Goal: Task Accomplishment & Management: Complete application form

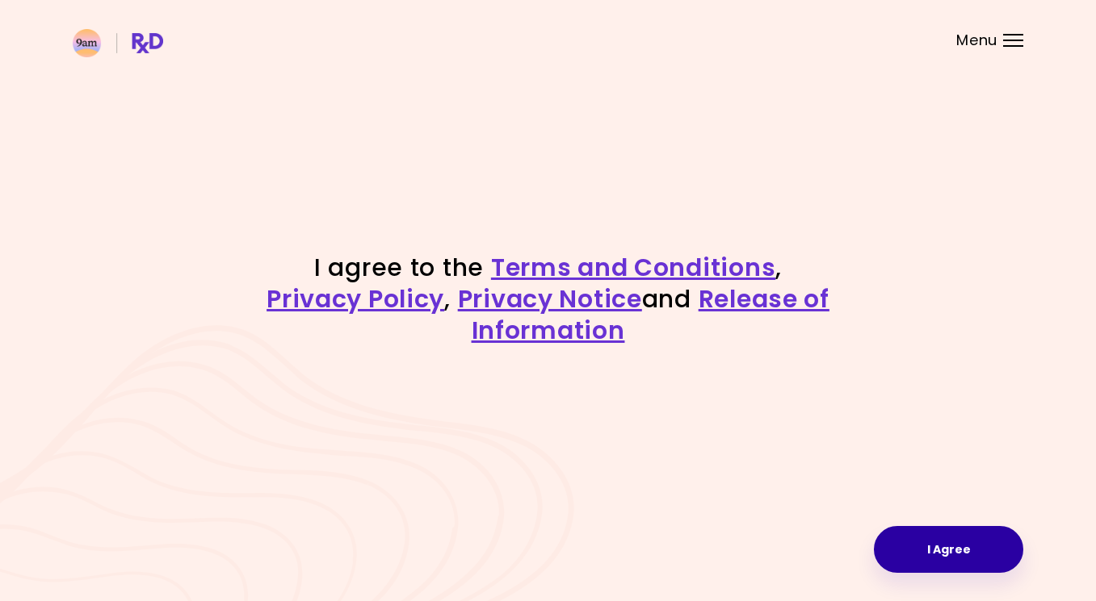
click at [963, 563] on button "I Agree" at bounding box center [948, 549] width 149 height 47
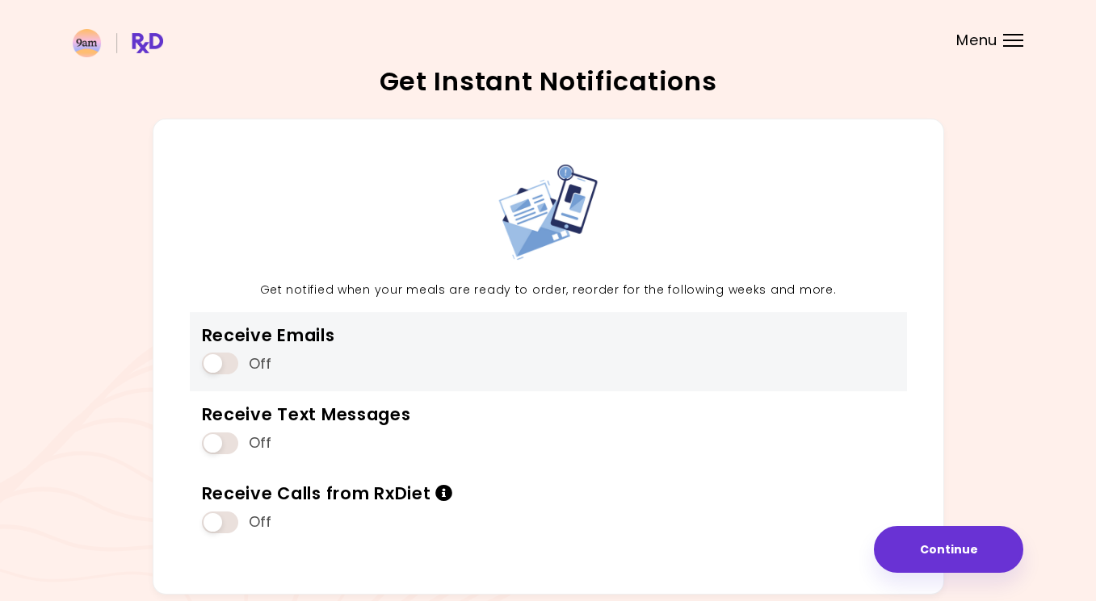
click at [220, 367] on span at bounding box center [220, 364] width 36 height 22
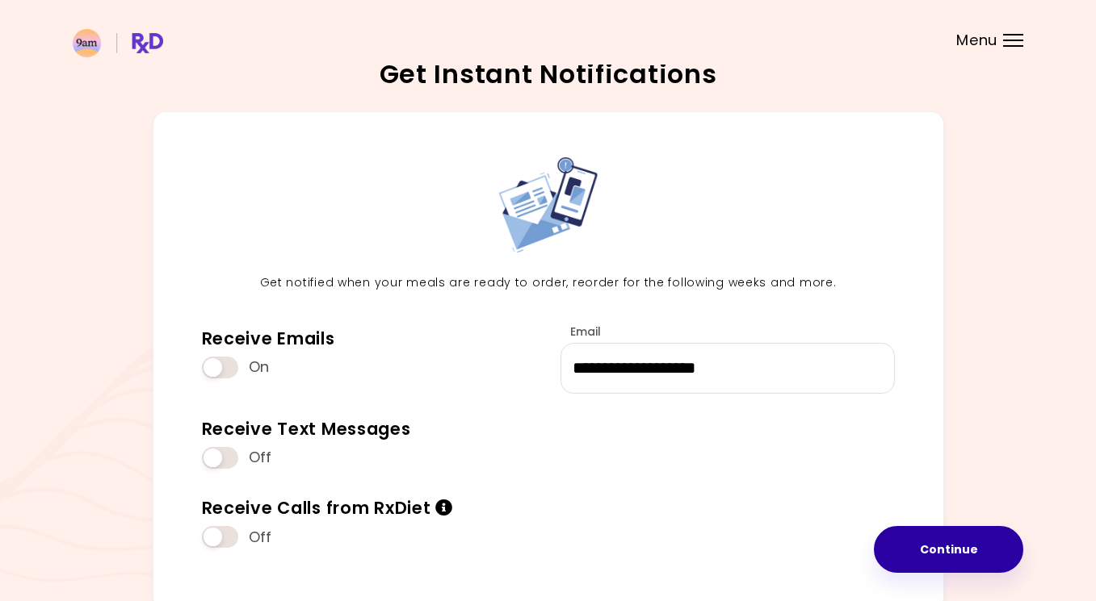
click at [919, 558] on button "Continue" at bounding box center [948, 549] width 149 height 47
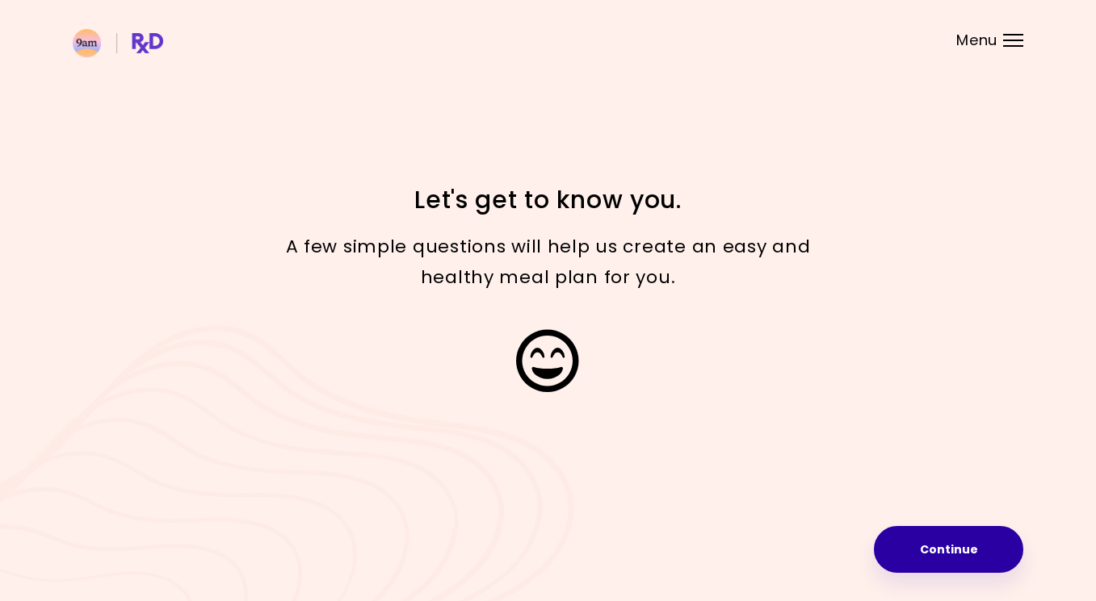
click at [917, 556] on button "Continue" at bounding box center [948, 549] width 149 height 47
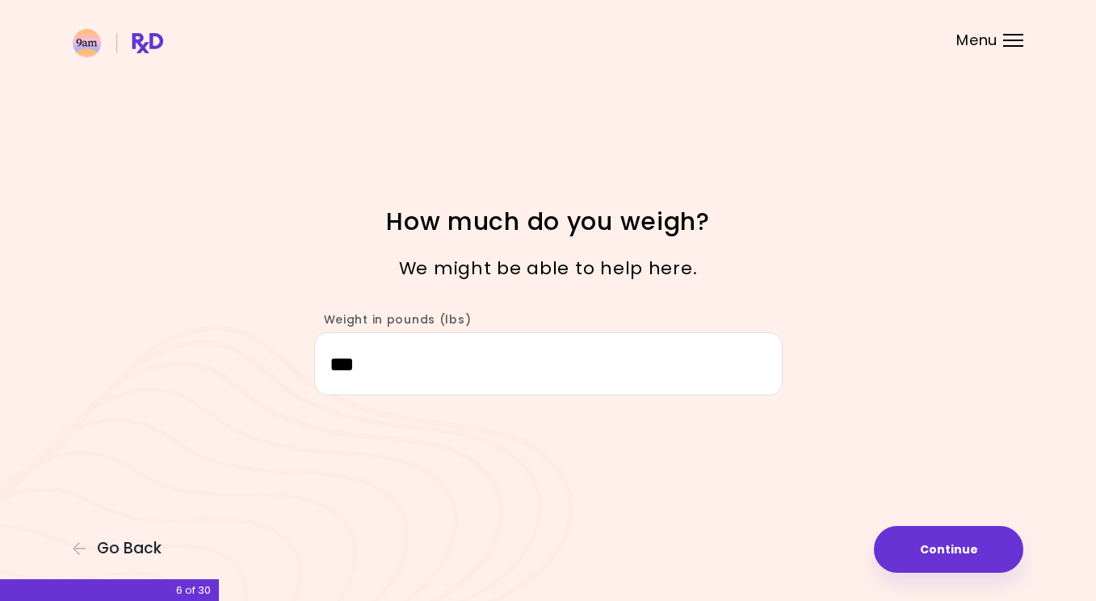
click at [917, 554] on button "Continue" at bounding box center [948, 549] width 149 height 47
select select "****"
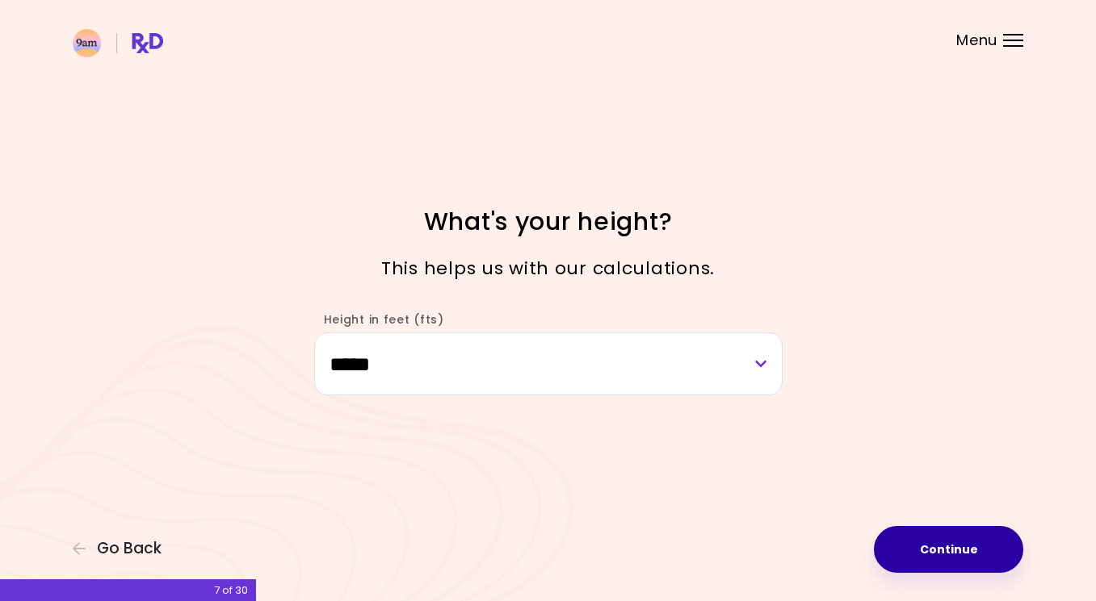
click at [917, 548] on button "Continue" at bounding box center [948, 549] width 149 height 47
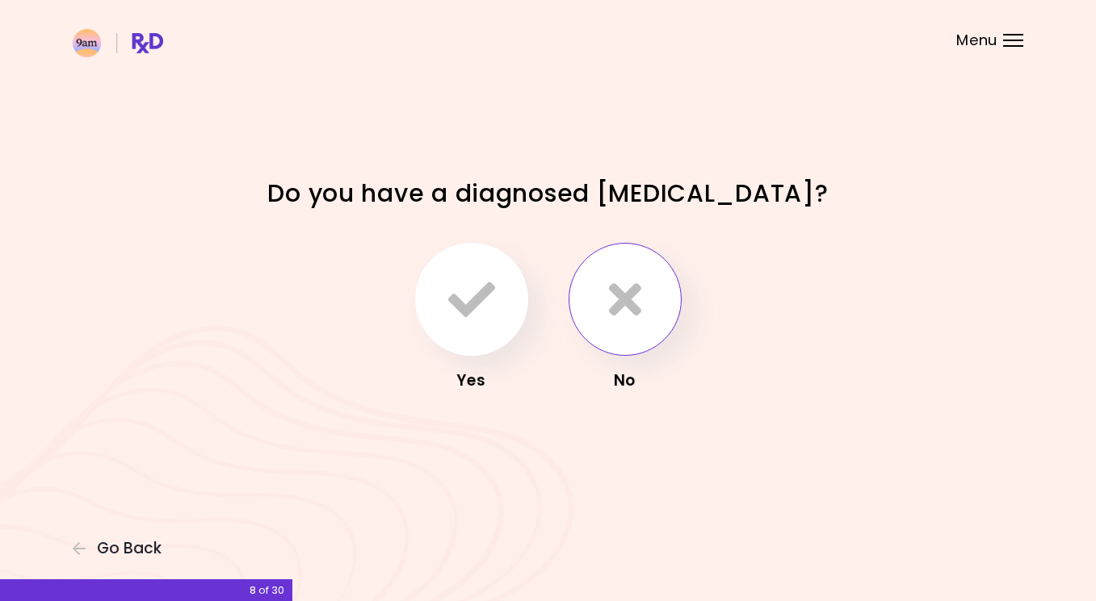
click at [673, 304] on button "button" at bounding box center [624, 299] width 113 height 113
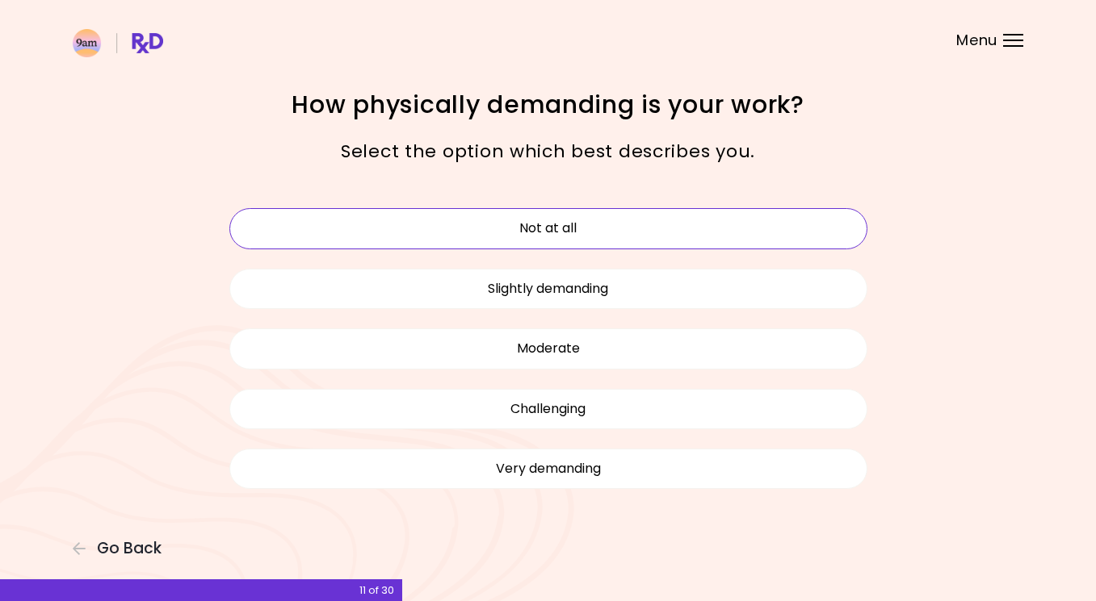
click at [534, 228] on button "Not at all" at bounding box center [548, 228] width 638 height 40
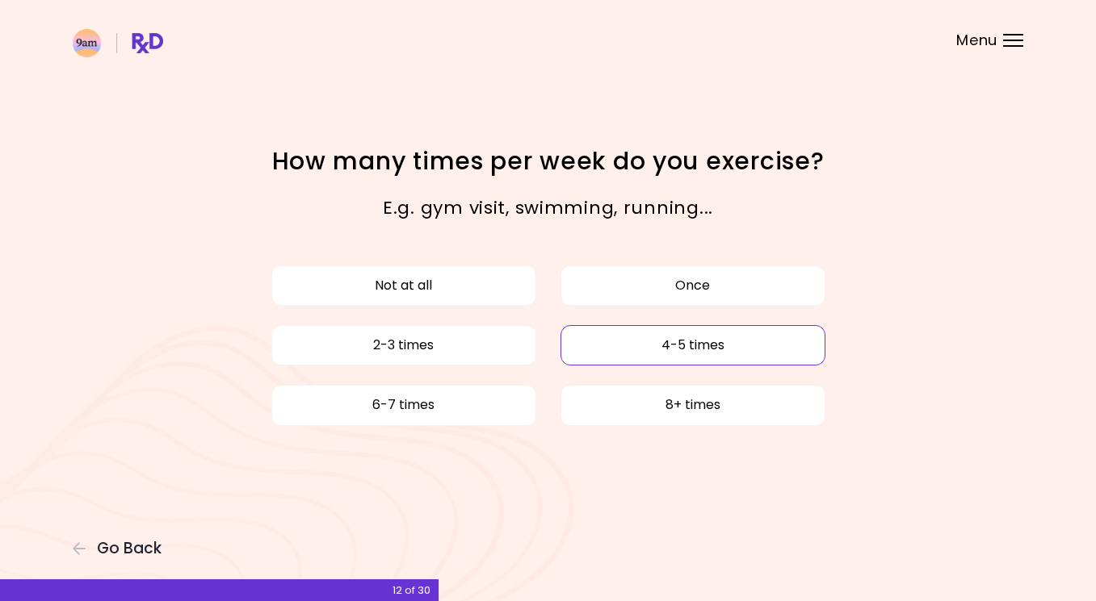
click at [657, 351] on button "4-5 times" at bounding box center [692, 345] width 265 height 40
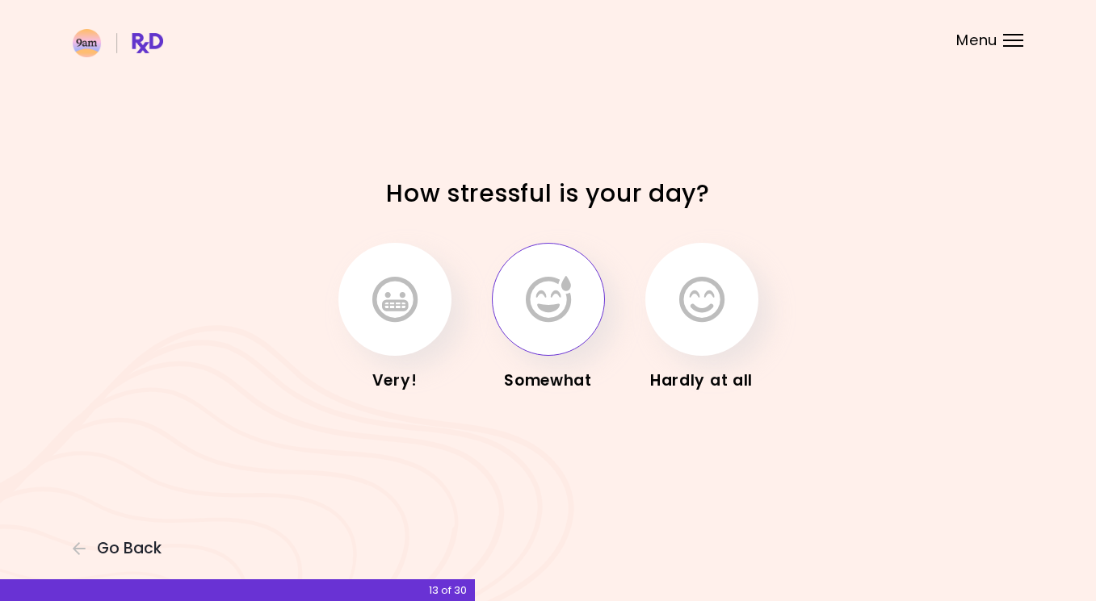
click at [555, 319] on icon "button" at bounding box center [548, 299] width 45 height 47
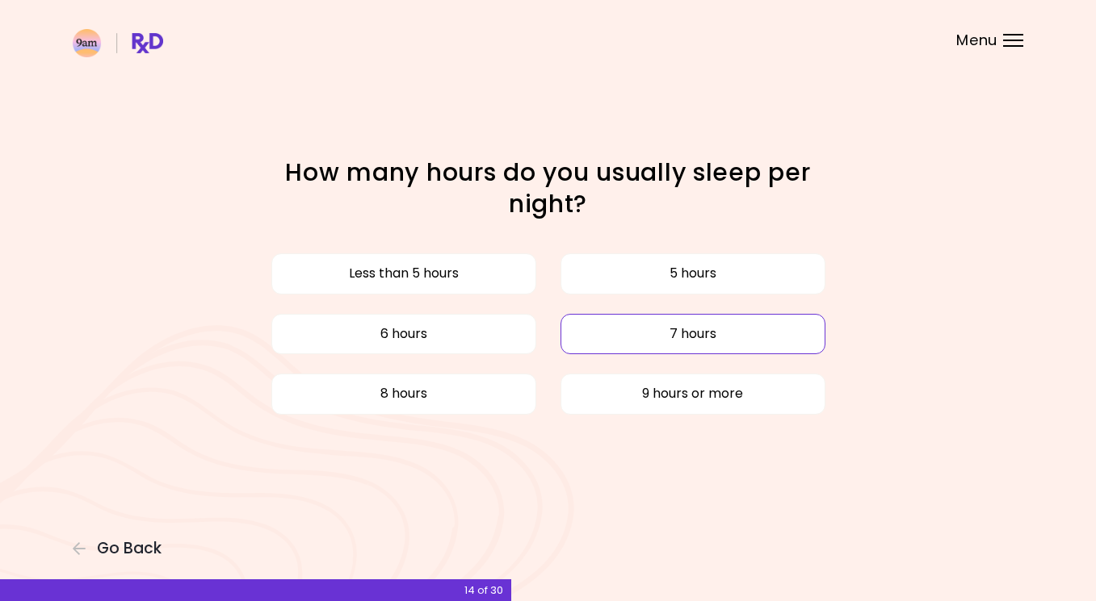
click at [802, 335] on button "7 hours" at bounding box center [692, 334] width 265 height 40
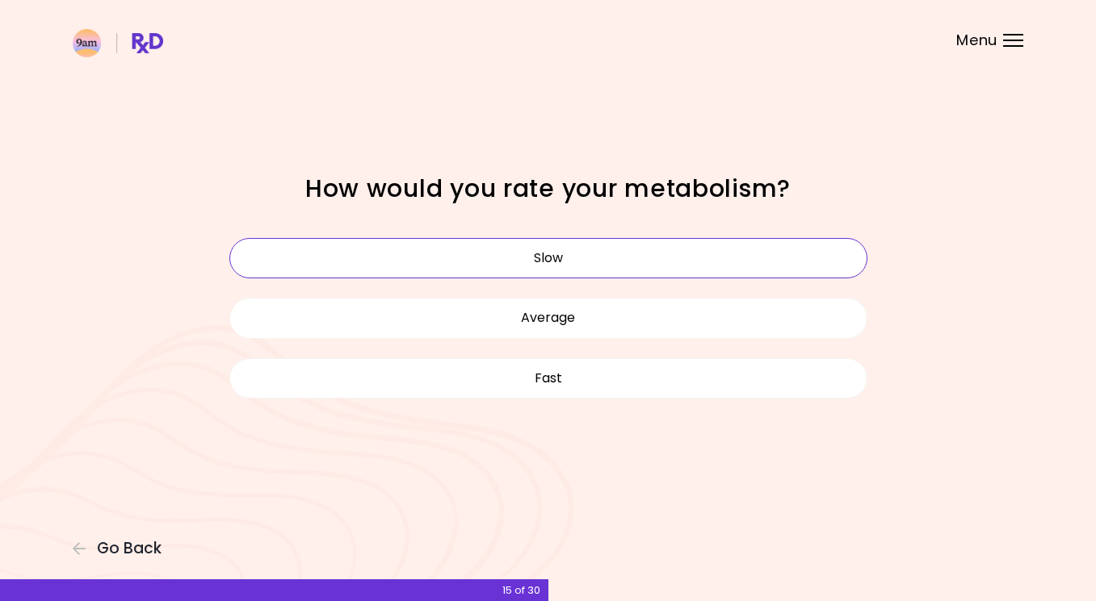
click at [518, 253] on button "Slow" at bounding box center [548, 258] width 638 height 40
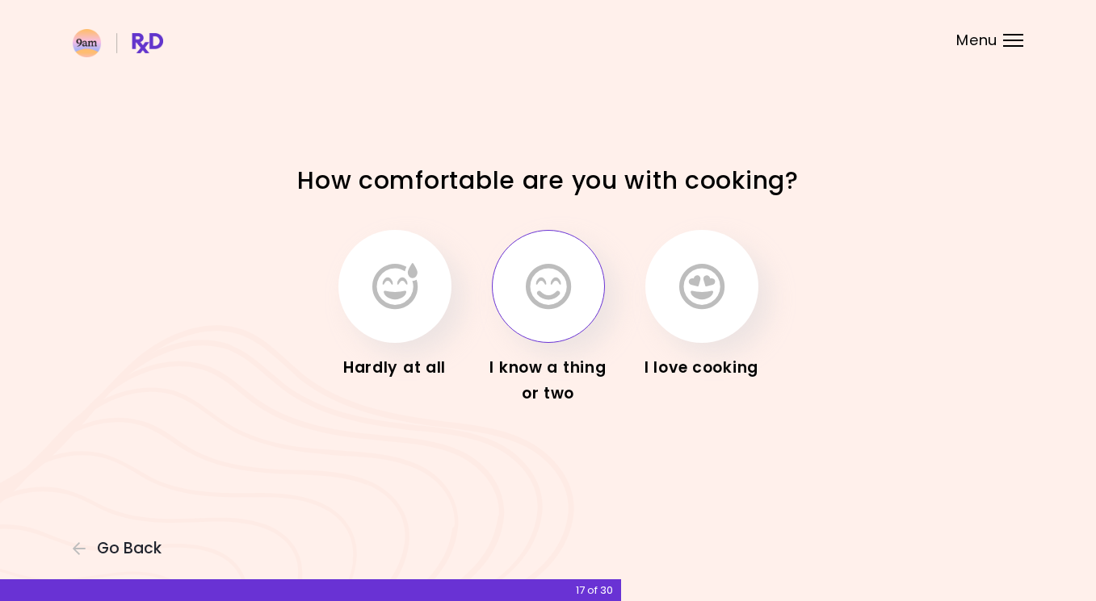
click at [567, 295] on icon "button" at bounding box center [548, 286] width 45 height 47
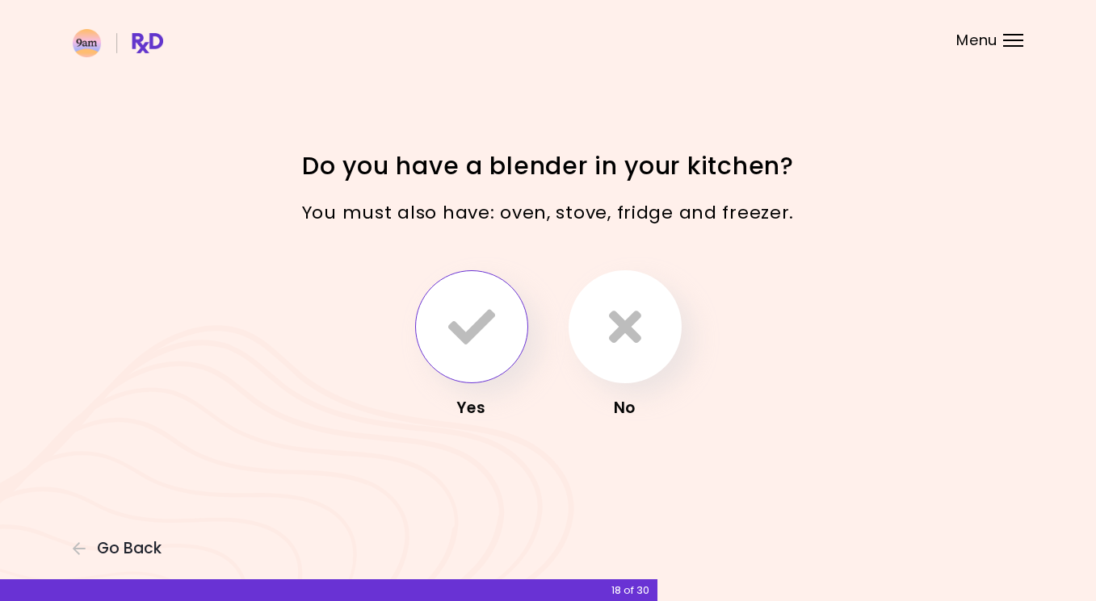
click at [461, 339] on icon "button" at bounding box center [471, 327] width 47 height 47
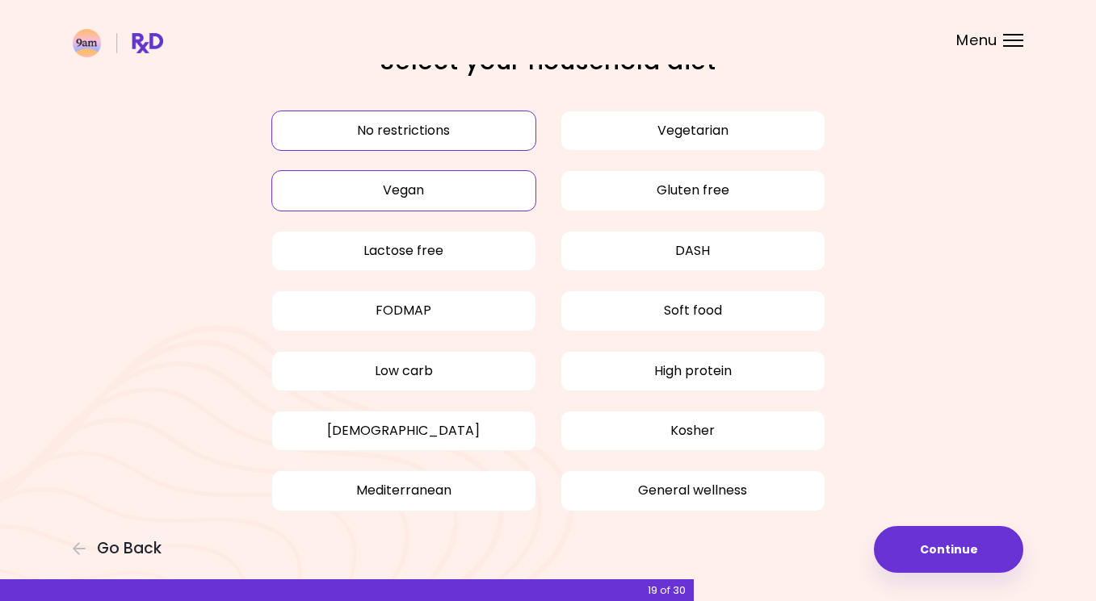
scroll to position [48, 0]
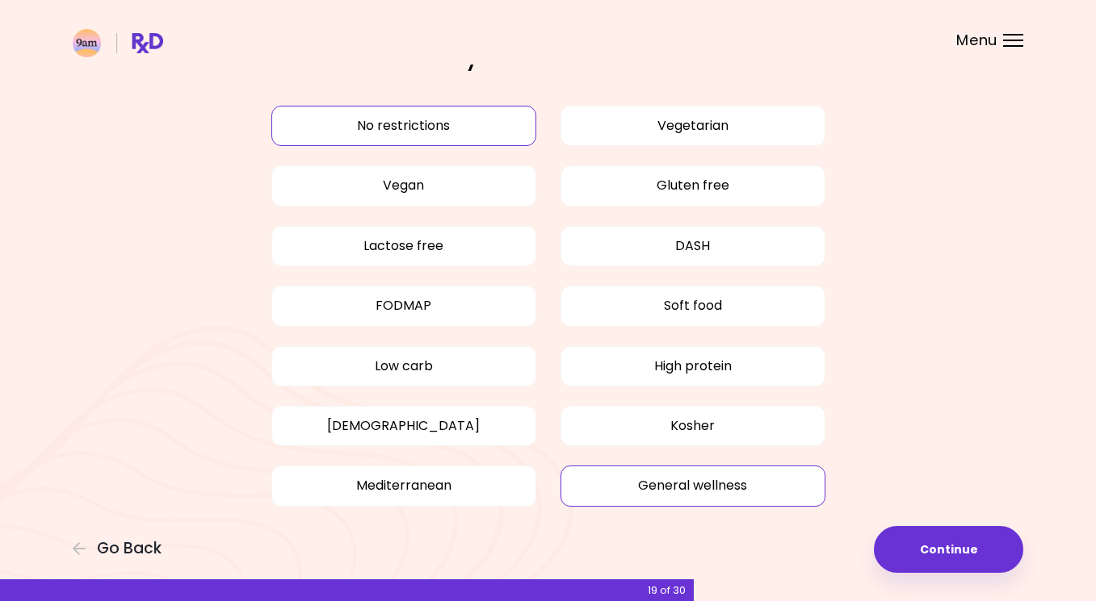
click at [730, 479] on button "General wellness" at bounding box center [692, 486] width 265 height 40
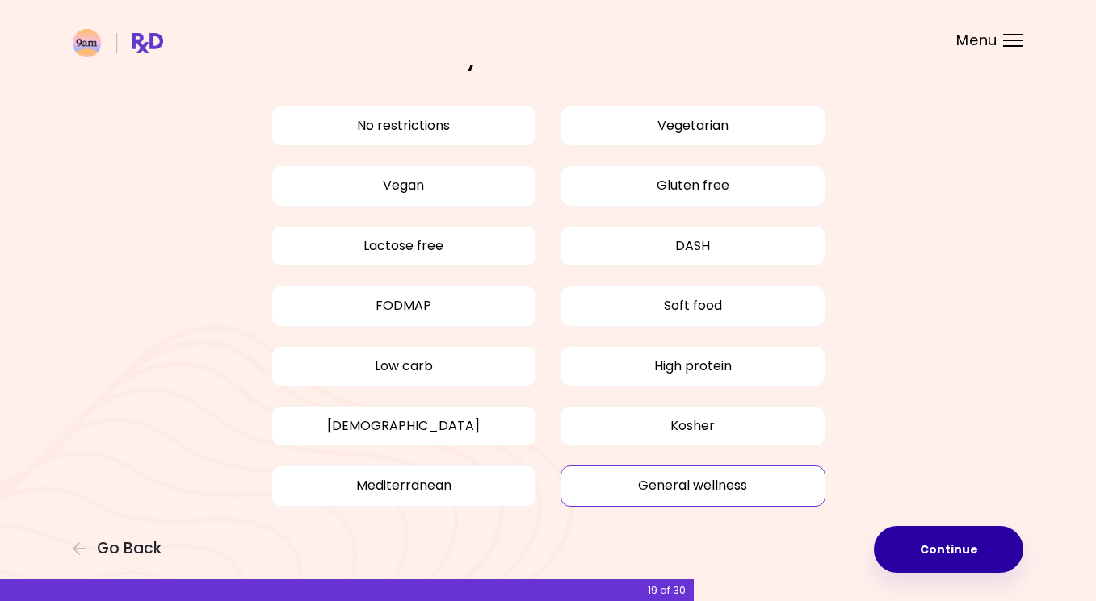
click at [994, 552] on button "Continue" at bounding box center [948, 549] width 149 height 47
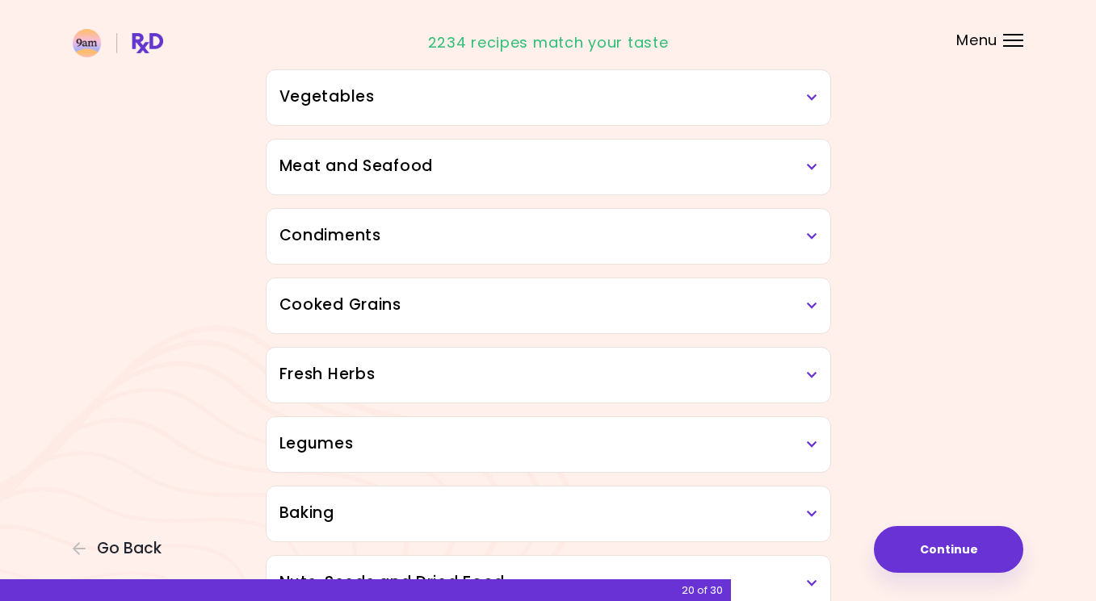
scroll to position [395, 0]
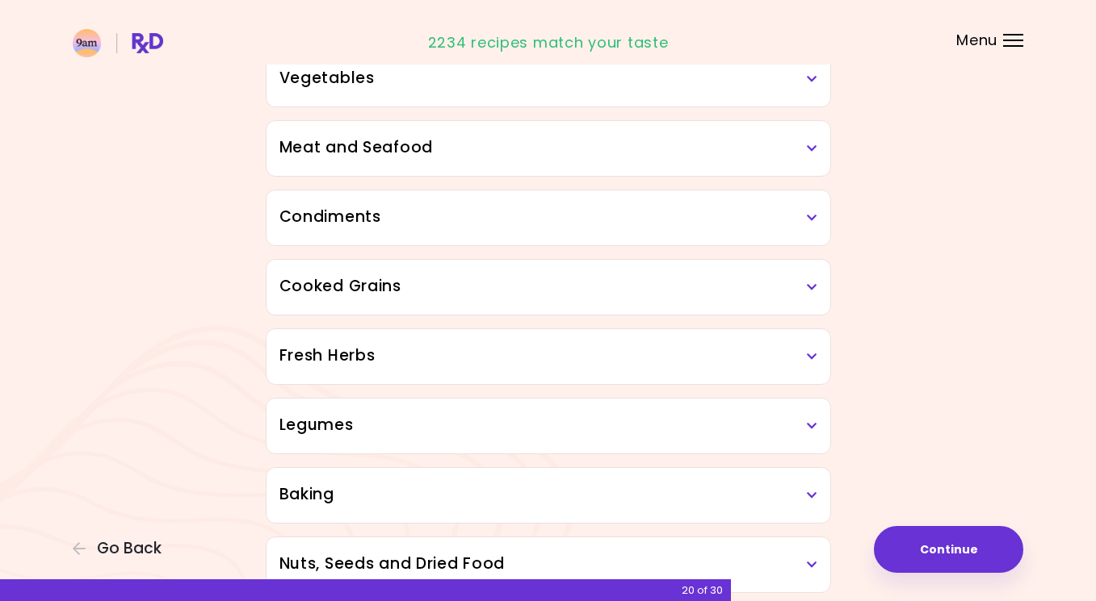
click at [445, 226] on h3 "Condiments" at bounding box center [548, 217] width 538 height 23
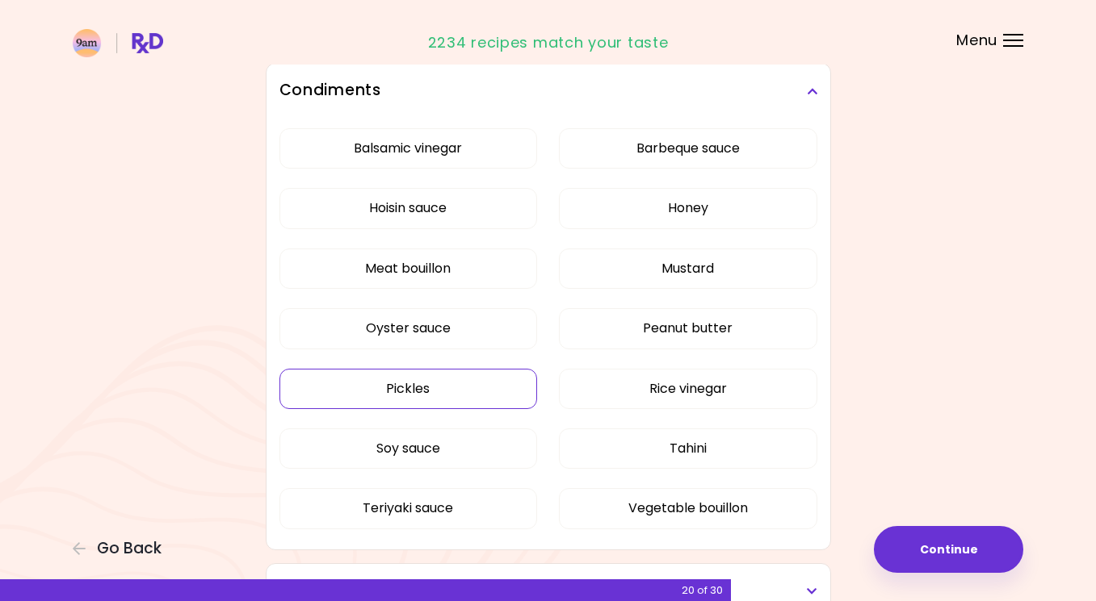
scroll to position [533, 0]
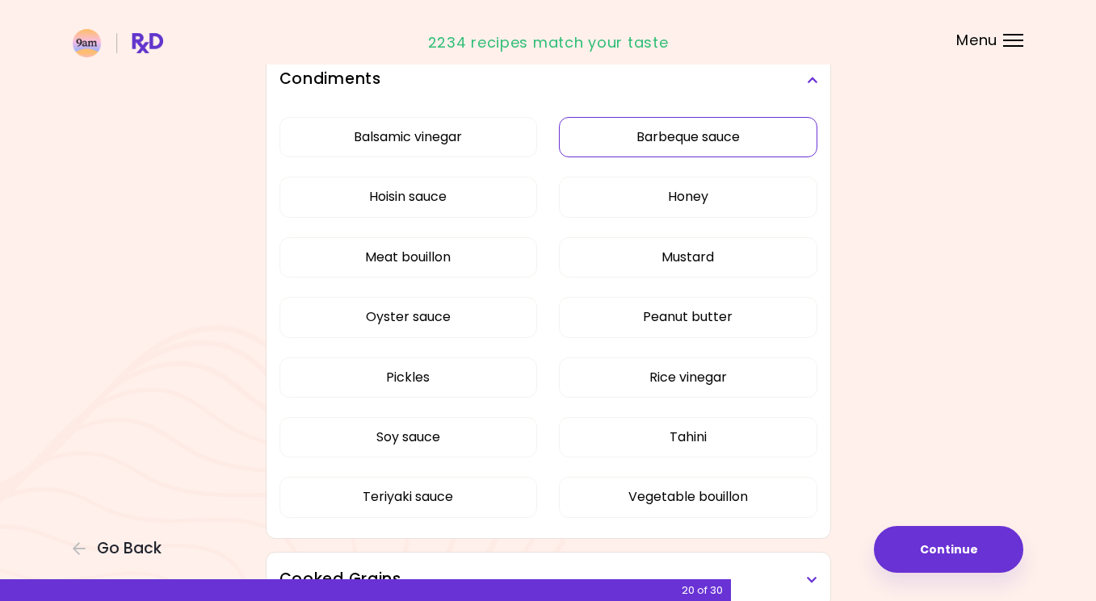
click at [683, 145] on button "Barbeque sauce" at bounding box center [688, 137] width 258 height 40
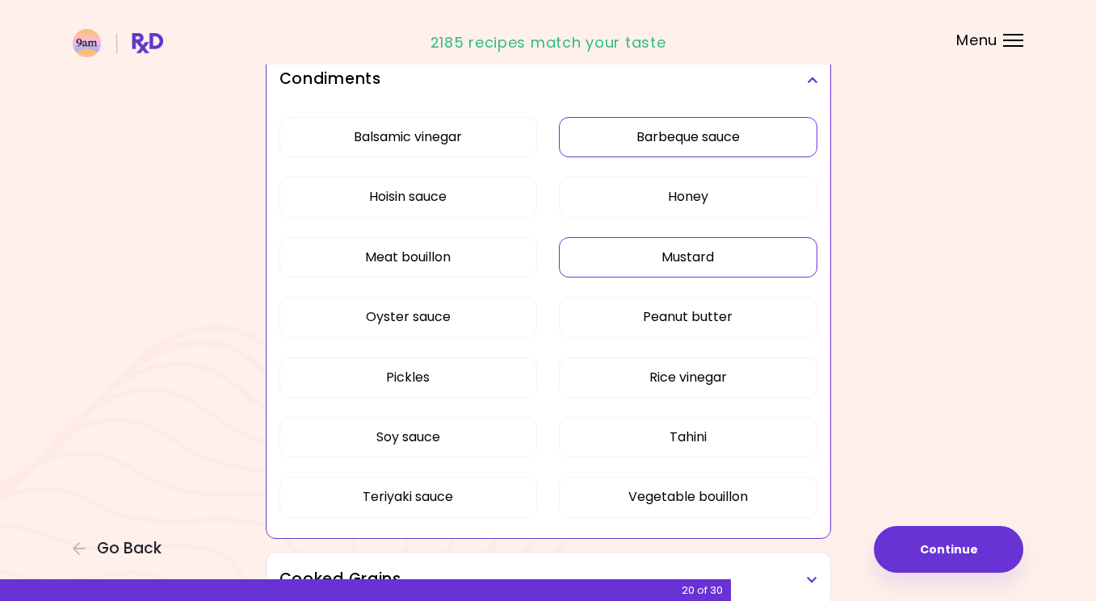
click at [691, 255] on button "Mustard" at bounding box center [688, 257] width 258 height 40
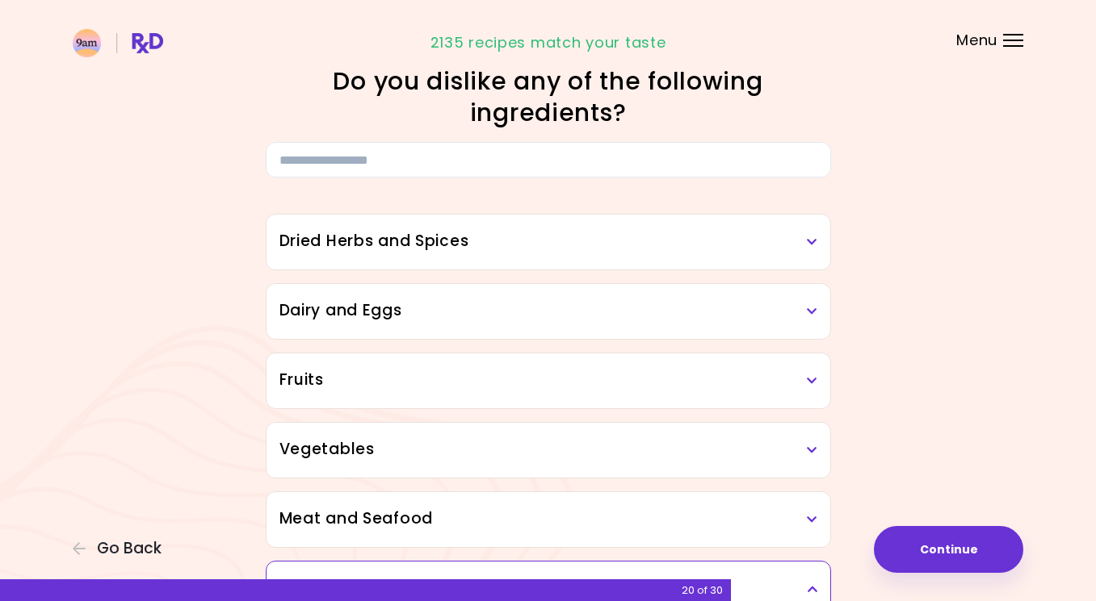
scroll to position [5, 0]
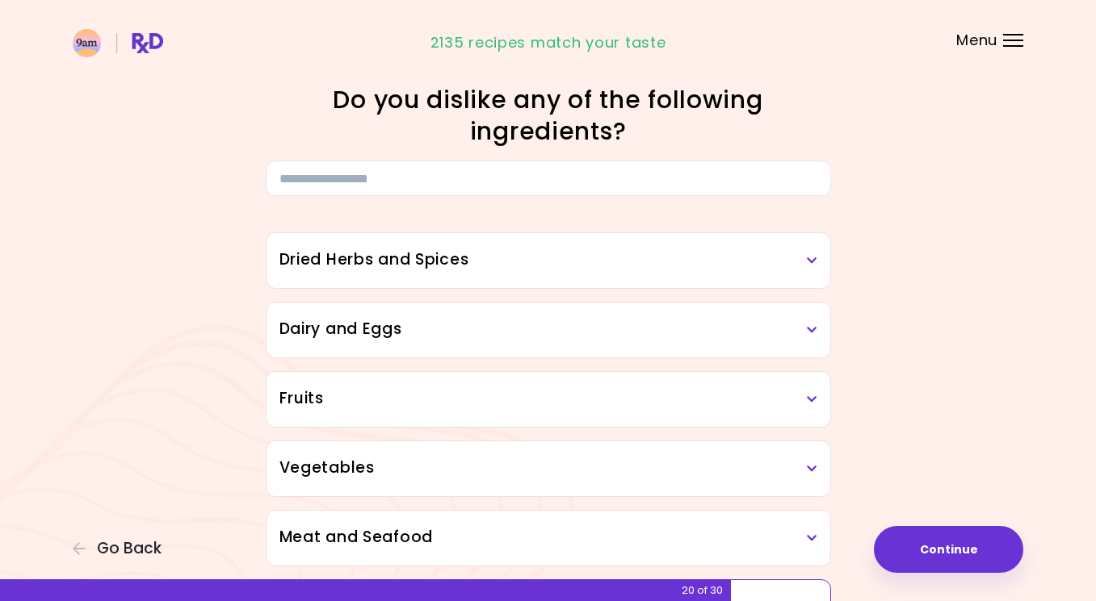
click at [690, 258] on h3 "Dried Herbs and Spices" at bounding box center [548, 260] width 538 height 23
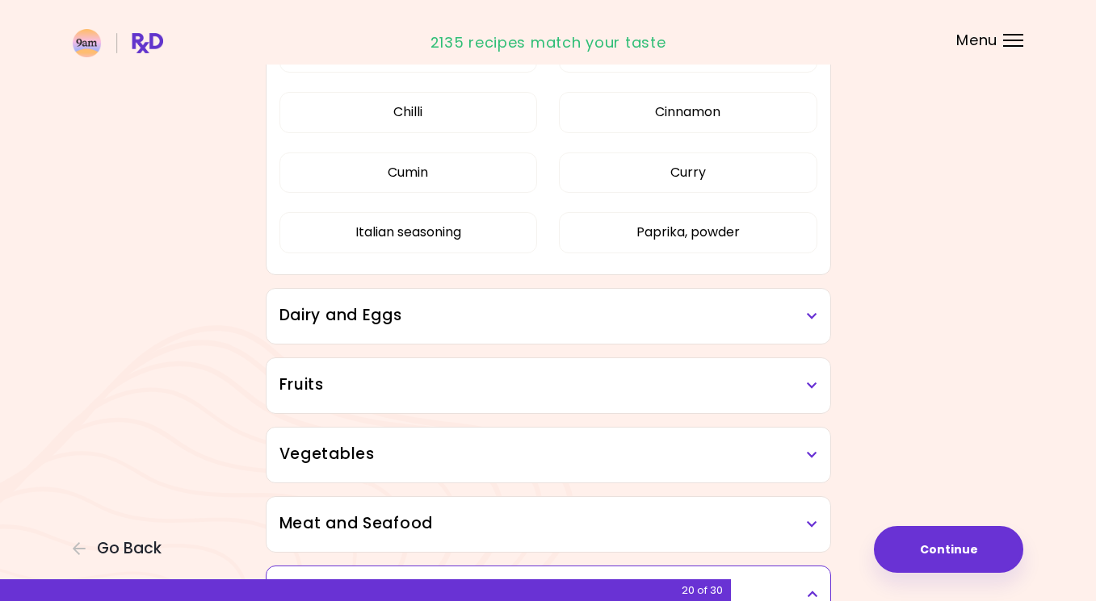
click at [608, 294] on div "Dairy and Eggs" at bounding box center [548, 316] width 564 height 55
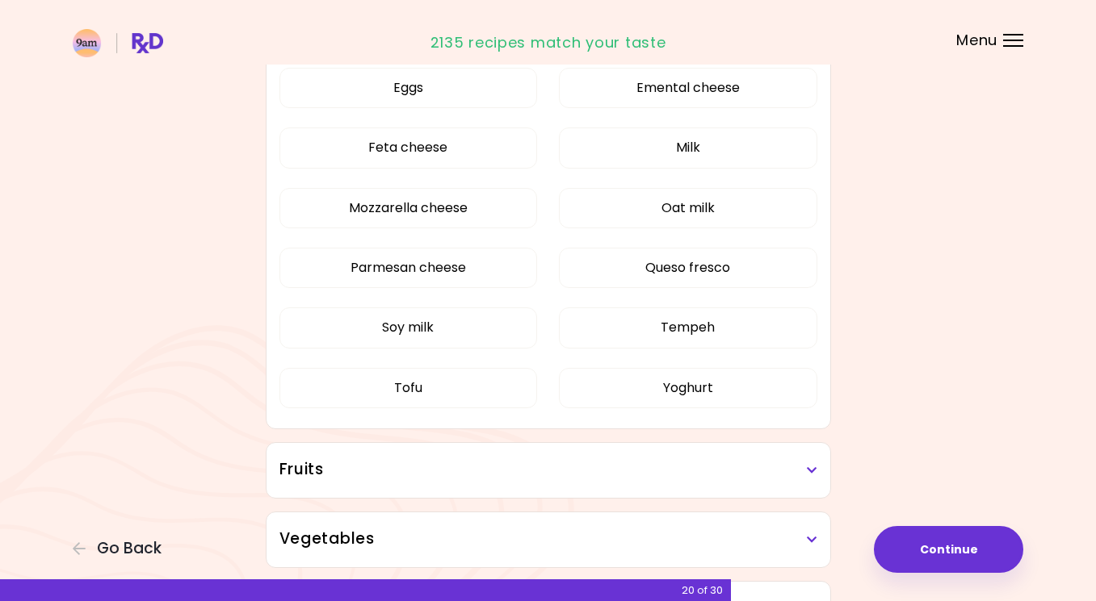
scroll to position [678, 0]
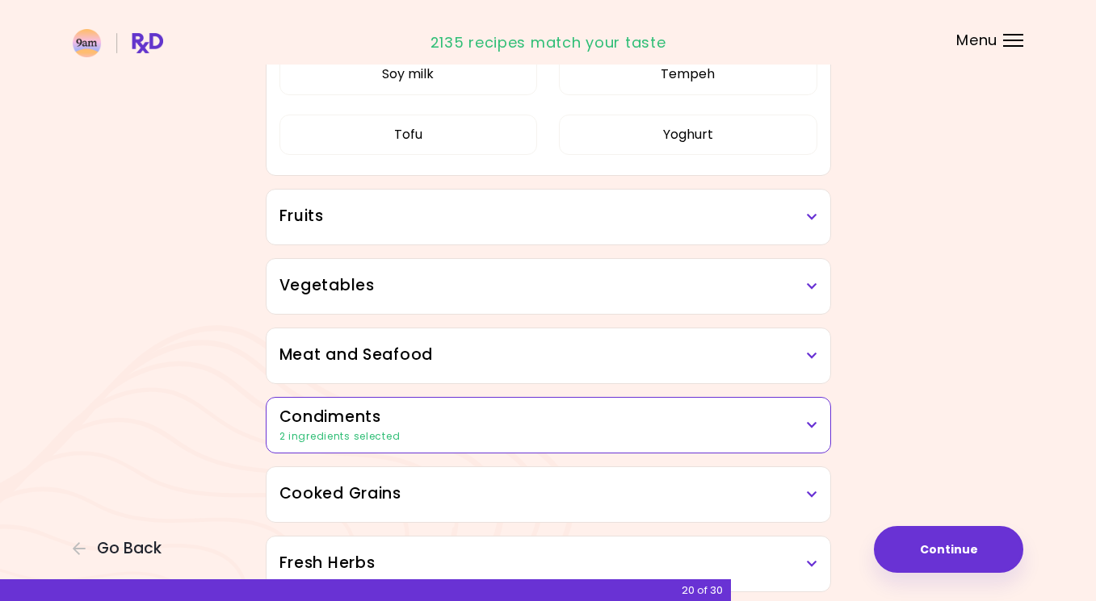
click at [643, 224] on h3 "Fruits" at bounding box center [548, 216] width 538 height 23
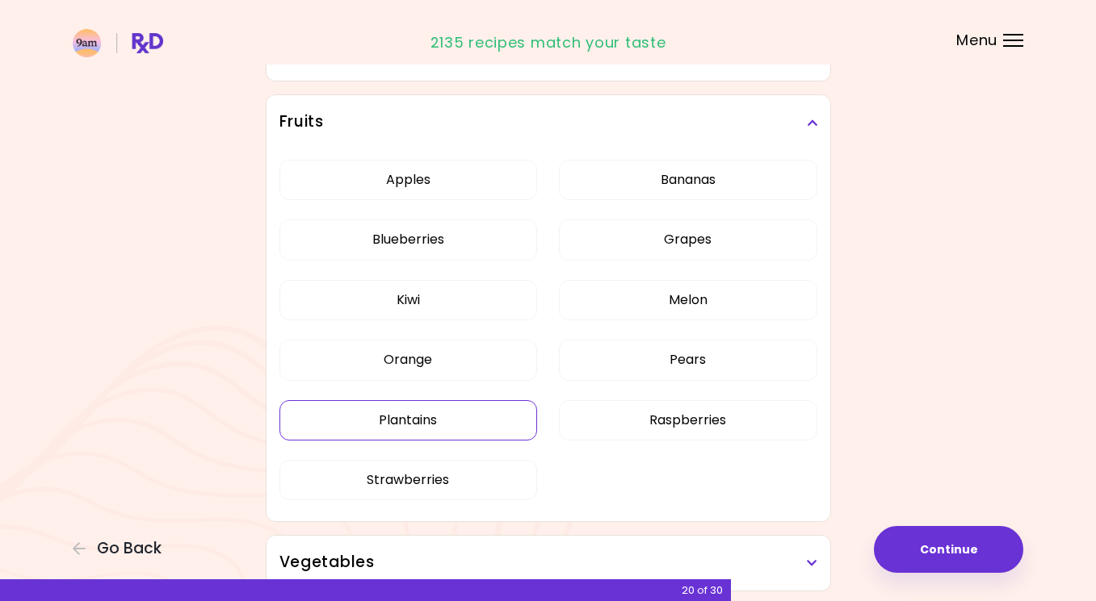
scroll to position [778, 0]
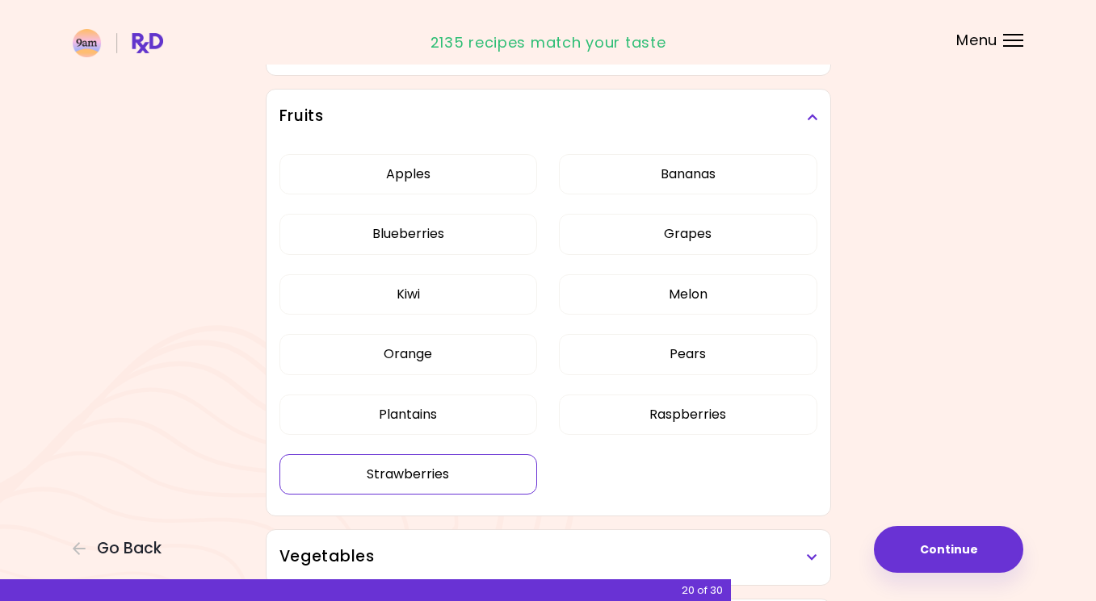
click at [484, 415] on div "Apples Bananas Blueberries Grapes Kiwi Melon Orange Pears Plantains Raspberries…" at bounding box center [548, 331] width 538 height 373
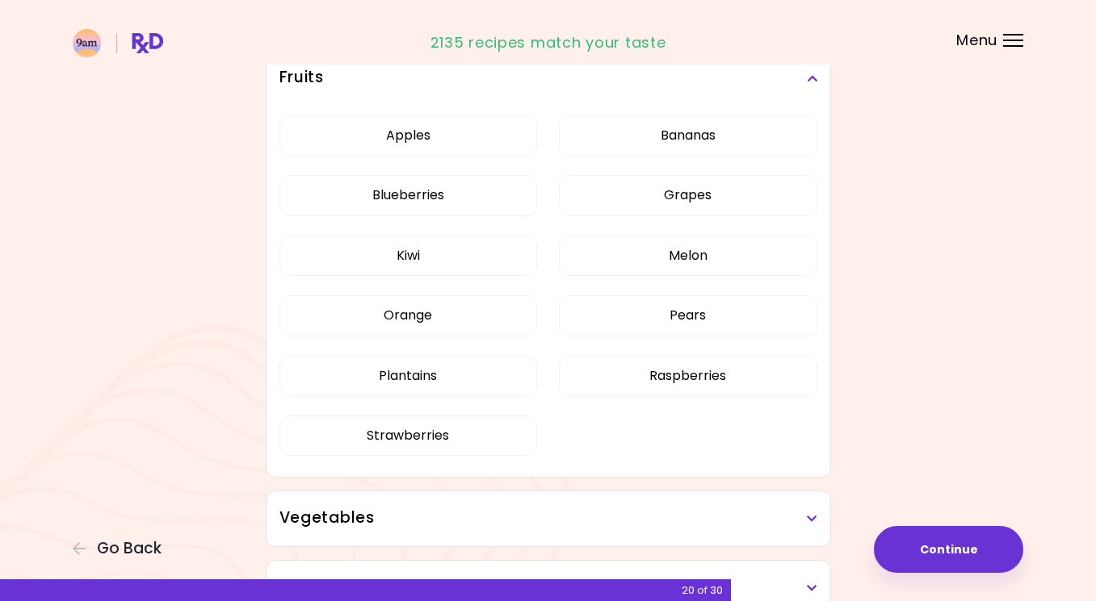
scroll to position [317, 0]
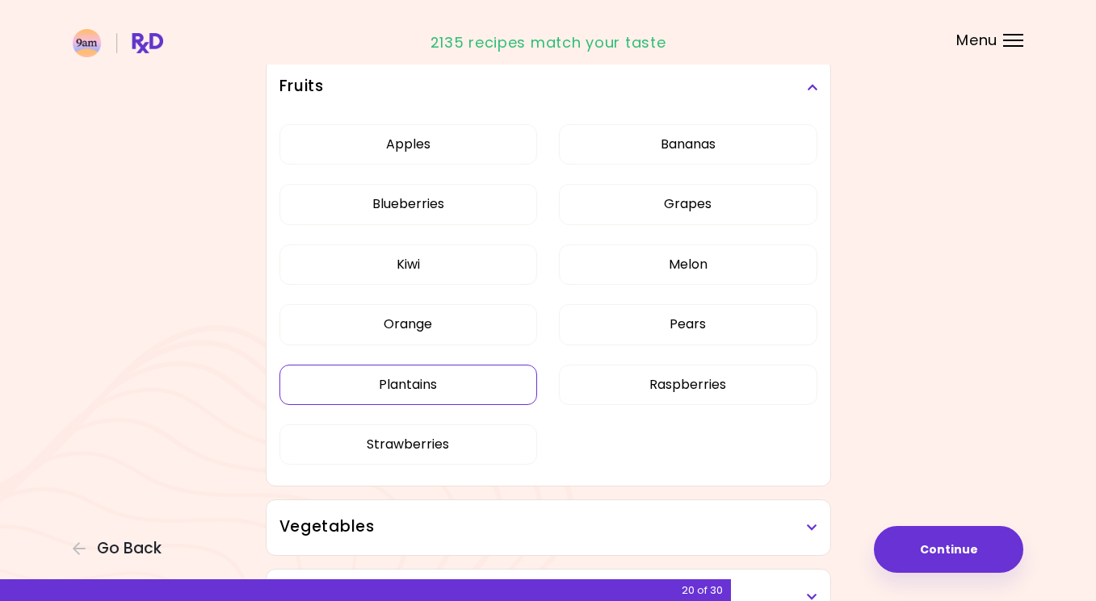
click at [490, 384] on button "Plantains" at bounding box center [408, 385] width 258 height 40
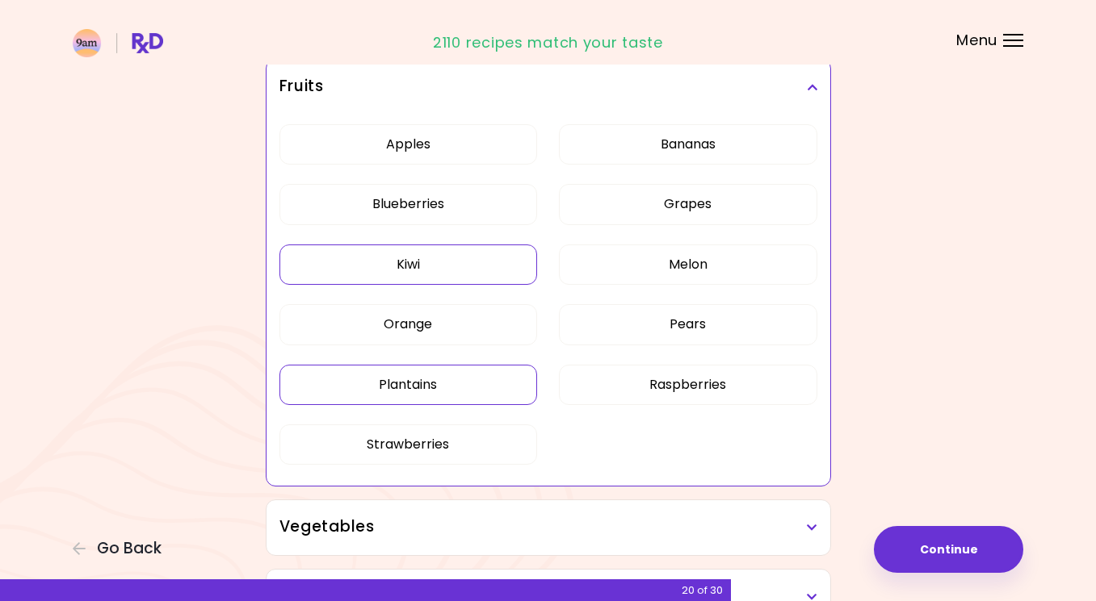
click at [400, 263] on button "Kiwi" at bounding box center [408, 265] width 258 height 40
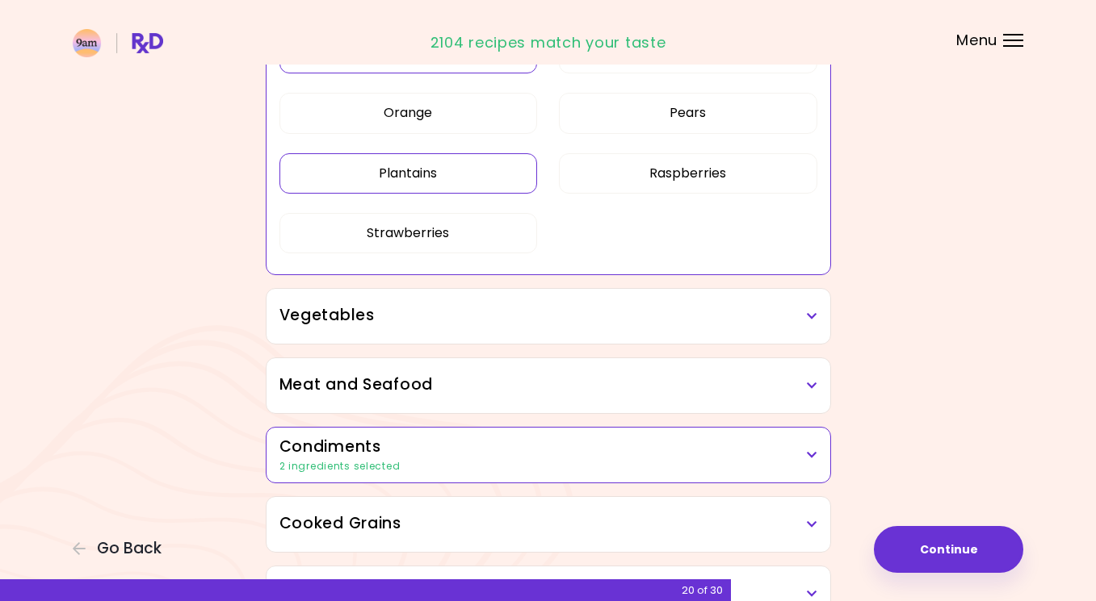
scroll to position [530, 0]
click at [550, 298] on div "Vegetables" at bounding box center [548, 314] width 564 height 55
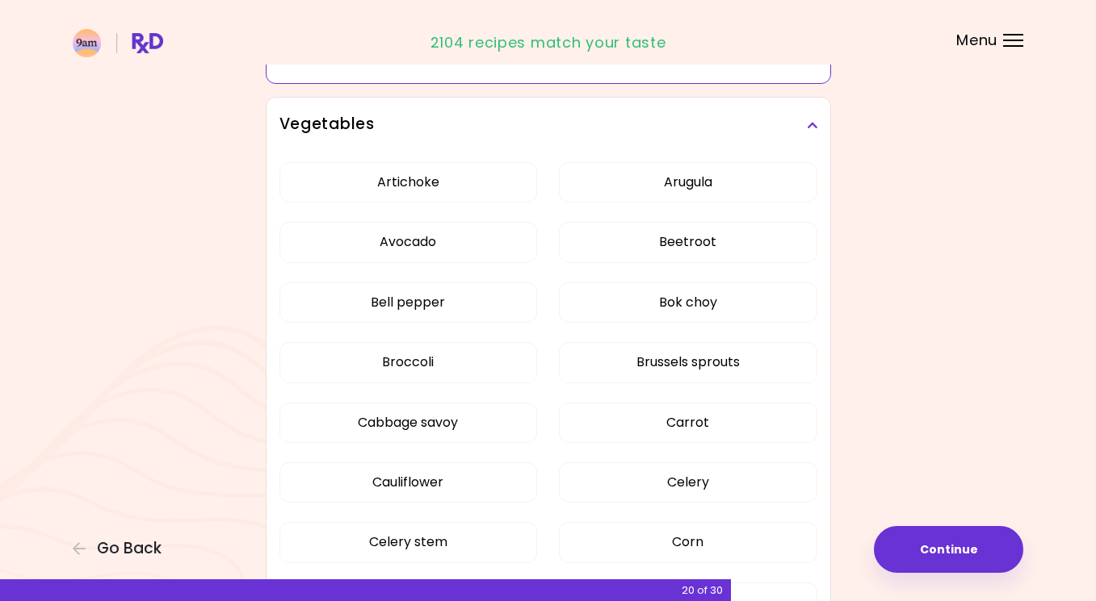
scroll to position [725, 0]
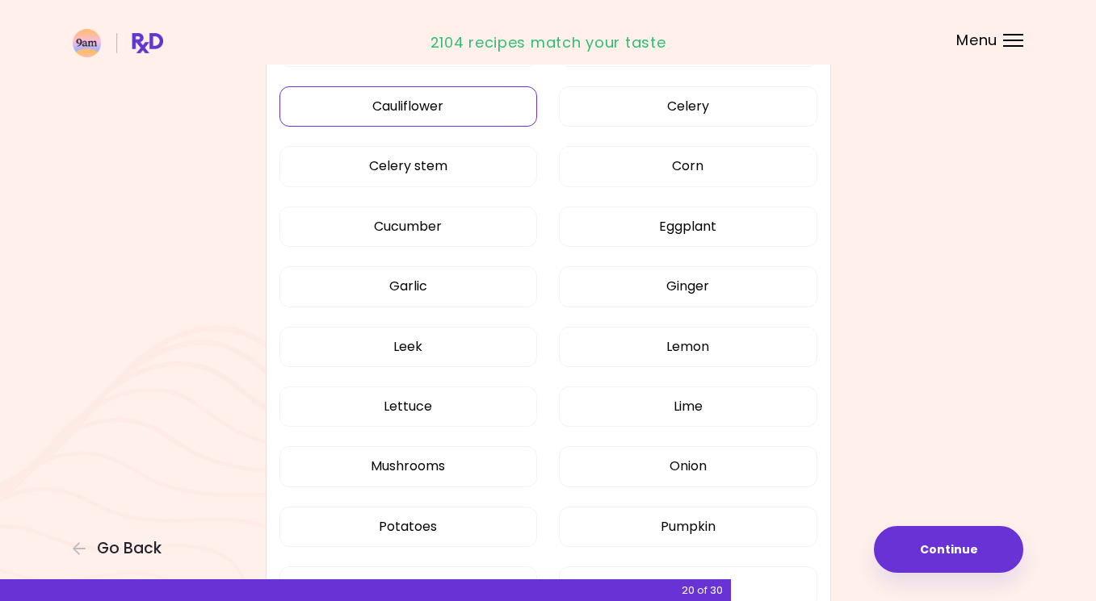
click at [490, 300] on div "Artichoke Arugula Avocado Beetroot Bell pepper Bok choy Broccoli Brussels sprou…" at bounding box center [548, 263] width 538 height 974
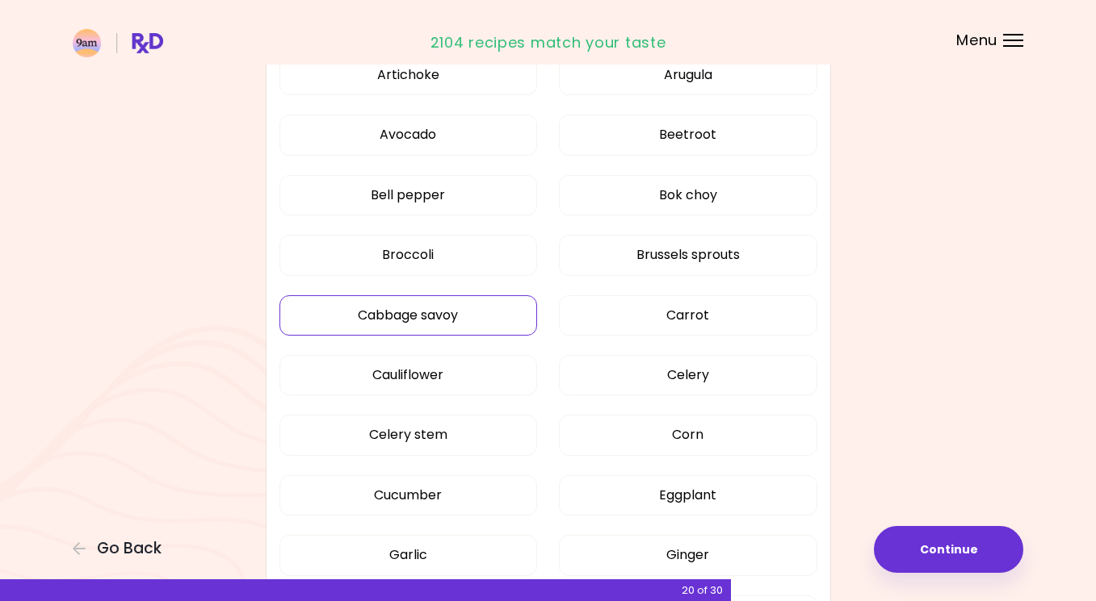
scroll to position [454, 0]
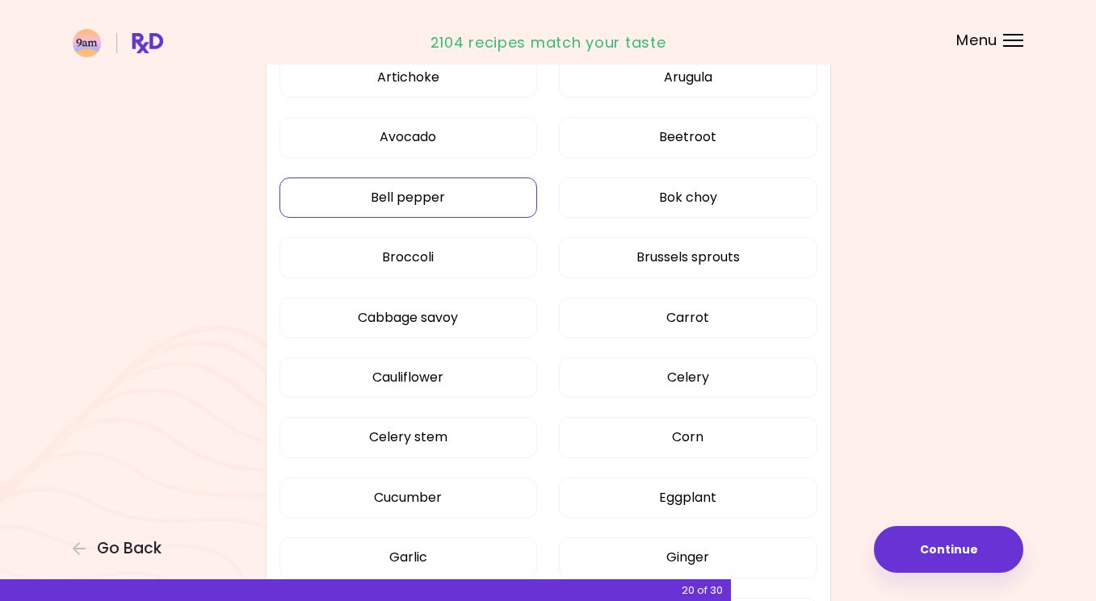
click at [472, 199] on button "Bell pepper" at bounding box center [408, 198] width 258 height 40
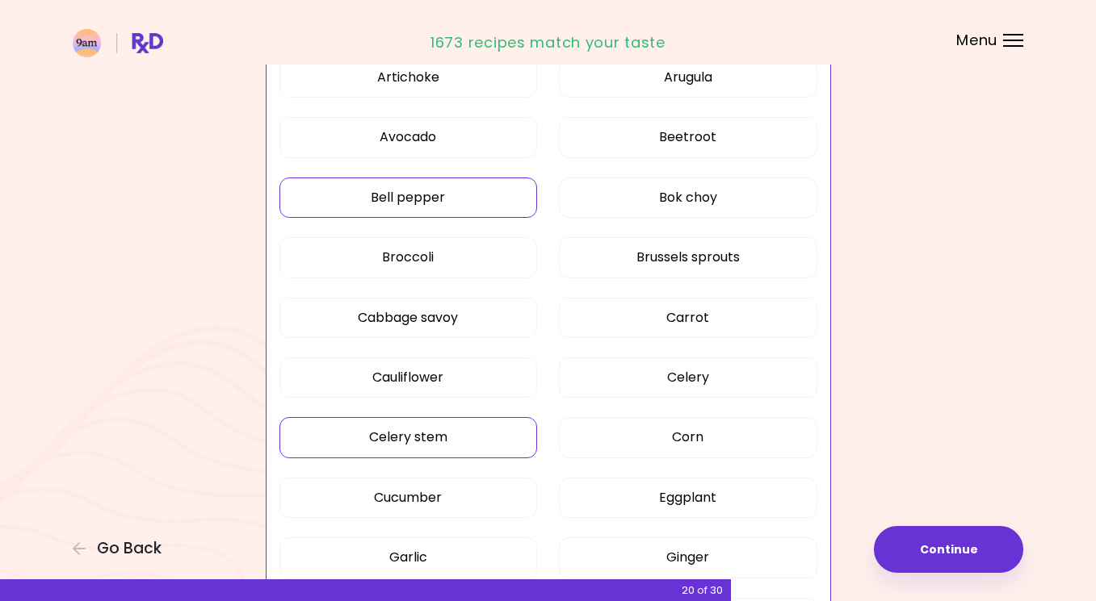
click at [471, 436] on button "Celery stem" at bounding box center [408, 437] width 258 height 40
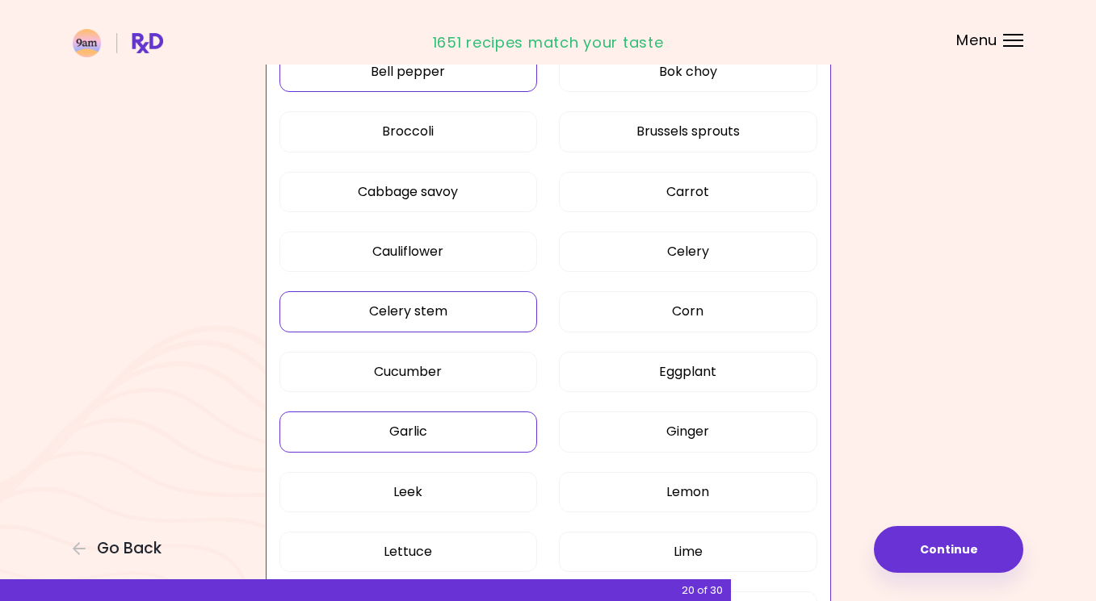
click at [471, 435] on button "Garlic" at bounding box center [408, 432] width 258 height 40
click at [458, 490] on button "Leek" at bounding box center [408, 491] width 258 height 40
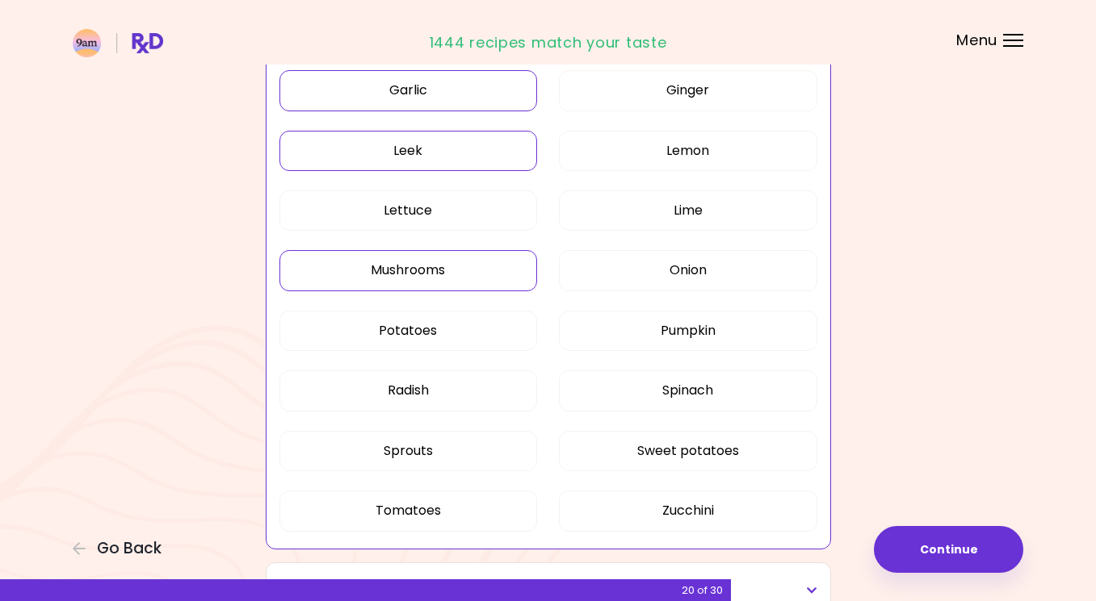
scroll to position [924, 0]
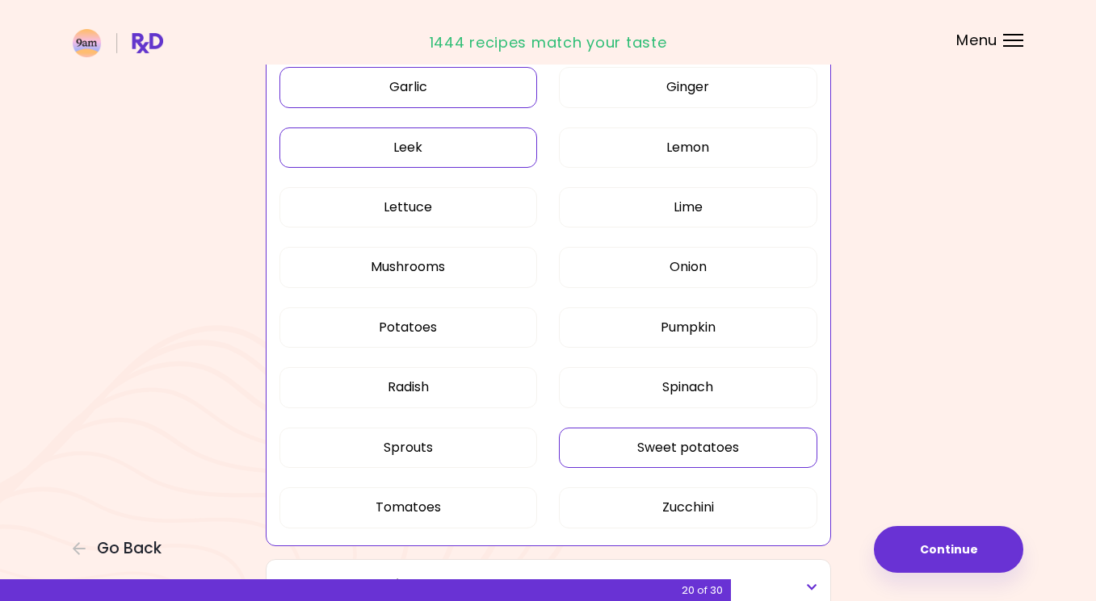
click at [633, 454] on button "Sweet potatoes" at bounding box center [688, 448] width 258 height 40
click at [674, 314] on button "Pumpkin" at bounding box center [688, 328] width 258 height 40
click at [673, 279] on button "Onion" at bounding box center [688, 267] width 258 height 40
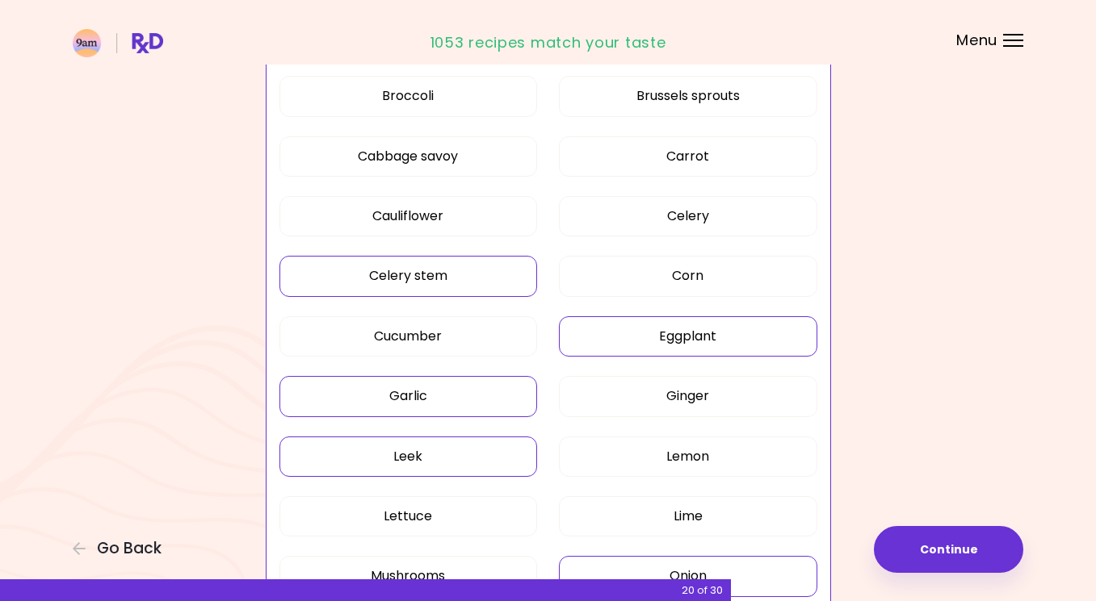
click at [700, 343] on button "Eggplant" at bounding box center [688, 336] width 258 height 40
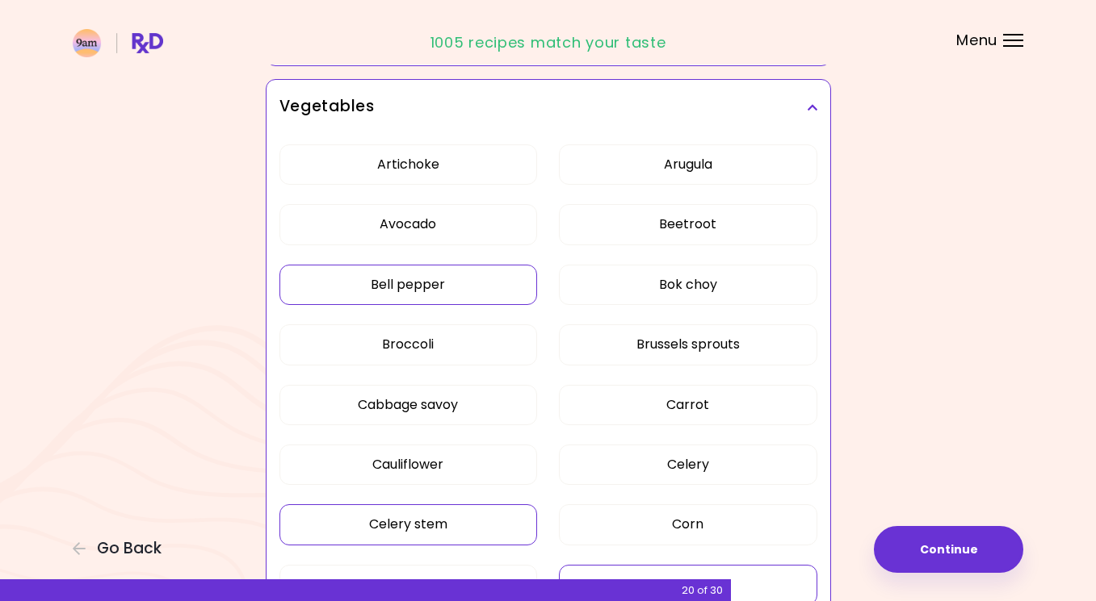
scroll to position [322, 0]
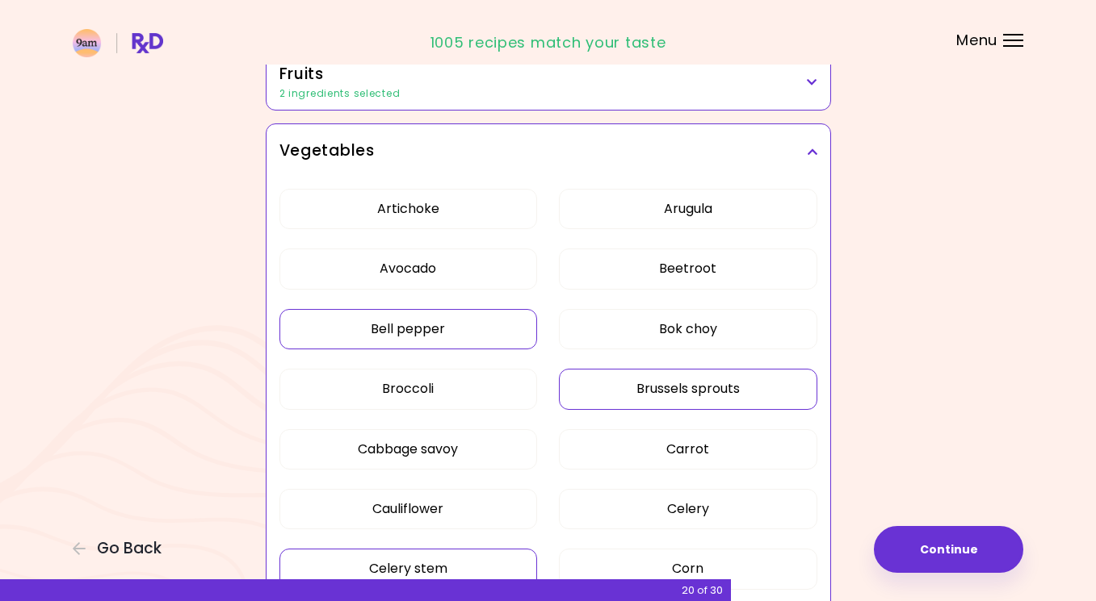
click at [671, 383] on button "Brussels sprouts" at bounding box center [688, 389] width 258 height 40
click at [678, 266] on button "Beetroot" at bounding box center [688, 269] width 258 height 40
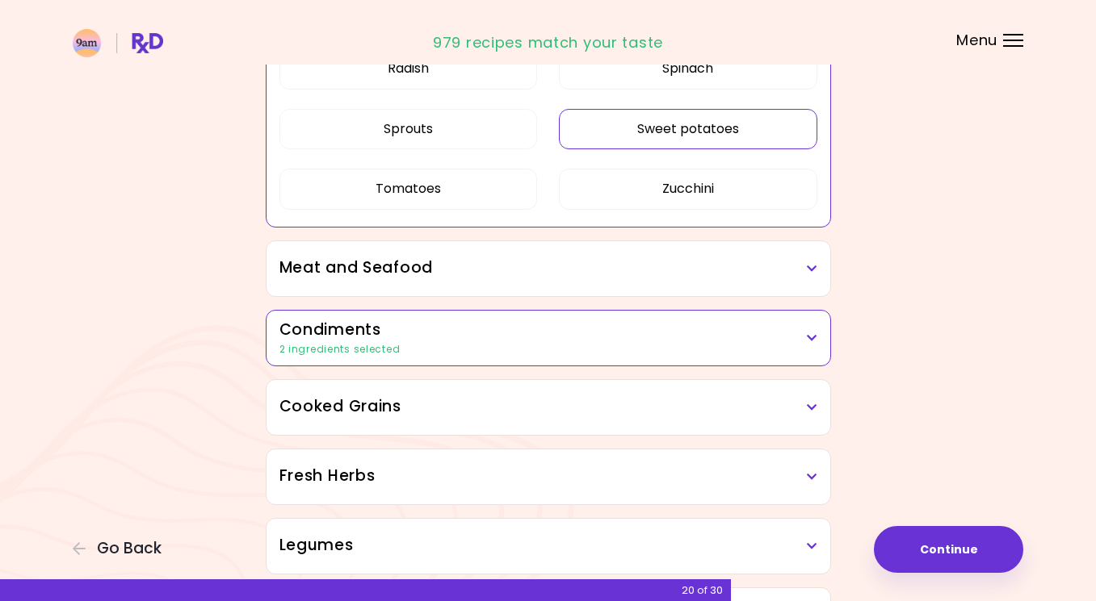
scroll to position [1271, 0]
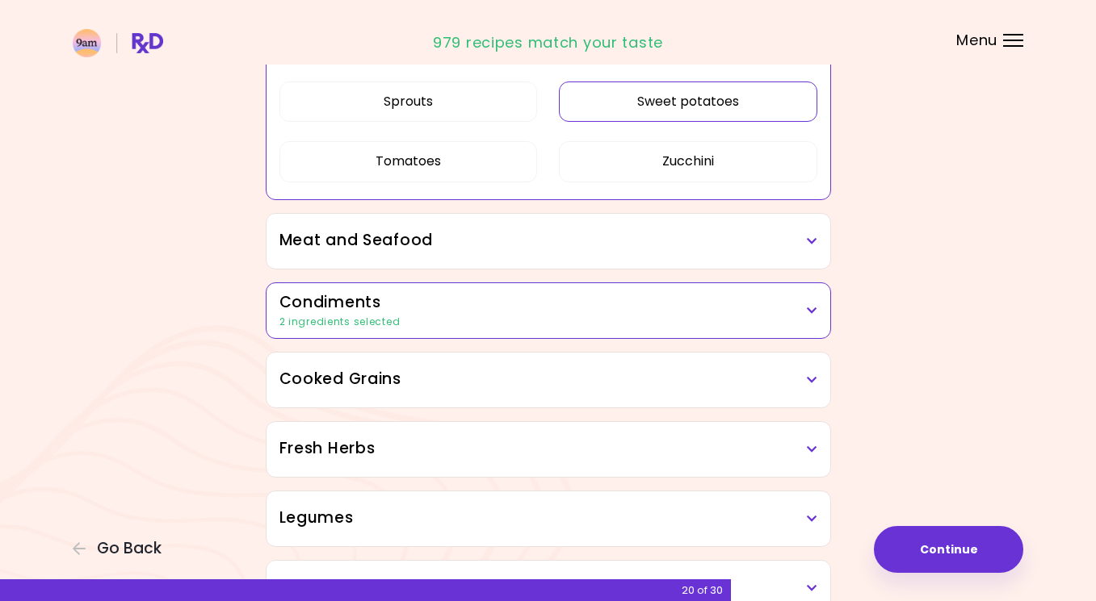
click at [505, 382] on h3 "Cooked Grains" at bounding box center [548, 379] width 538 height 23
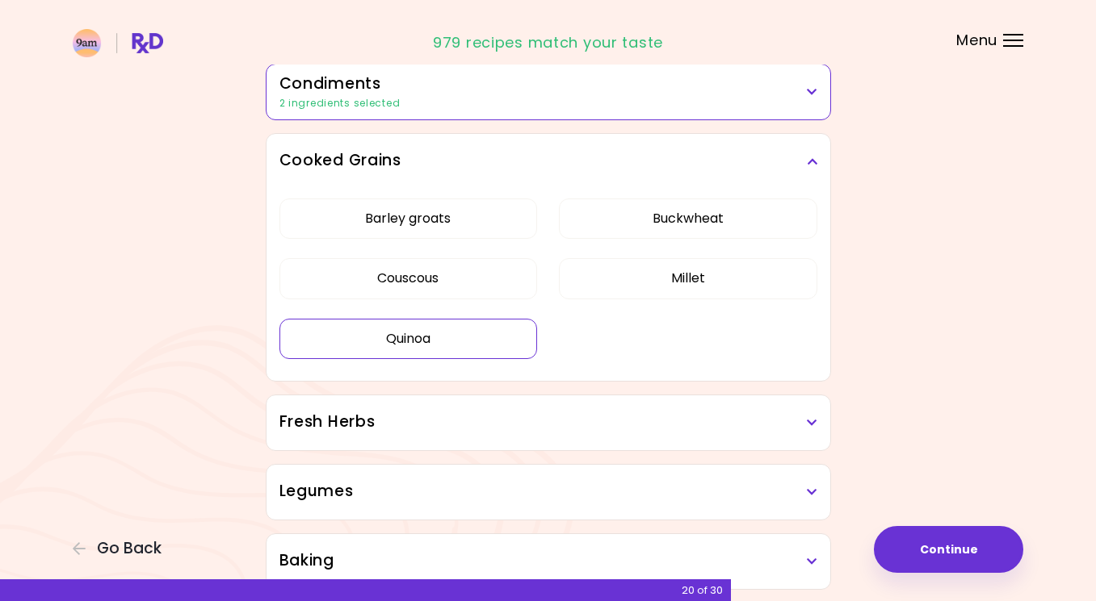
scroll to position [1493, 0]
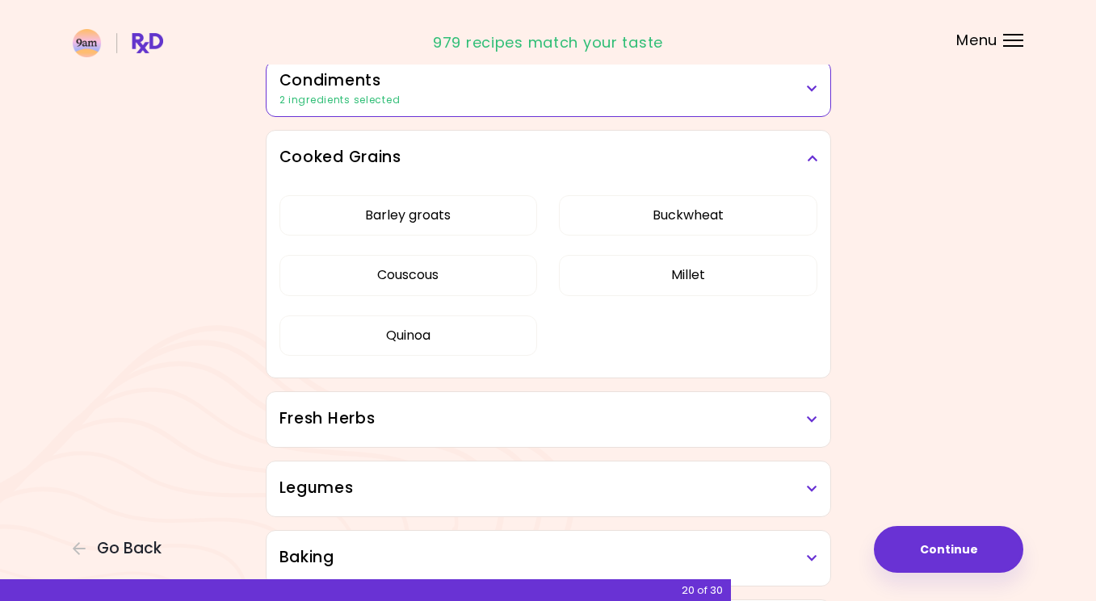
click at [480, 414] on h3 "Fresh Herbs" at bounding box center [548, 419] width 538 height 23
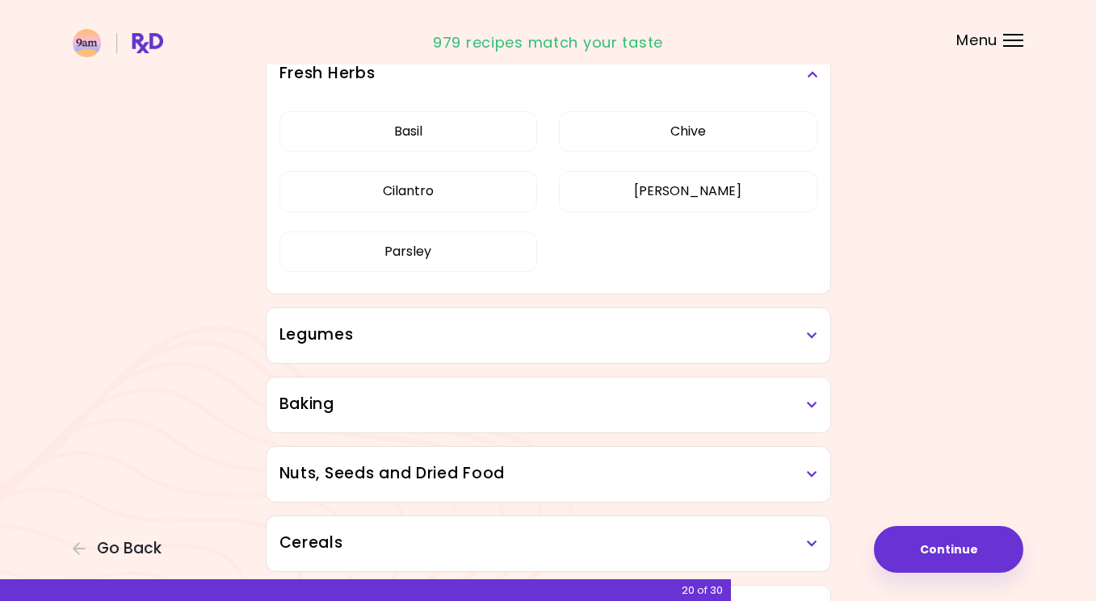
scroll to position [664, 0]
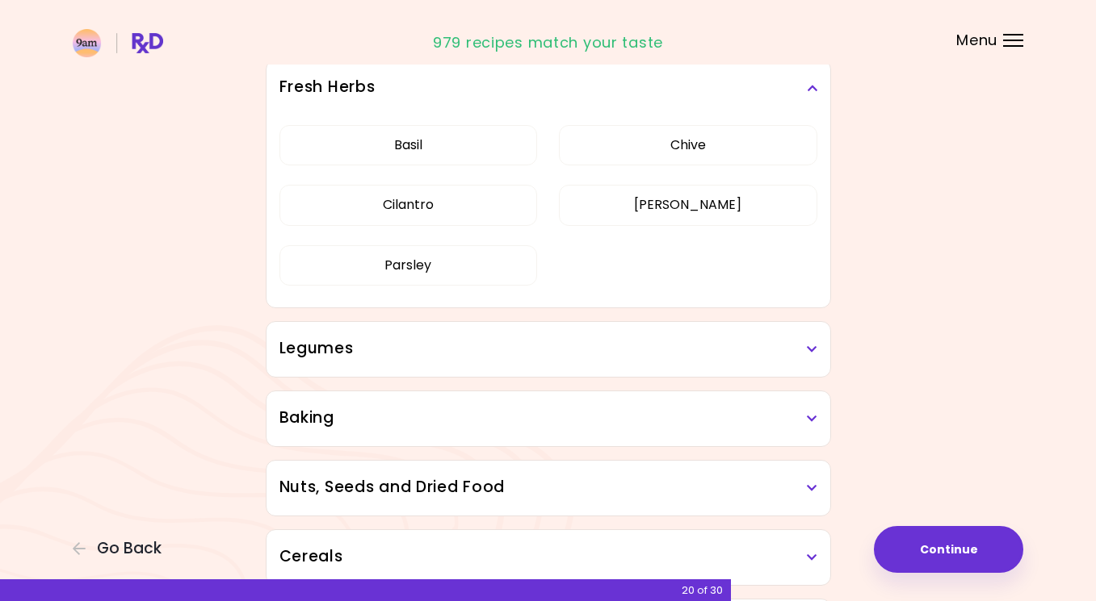
click at [689, 167] on div "[PERSON_NAME] Cilantro [PERSON_NAME] [PERSON_NAME]" at bounding box center [548, 211] width 538 height 193
click at [680, 148] on button "Chive" at bounding box center [688, 145] width 258 height 40
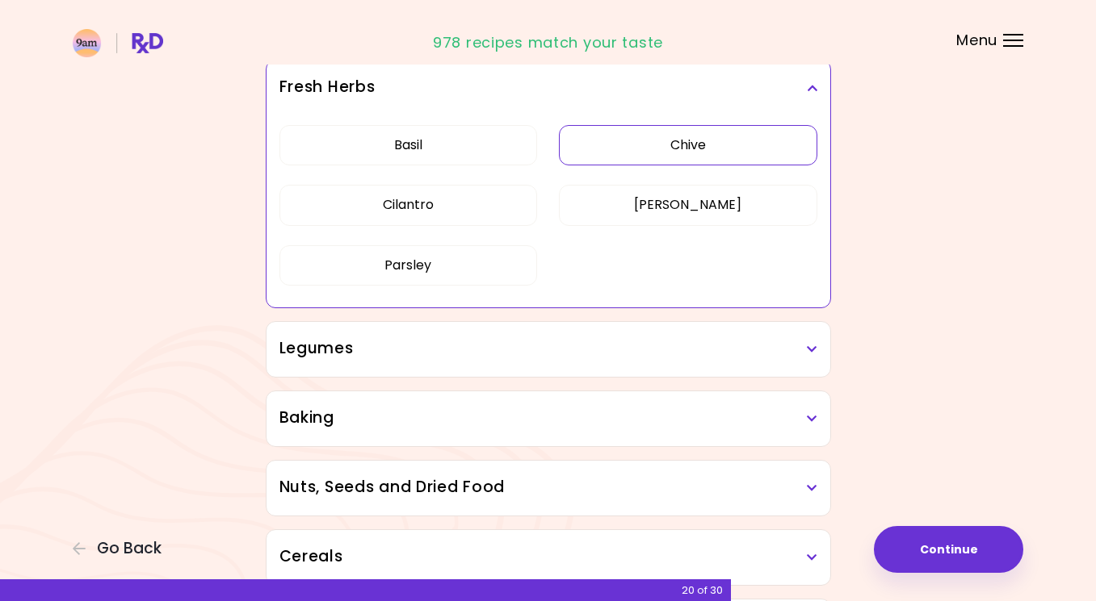
click at [467, 351] on h3 "Legumes" at bounding box center [548, 348] width 538 height 23
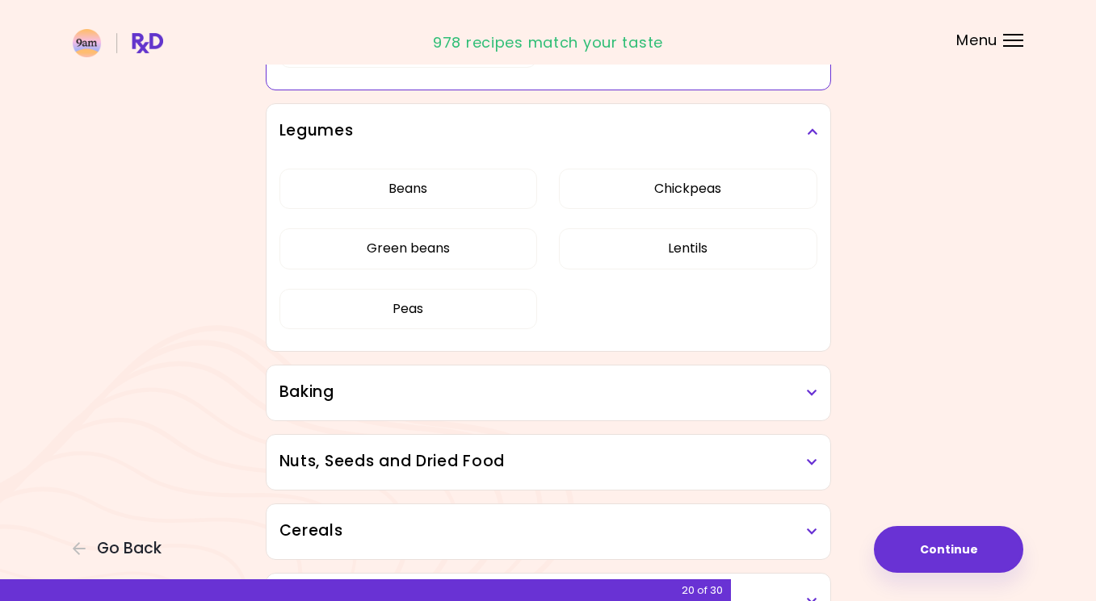
scroll to position [883, 0]
click at [373, 391] on h3 "Baking" at bounding box center [548, 390] width 538 height 23
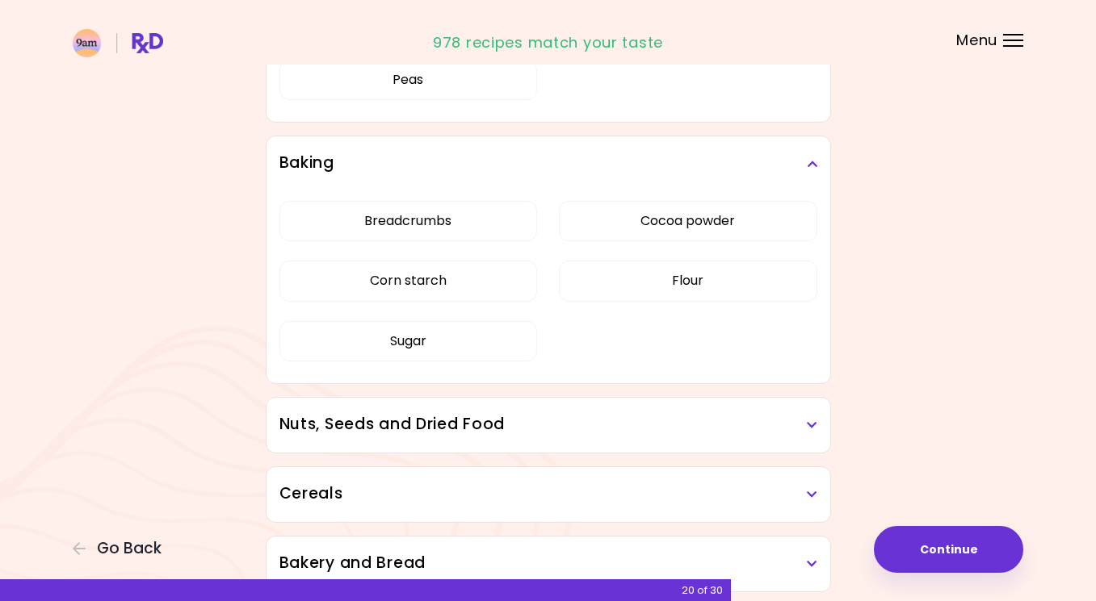
scroll to position [1126, 0]
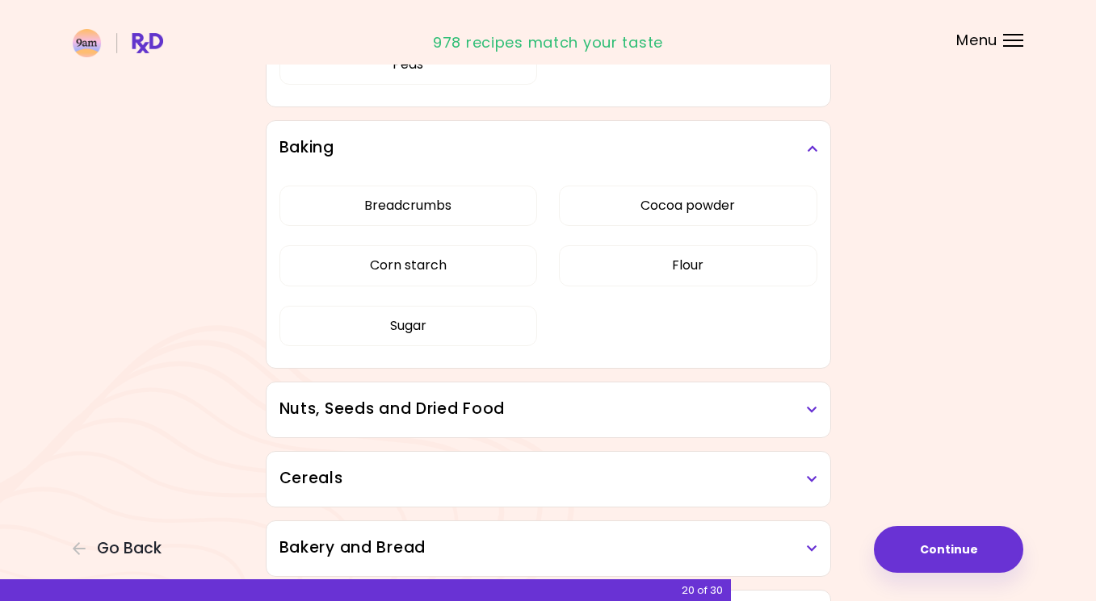
click at [341, 416] on h3 "Nuts, Seeds and Dried Food" at bounding box center [548, 409] width 538 height 23
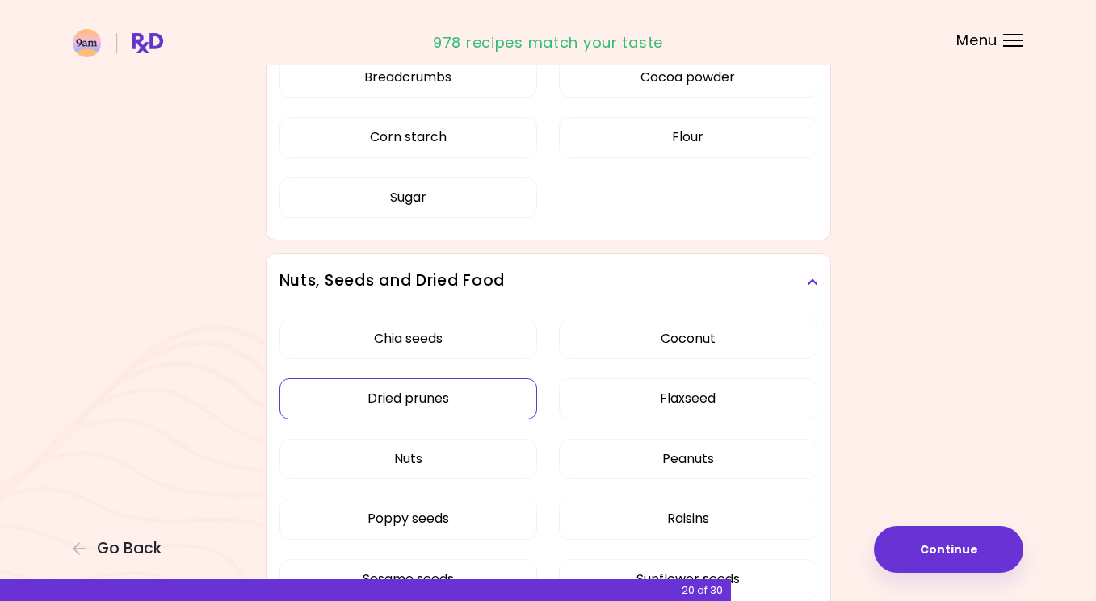
scroll to position [1260, 0]
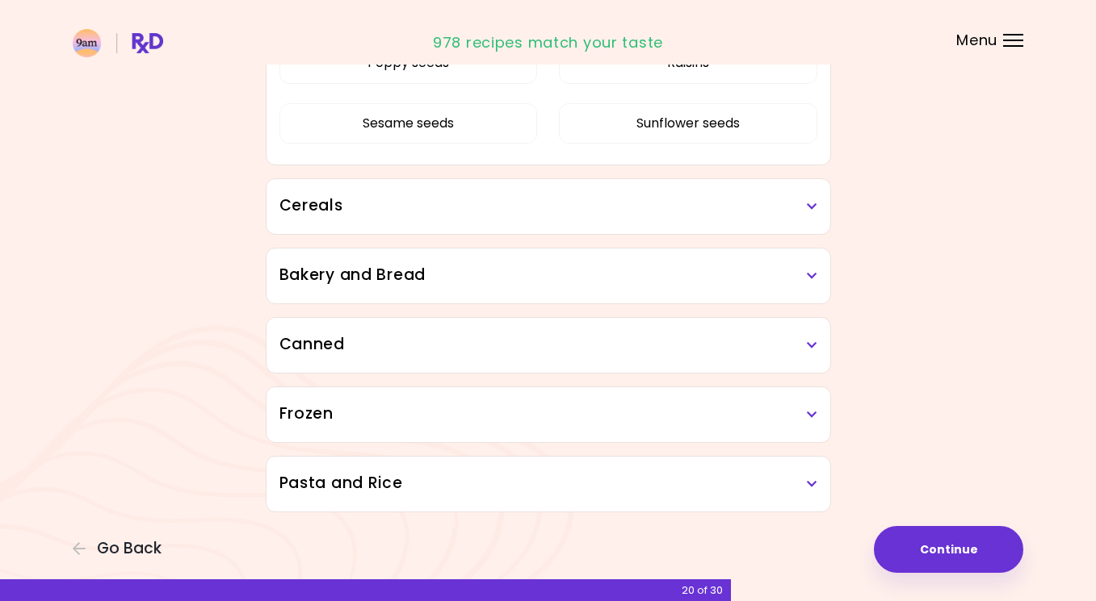
click at [398, 166] on div "Chia seeds Coconut Dried prunes Flaxseed Nuts Peanuts Poppy seeds Raisins Sesam…" at bounding box center [548, 9] width 538 height 313
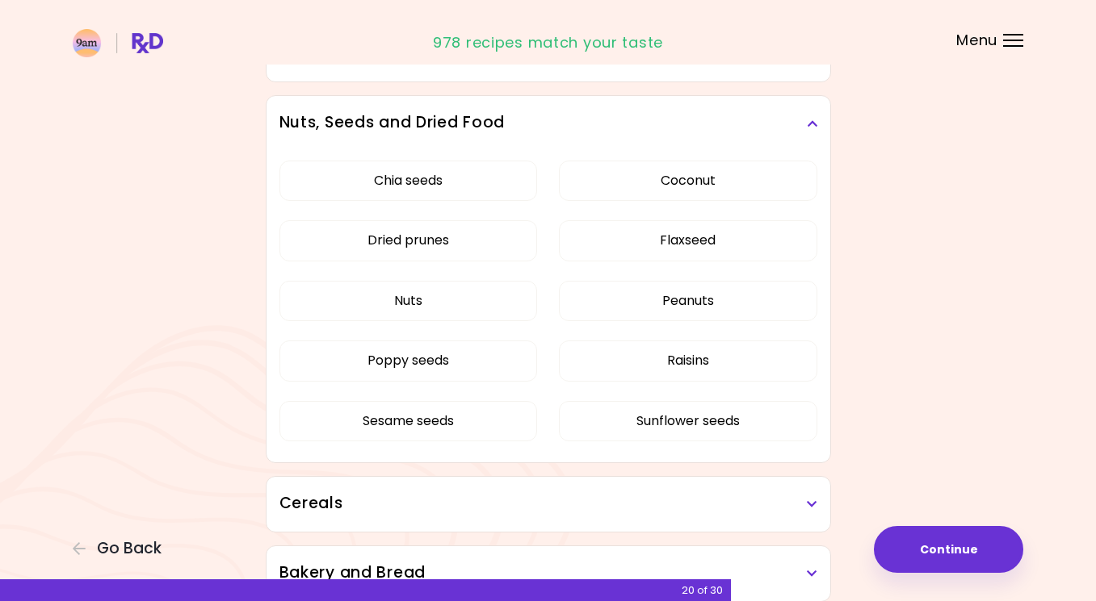
scroll to position [832, 0]
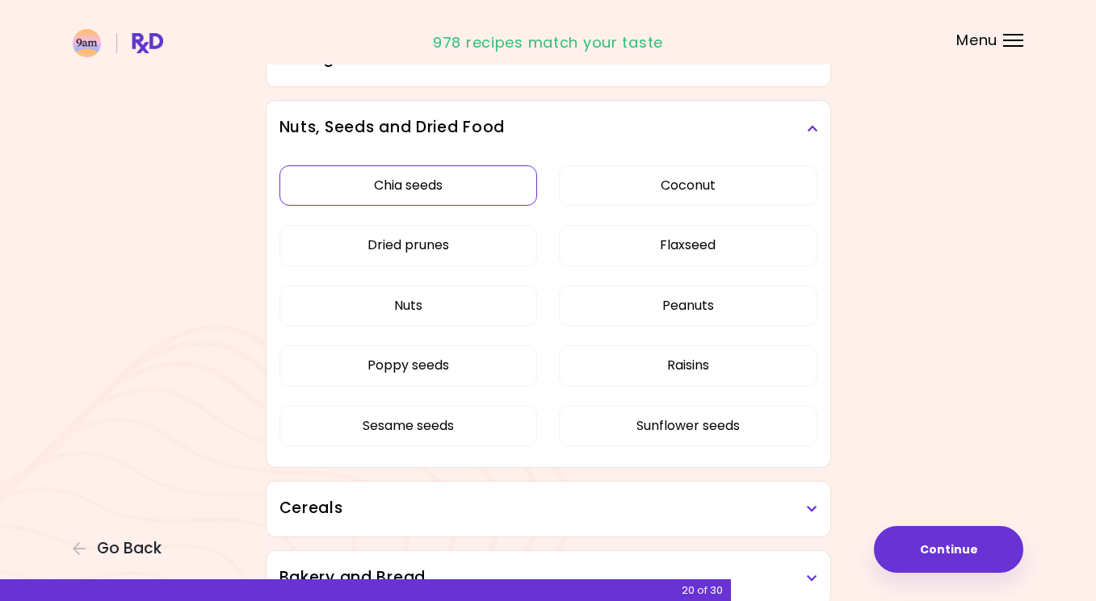
click at [390, 202] on button "Chia seeds" at bounding box center [408, 186] width 258 height 40
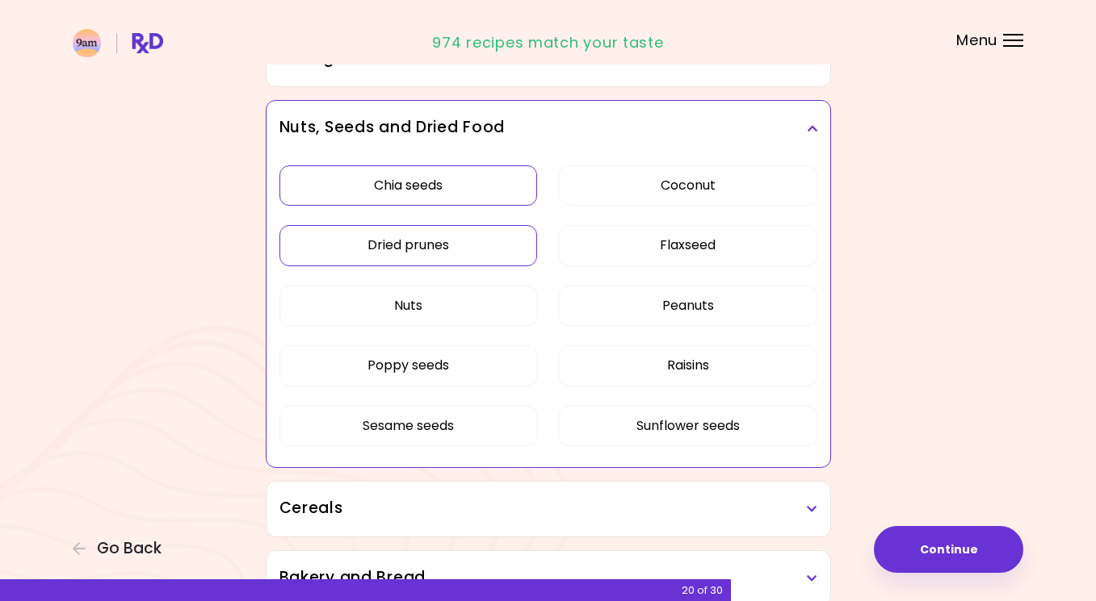
click at [380, 241] on button "Dried prunes" at bounding box center [408, 245] width 258 height 40
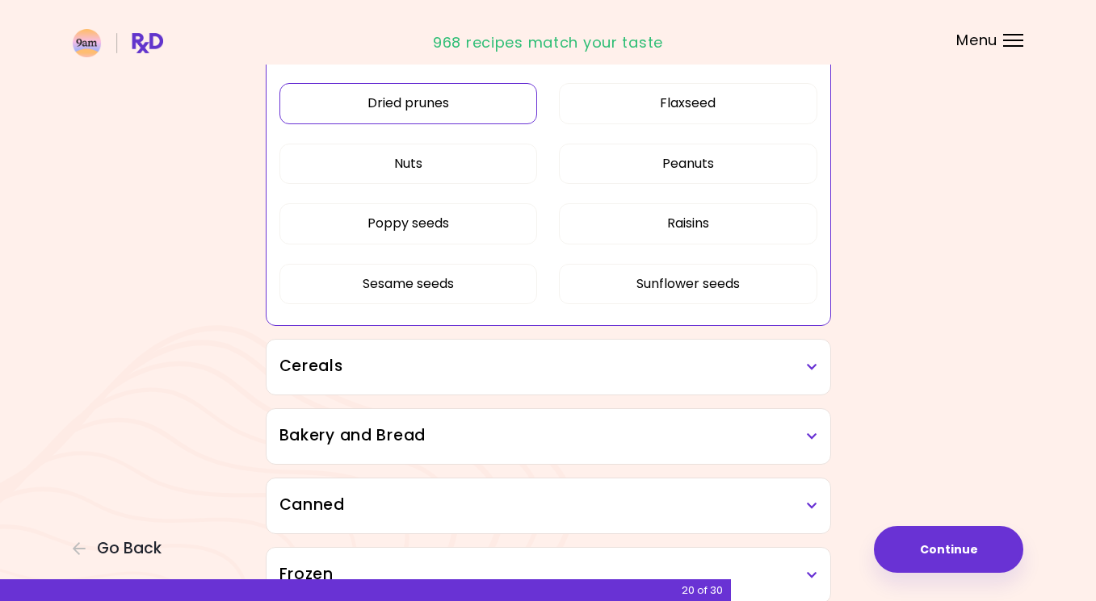
click at [335, 380] on div "Cereals" at bounding box center [548, 367] width 564 height 55
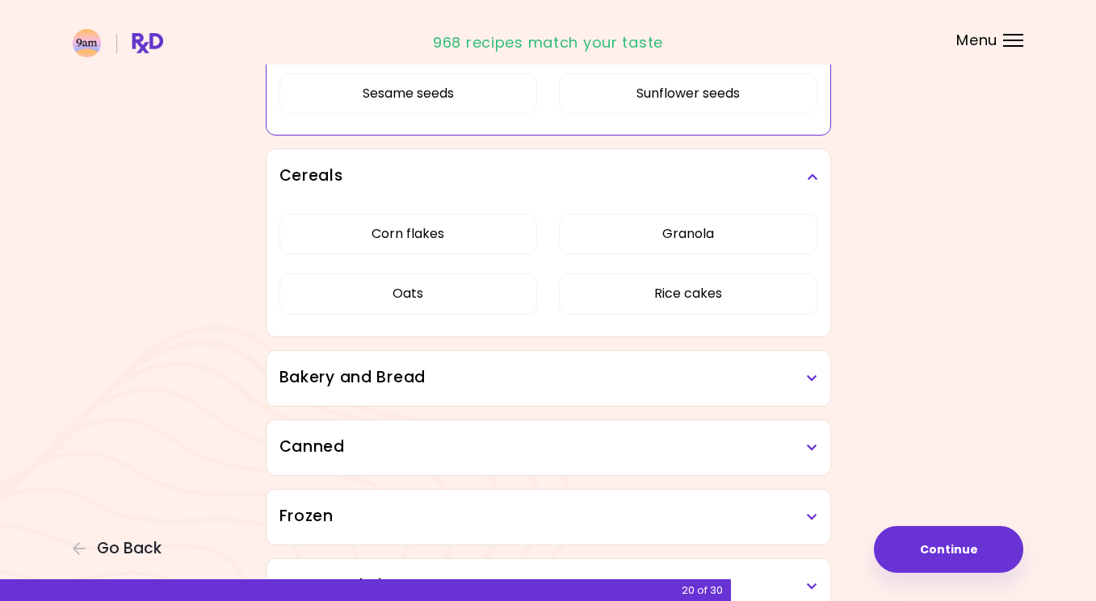
scroll to position [1166, 0]
click at [334, 380] on h3 "Bakery and Bread" at bounding box center [548, 376] width 538 height 23
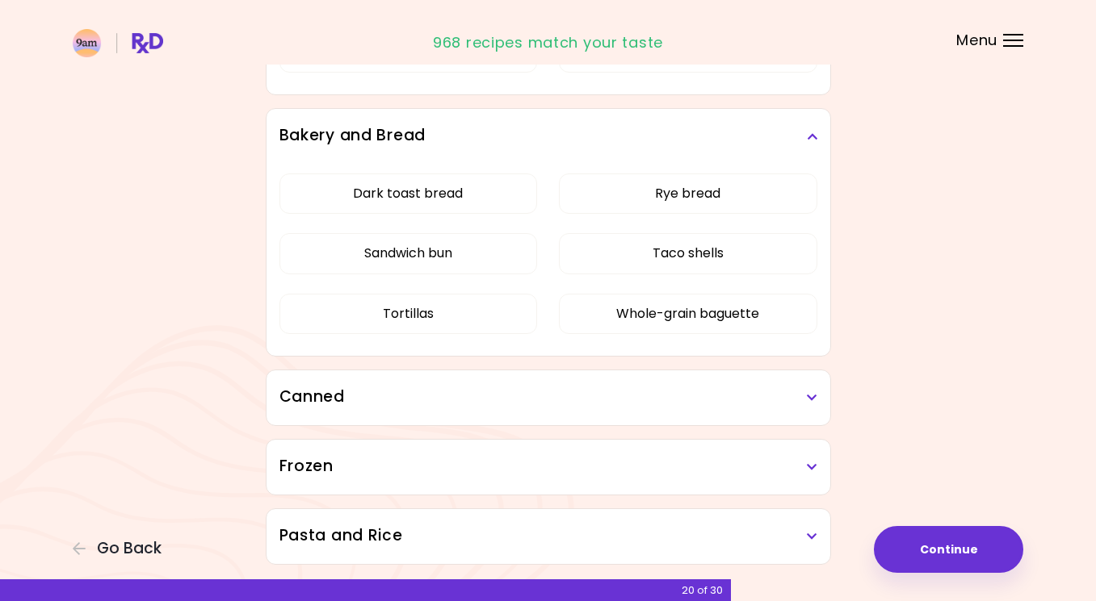
scroll to position [1409, 0]
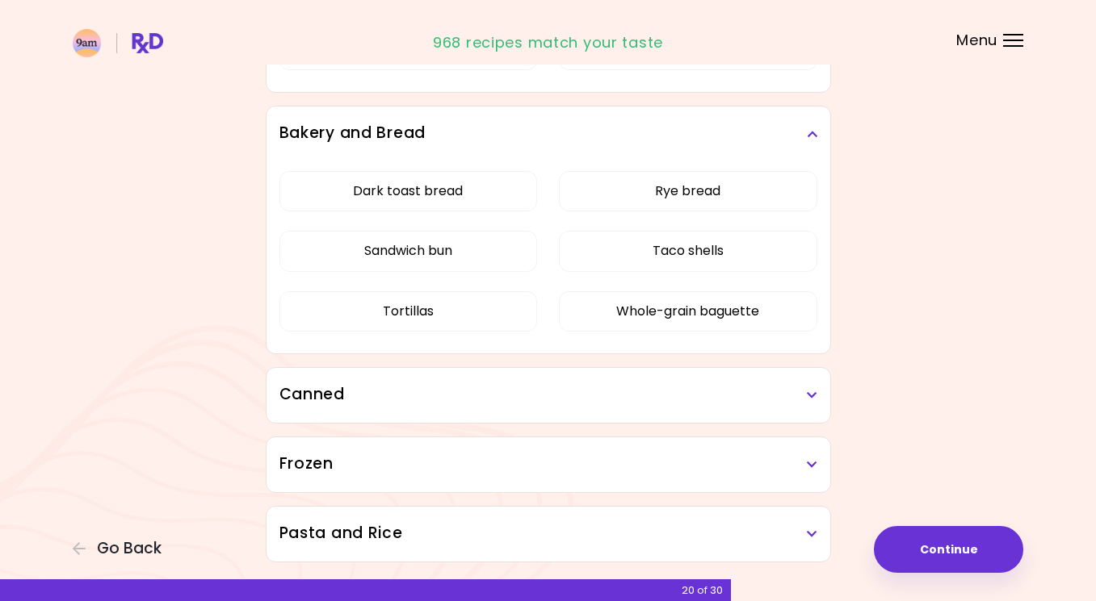
click at [327, 393] on h3 "Canned" at bounding box center [548, 394] width 538 height 23
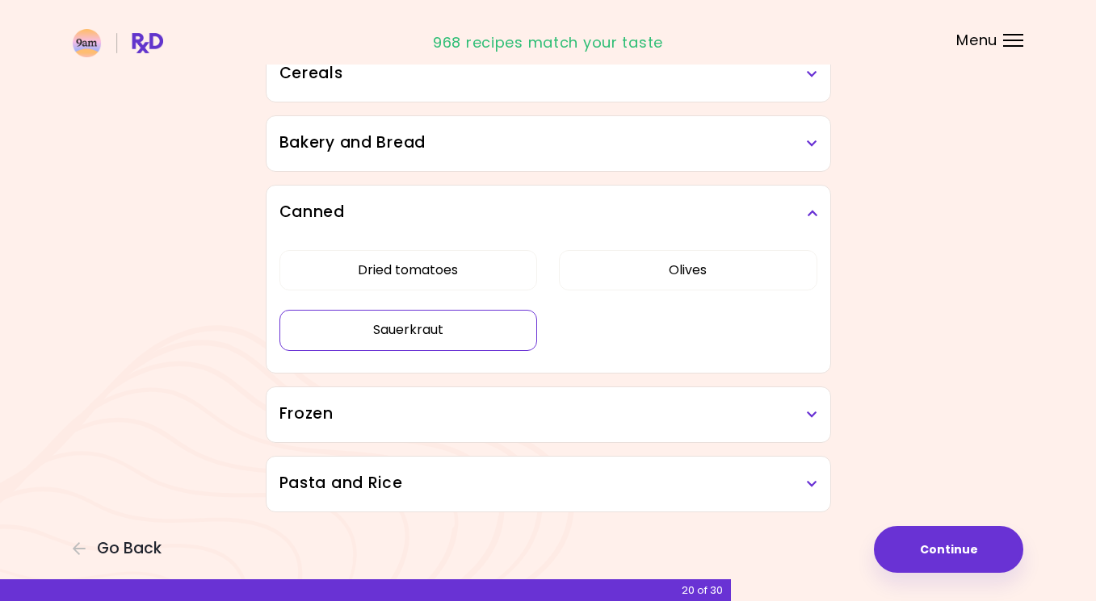
click at [448, 330] on button "Sauerkraut" at bounding box center [408, 330] width 258 height 40
click at [308, 418] on h3 "Frozen" at bounding box center [548, 414] width 538 height 23
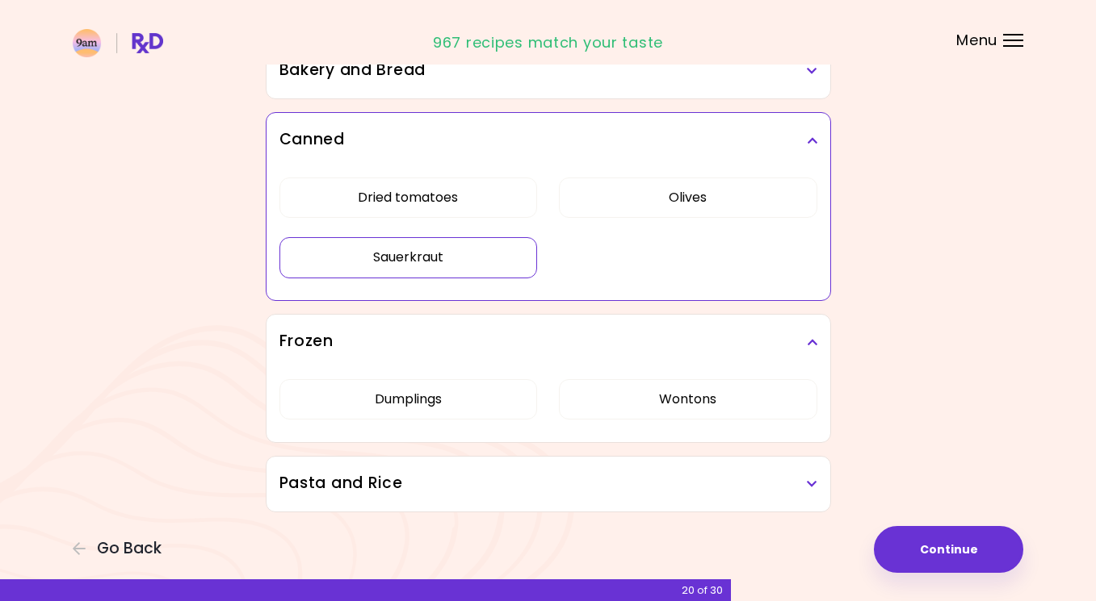
scroll to position [1028, 0]
click at [304, 480] on h3 "Pasta and Rice" at bounding box center [548, 483] width 538 height 23
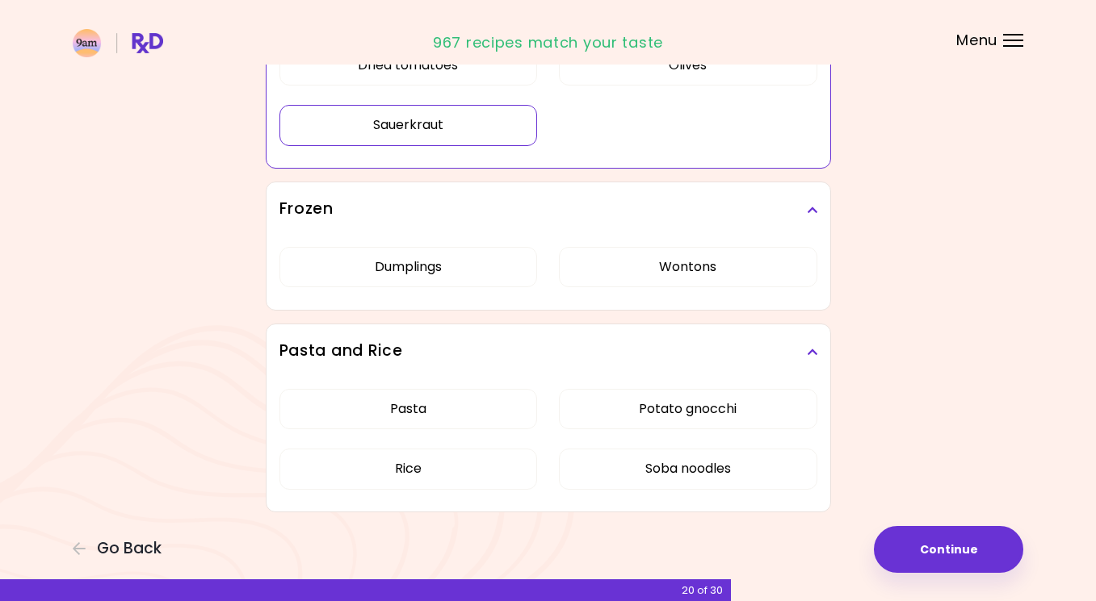
scroll to position [1160, 0]
click at [954, 557] on button "Continue" at bounding box center [948, 549] width 149 height 47
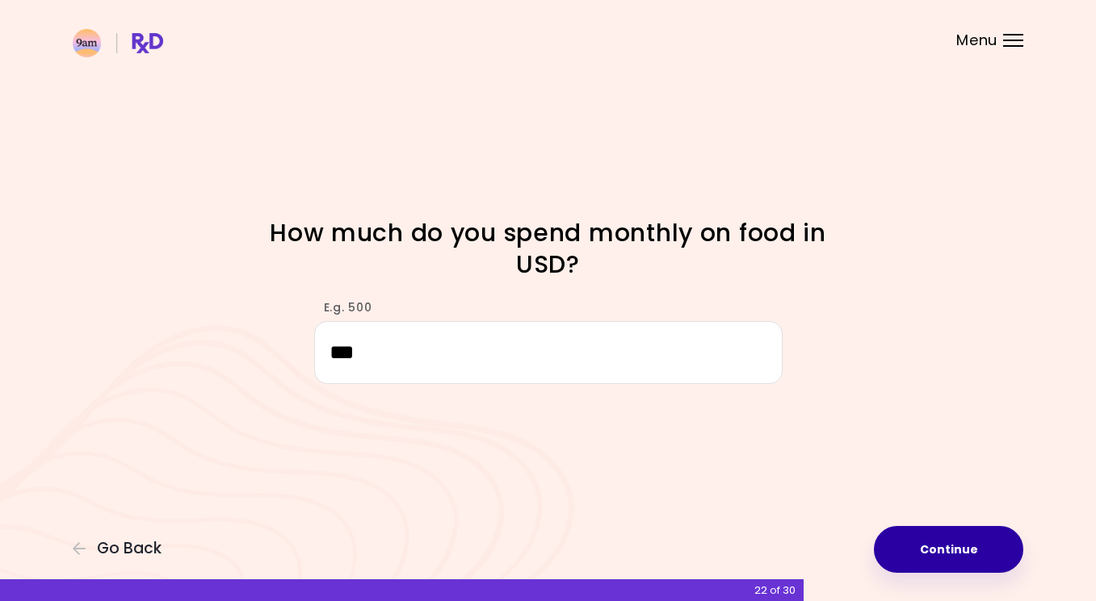
type input "***"
click at [976, 541] on button "Continue" at bounding box center [948, 549] width 149 height 47
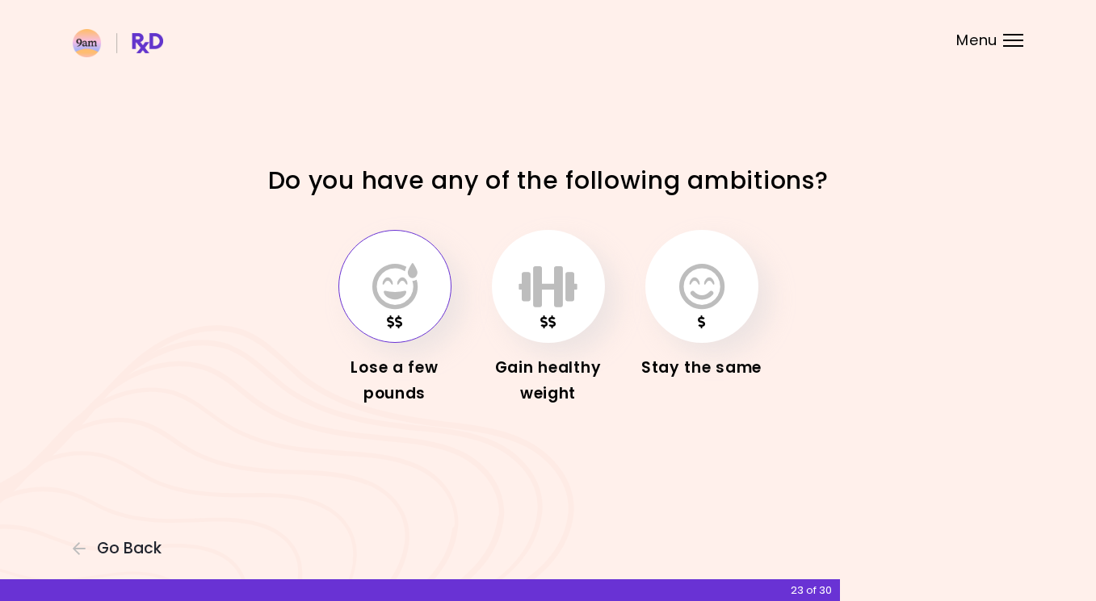
click at [413, 301] on icon "button" at bounding box center [394, 286] width 45 height 47
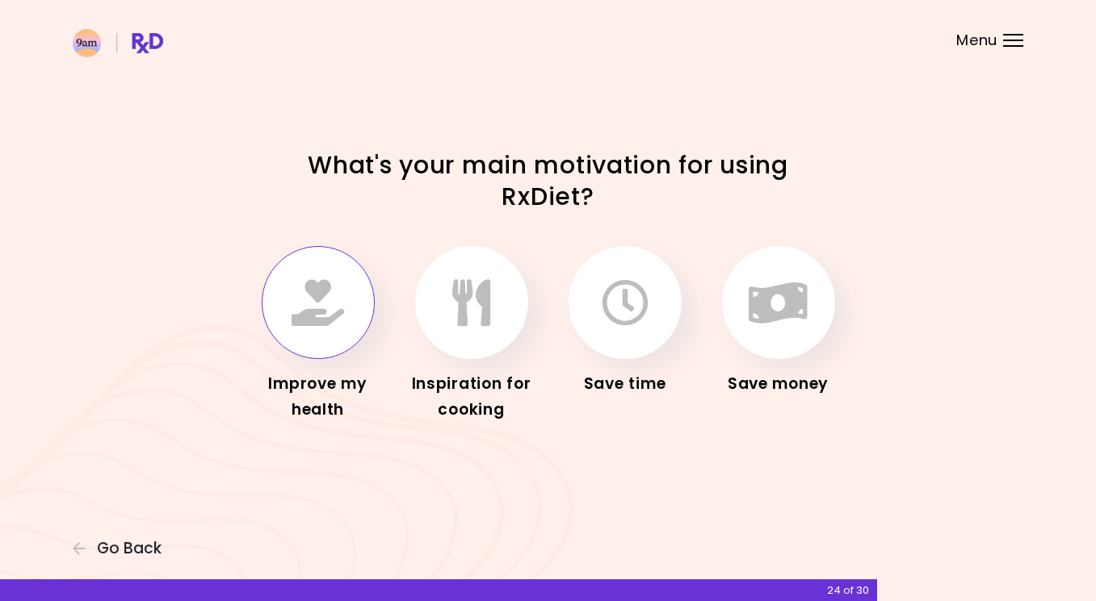
click at [287, 310] on button "button" at bounding box center [318, 302] width 113 height 113
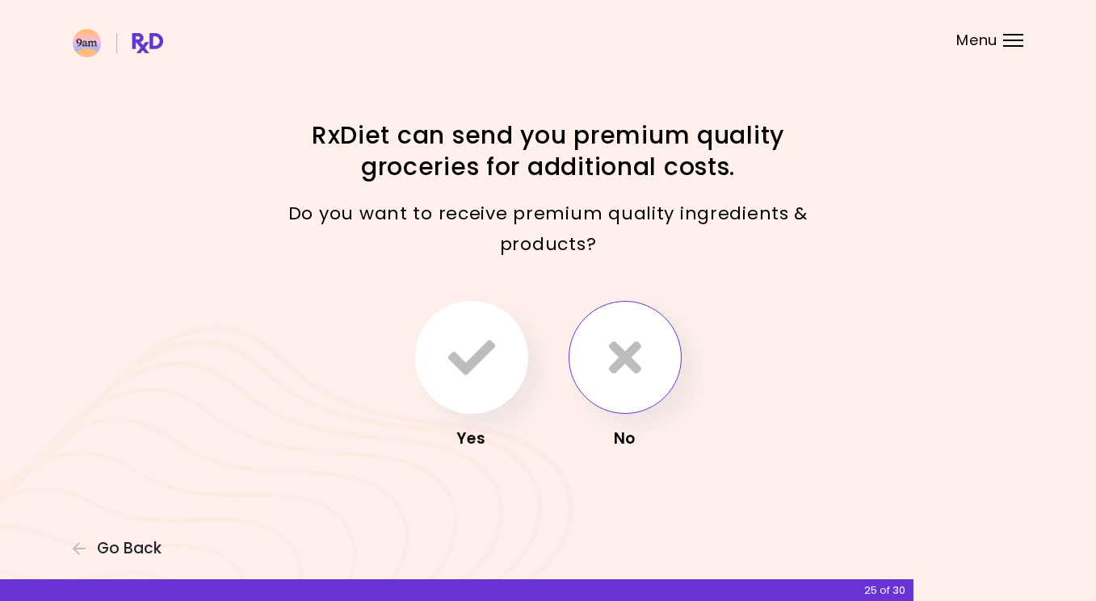
click at [622, 365] on icon "button" at bounding box center [625, 357] width 32 height 47
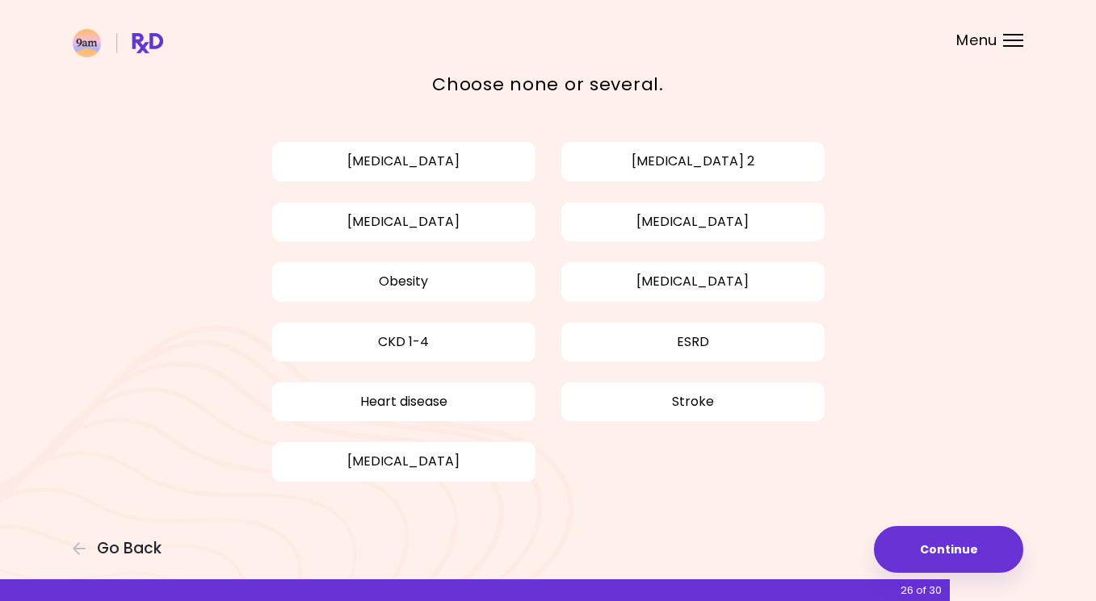
scroll to position [65, 0]
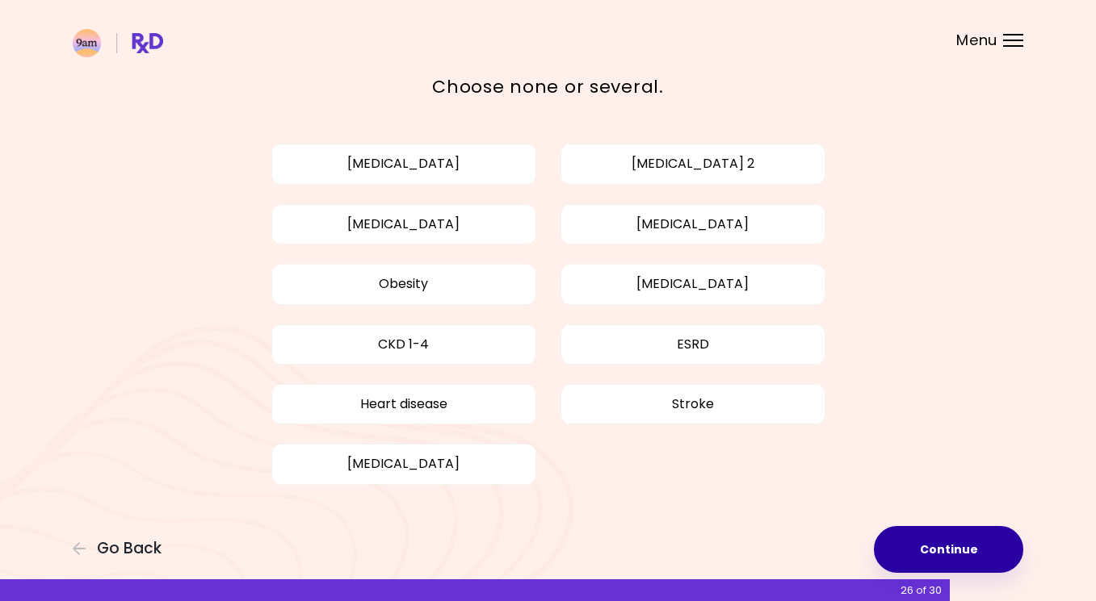
click at [958, 557] on button "Continue" at bounding box center [948, 549] width 149 height 47
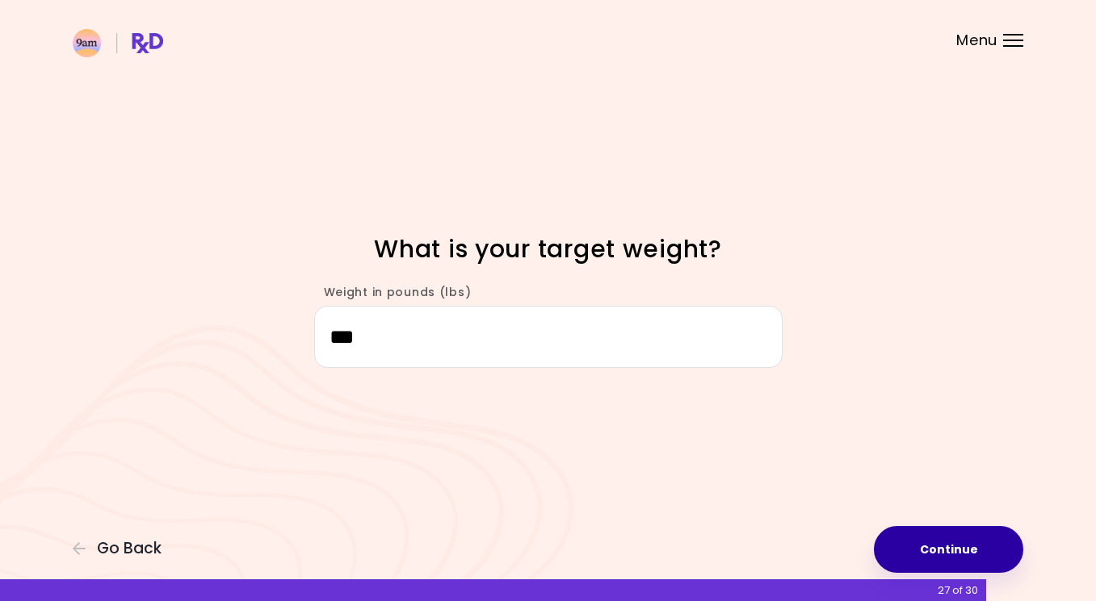
type input "***"
click at [916, 546] on button "Continue" at bounding box center [948, 549] width 149 height 47
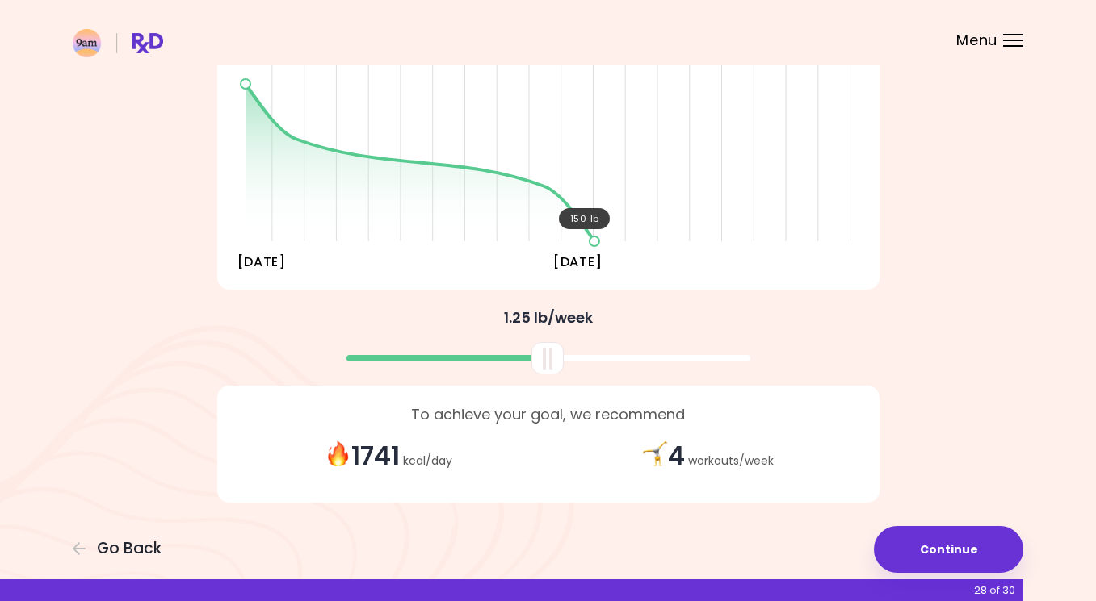
scroll to position [231, 0]
click at [888, 540] on button "Continue" at bounding box center [948, 549] width 149 height 47
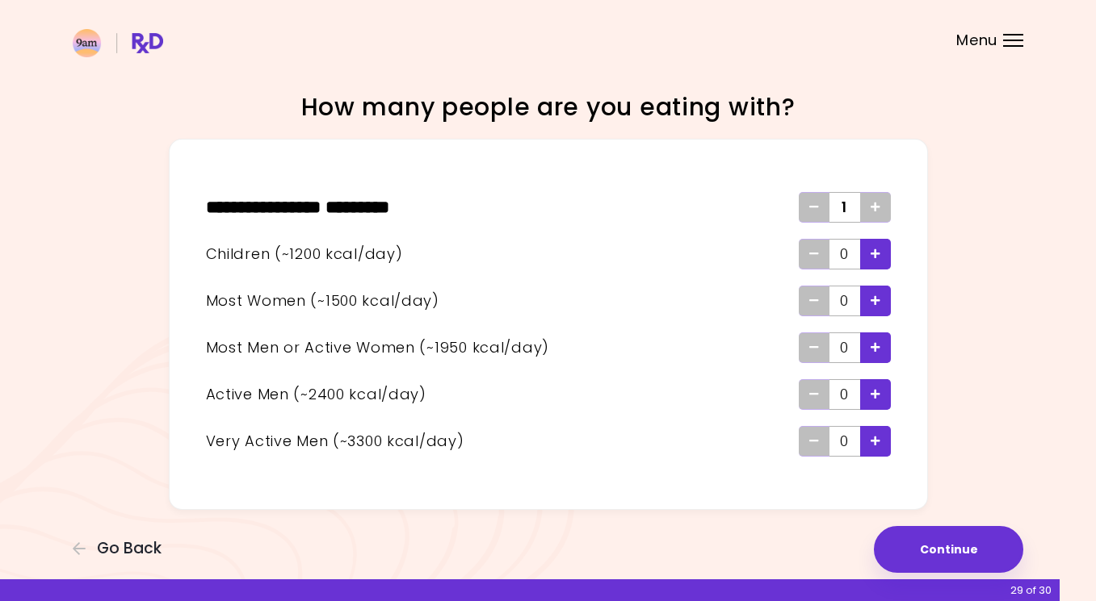
click at [870, 344] on icon "Add - Man or Active Woman" at bounding box center [875, 347] width 10 height 10
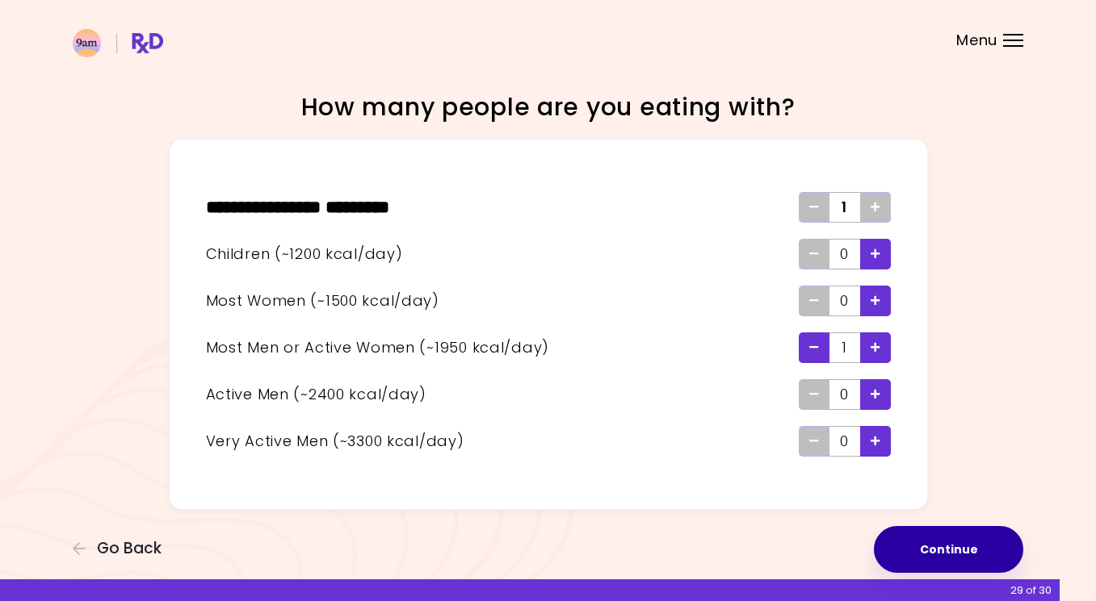
click at [902, 538] on button "Continue" at bounding box center [948, 549] width 149 height 47
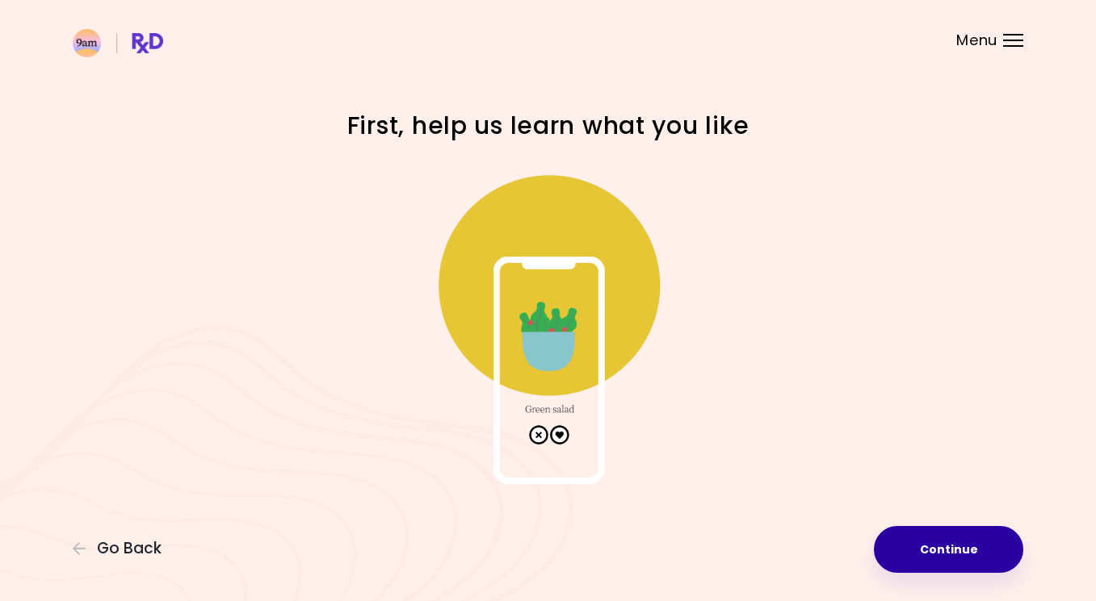
click at [910, 548] on button "Continue" at bounding box center [948, 549] width 149 height 47
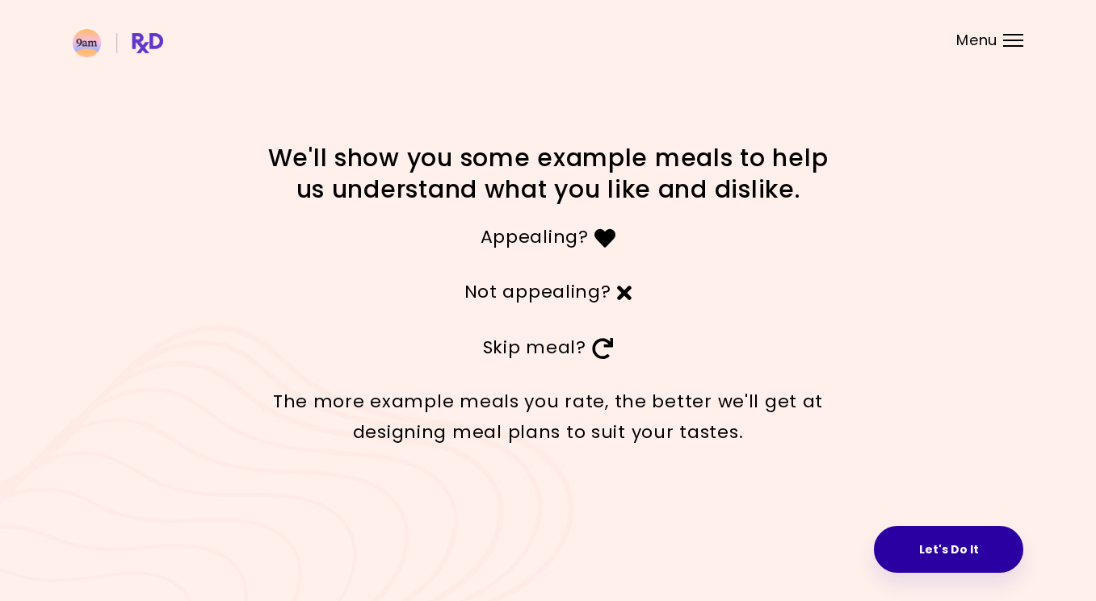
click at [911, 553] on button "Let's Do It" at bounding box center [948, 549] width 149 height 47
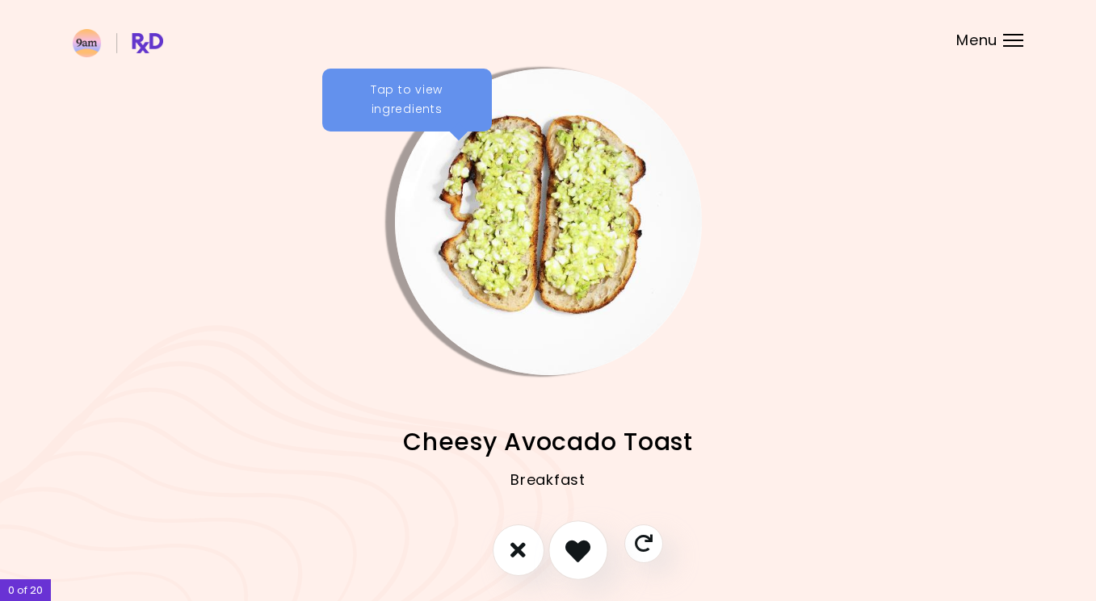
click at [587, 554] on icon "I like this recipe" at bounding box center [577, 550] width 25 height 25
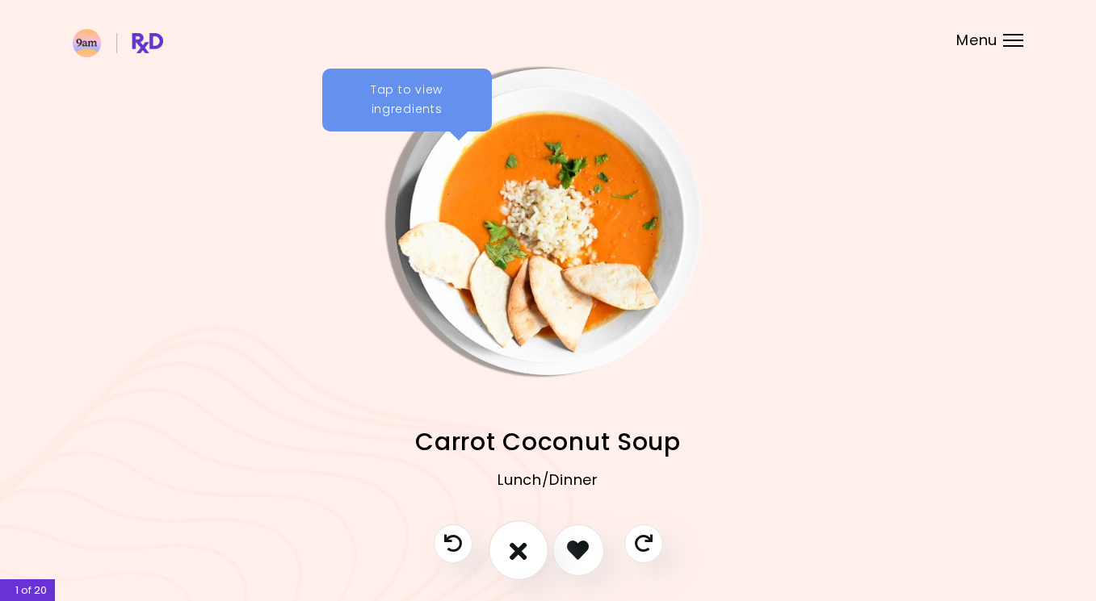
click at [506, 551] on button "I don't like this recipe" at bounding box center [518, 551] width 60 height 60
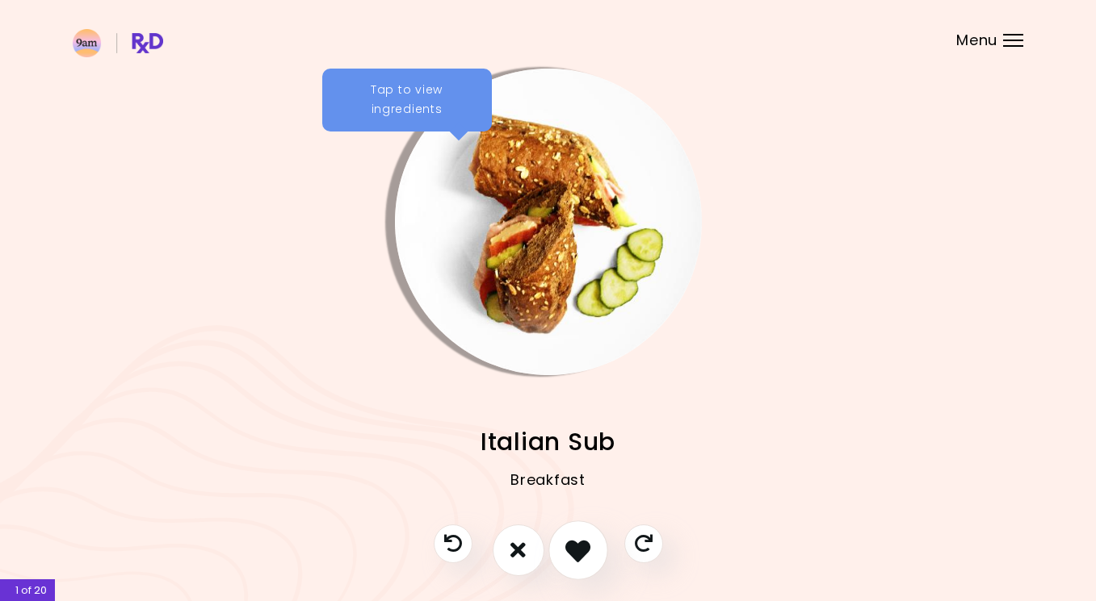
click at [573, 556] on icon "I like this recipe" at bounding box center [577, 550] width 25 height 25
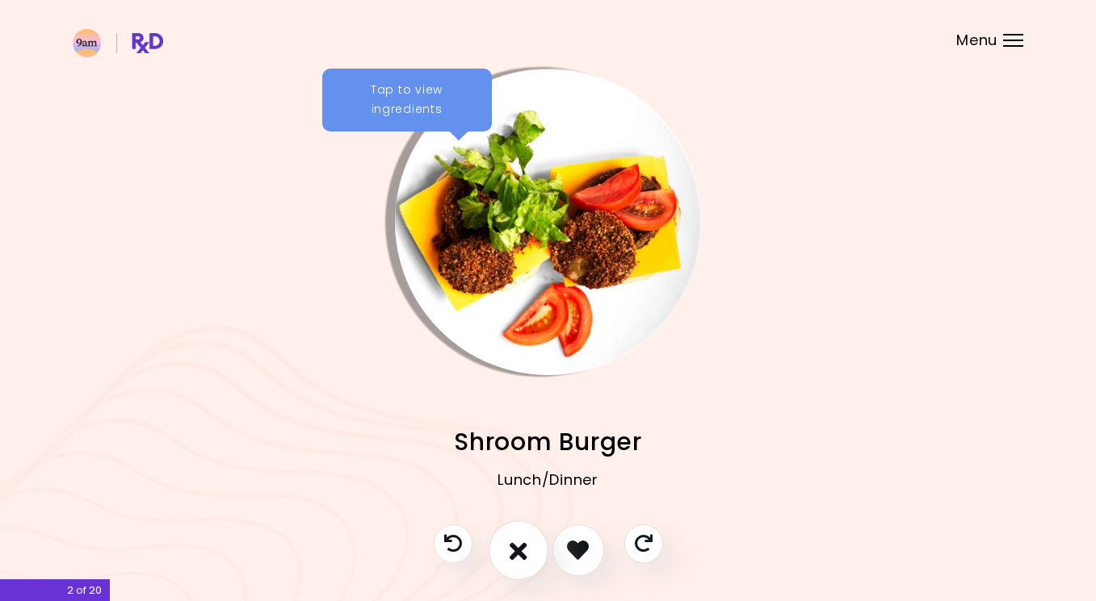
click at [520, 555] on icon "I don't like this recipe" at bounding box center [518, 550] width 18 height 25
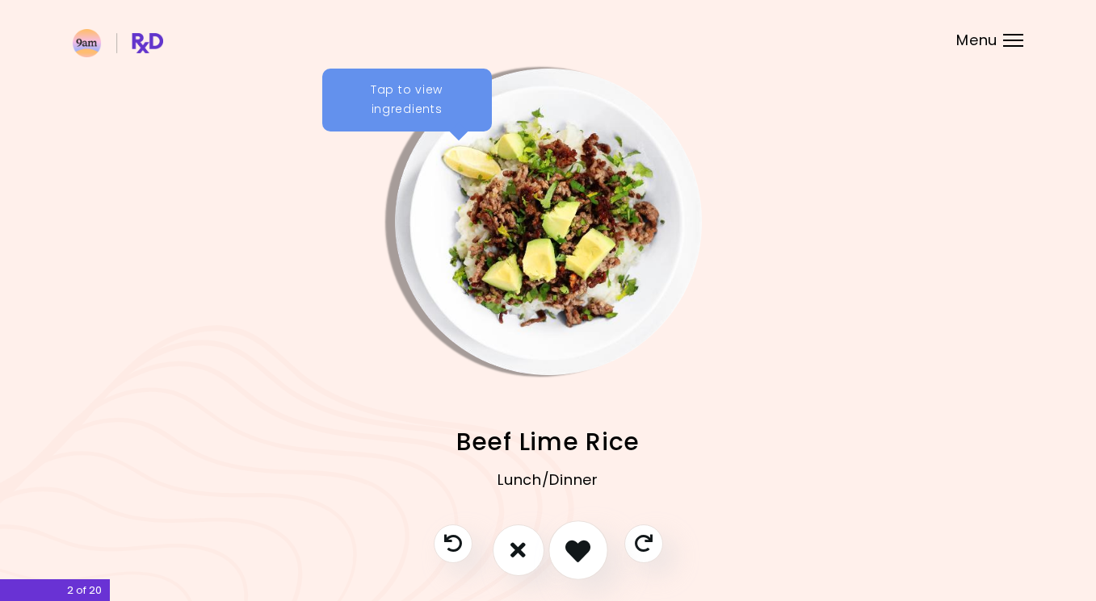
click at [575, 559] on icon "I like this recipe" at bounding box center [577, 550] width 25 height 25
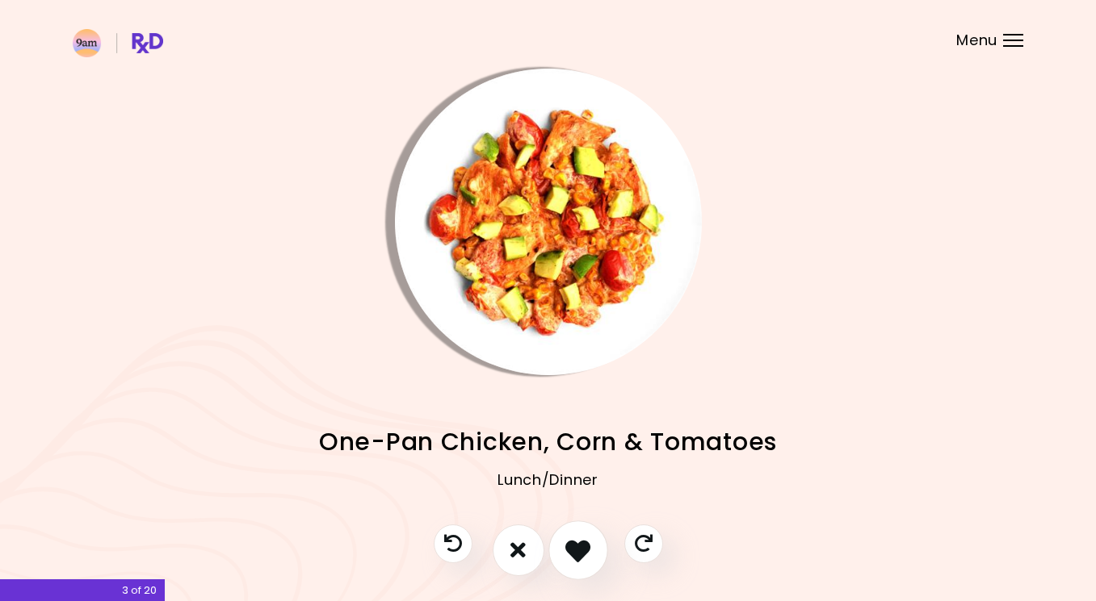
click at [574, 559] on icon "I like this recipe" at bounding box center [577, 550] width 25 height 25
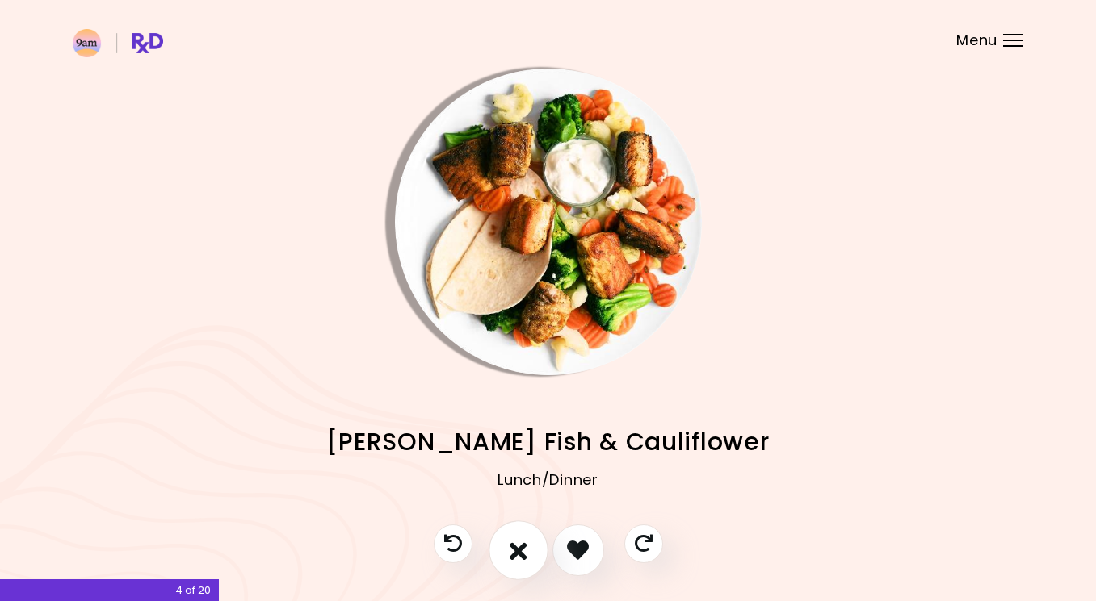
click at [526, 558] on icon "I don't like this recipe" at bounding box center [518, 550] width 18 height 25
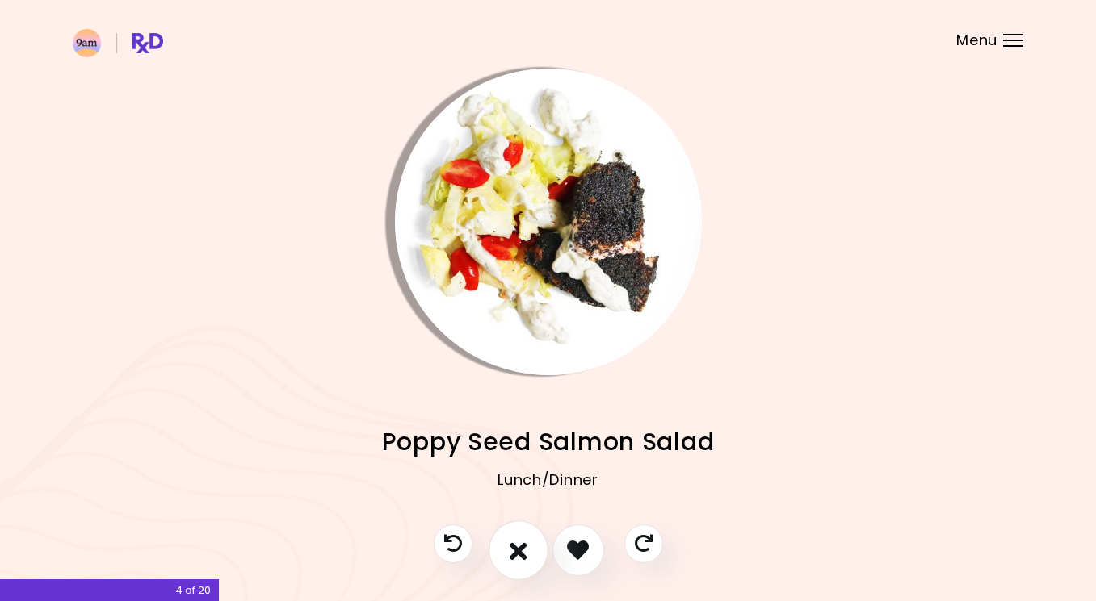
click at [526, 558] on icon "I don't like this recipe" at bounding box center [518, 550] width 18 height 25
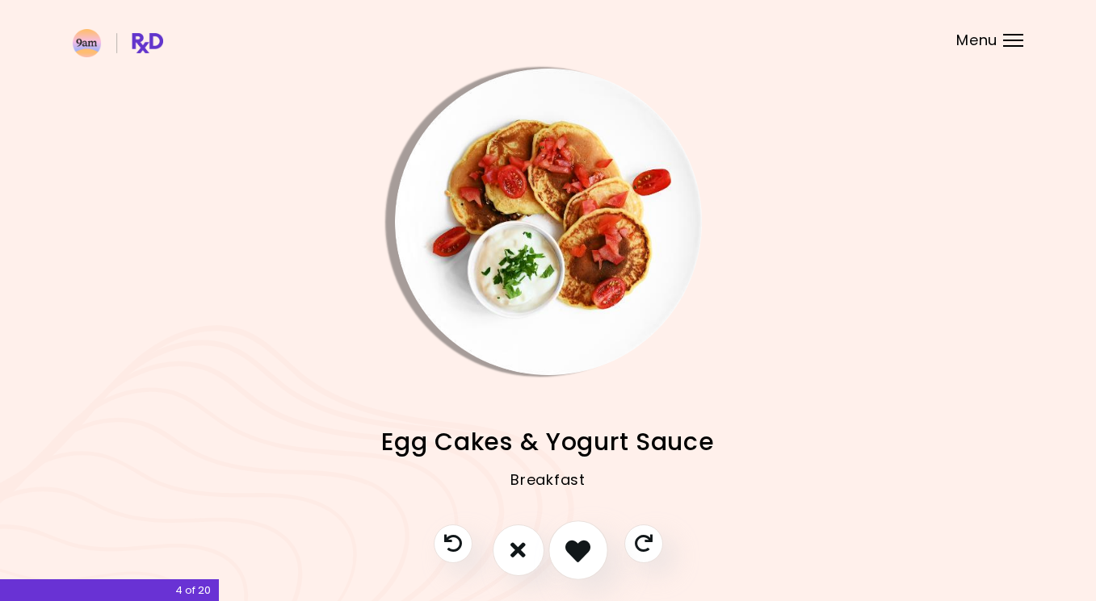
click at [580, 558] on icon "I like this recipe" at bounding box center [577, 550] width 25 height 25
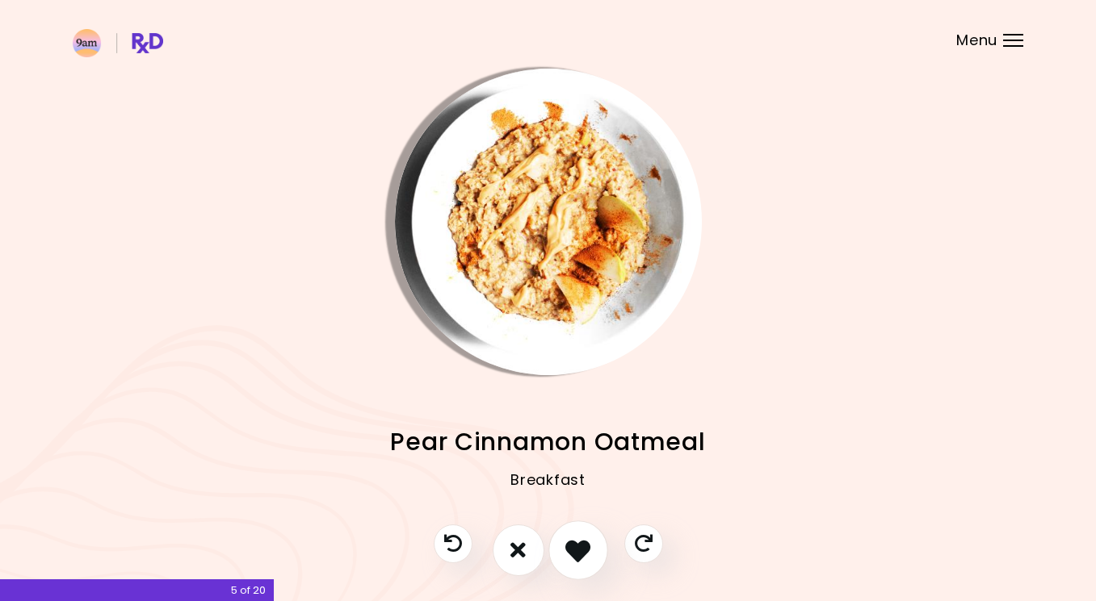
click at [579, 558] on icon "I like this recipe" at bounding box center [577, 550] width 25 height 25
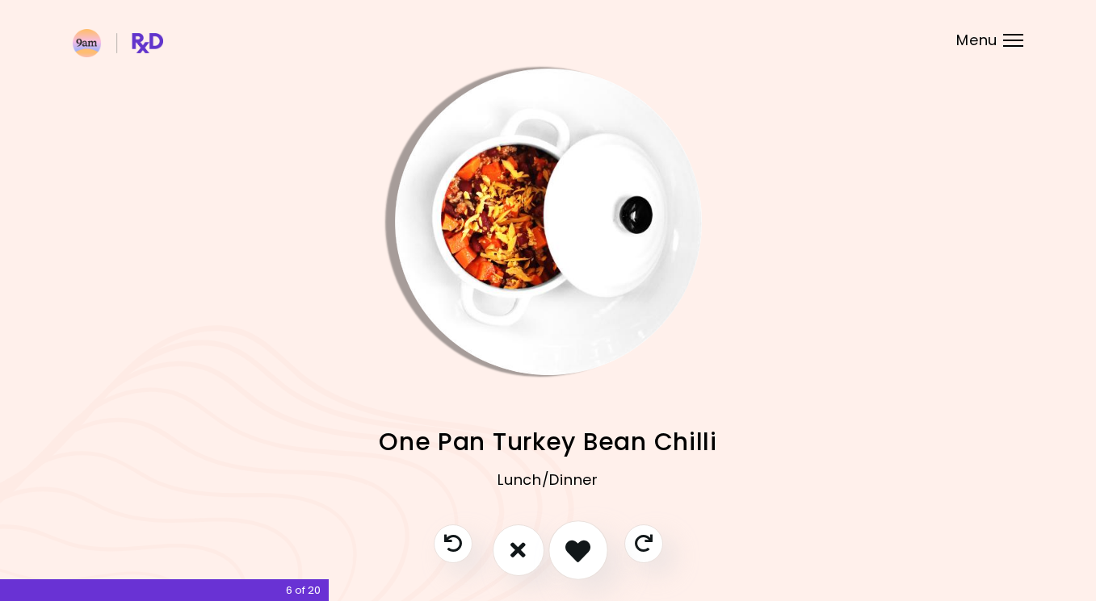
click at [577, 558] on icon "I like this recipe" at bounding box center [577, 550] width 25 height 25
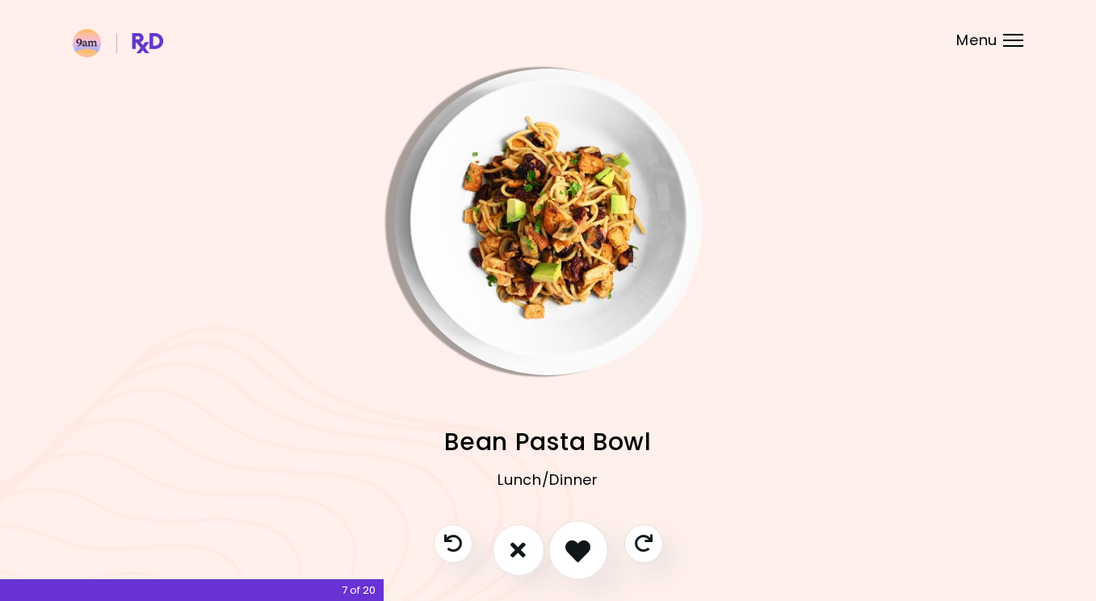
click at [577, 558] on icon "I like this recipe" at bounding box center [577, 550] width 25 height 25
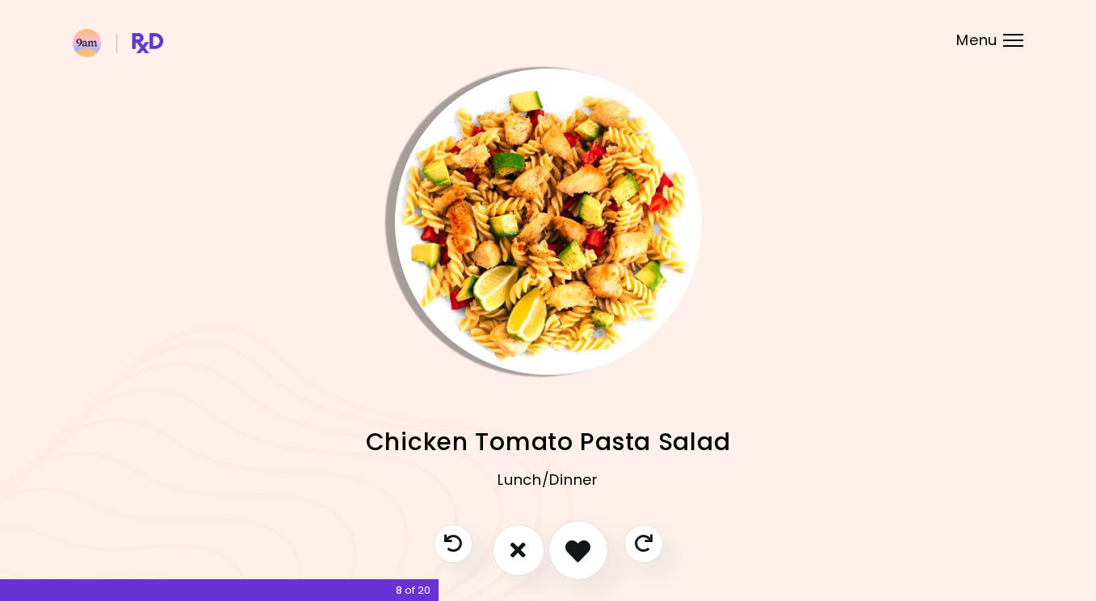
click at [577, 558] on icon "I like this recipe" at bounding box center [577, 550] width 25 height 25
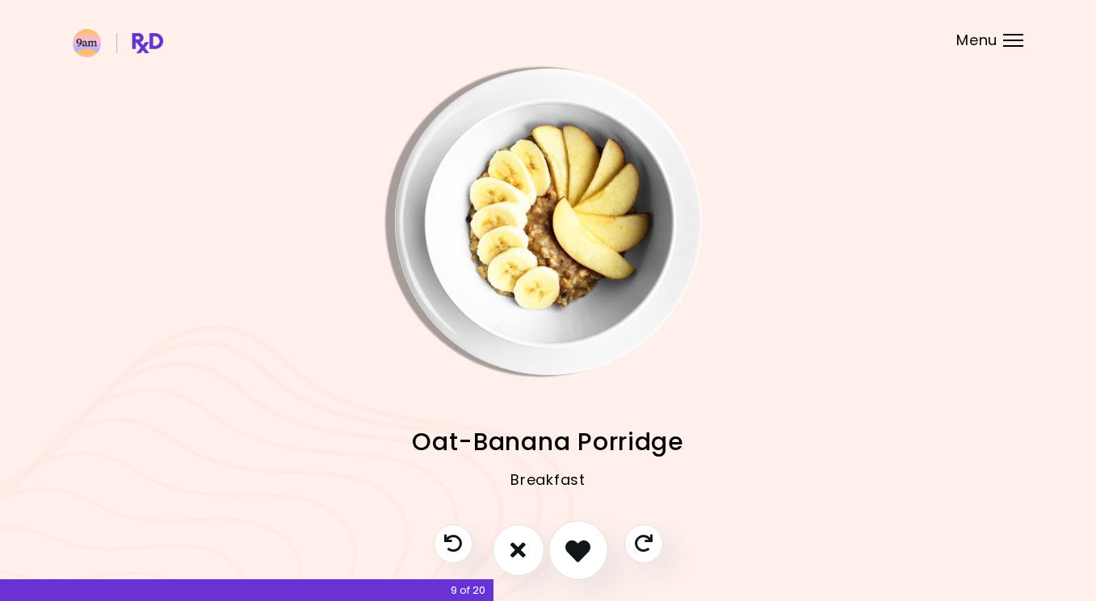
click at [577, 558] on icon "I like this recipe" at bounding box center [577, 550] width 25 height 25
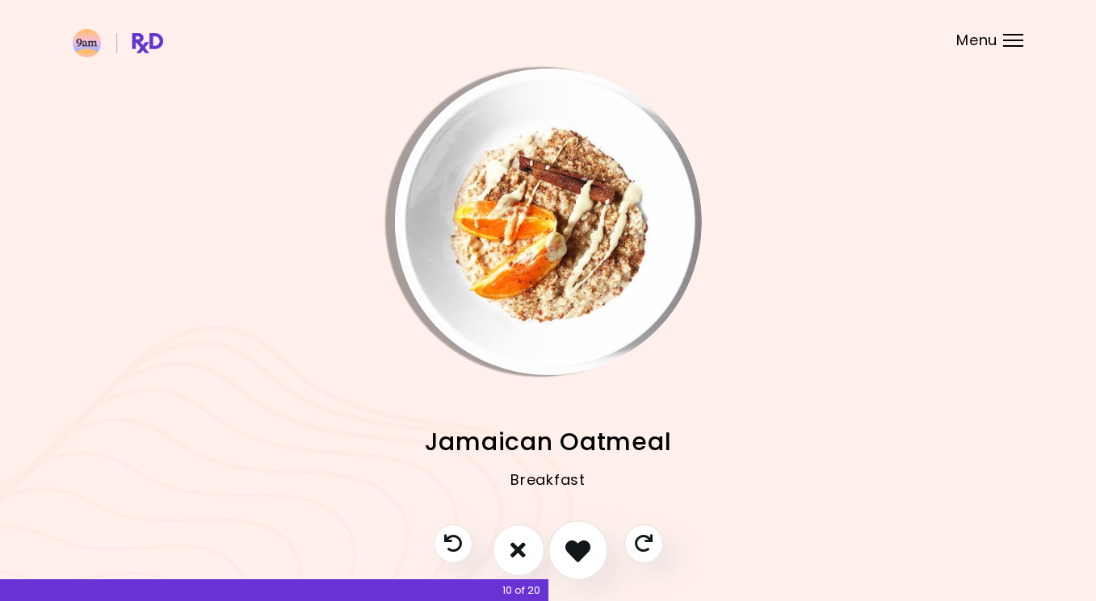
click at [577, 558] on icon "I like this recipe" at bounding box center [577, 550] width 25 height 25
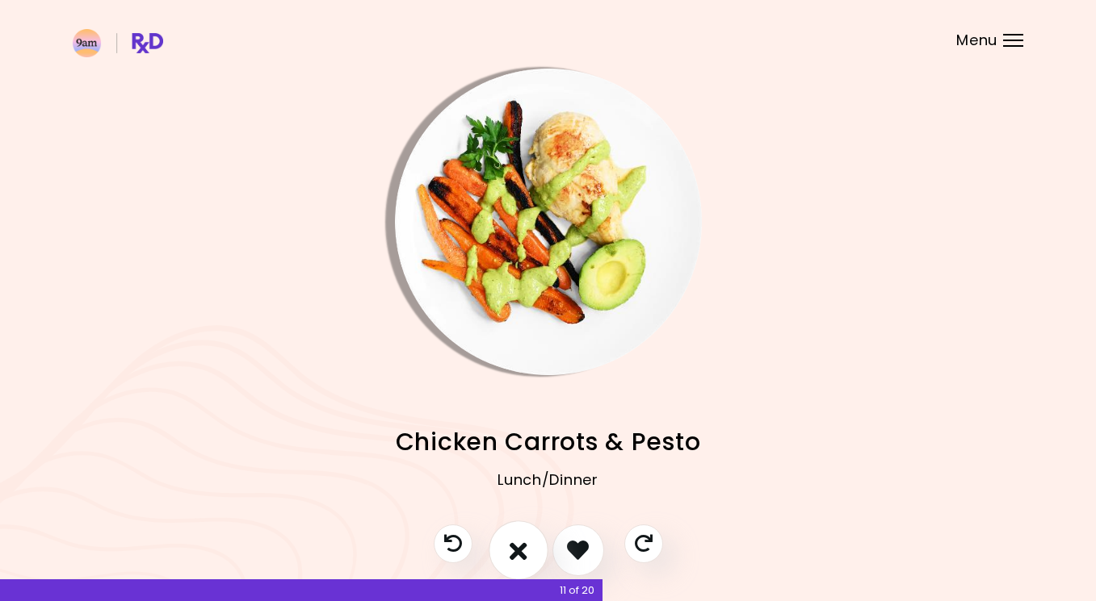
click at [530, 554] on button "I don't like this recipe" at bounding box center [518, 551] width 60 height 60
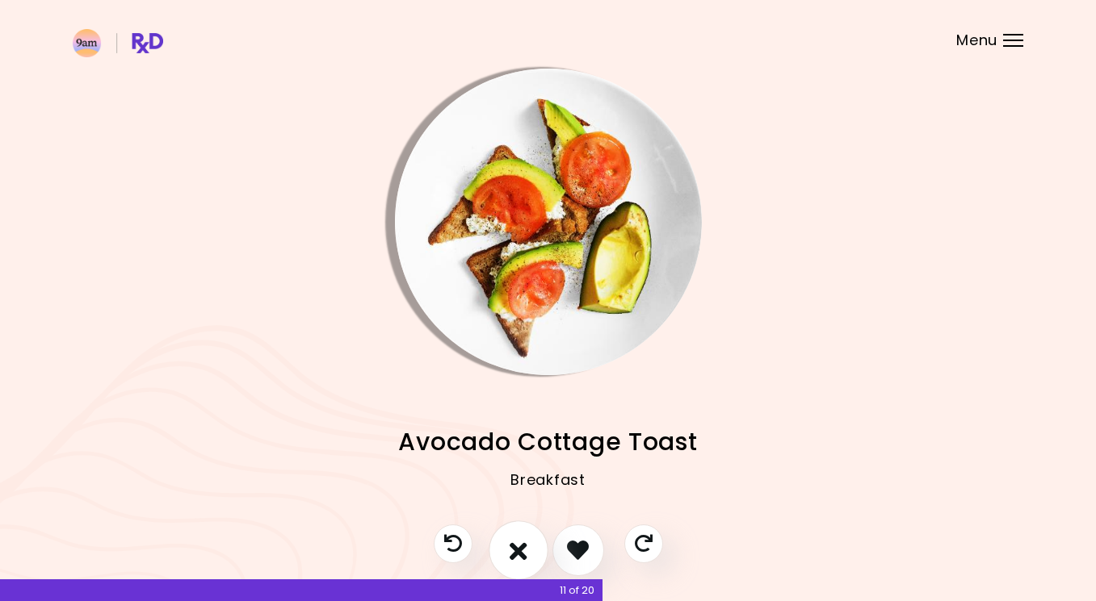
click at [530, 555] on button "I don't like this recipe" at bounding box center [518, 551] width 60 height 60
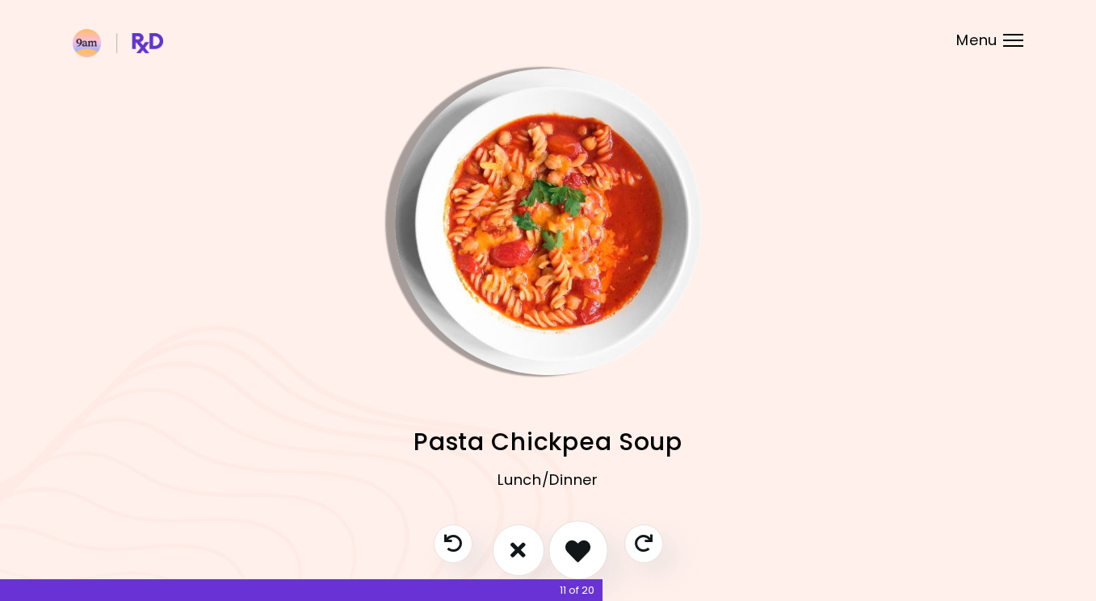
click at [585, 551] on icon "I like this recipe" at bounding box center [577, 550] width 25 height 25
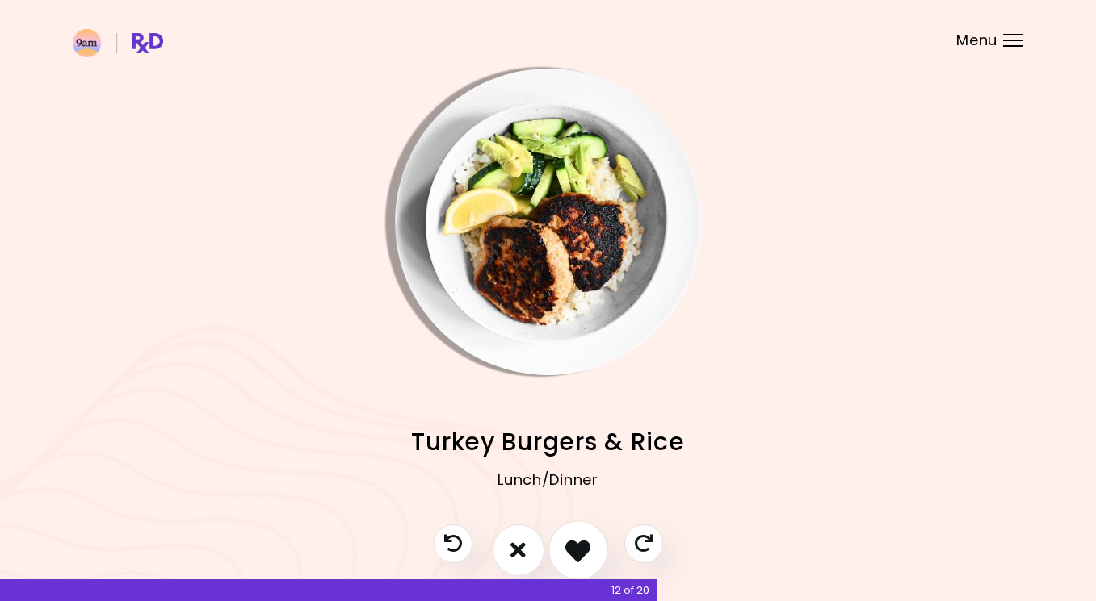
click at [584, 551] on icon "I like this recipe" at bounding box center [577, 550] width 25 height 25
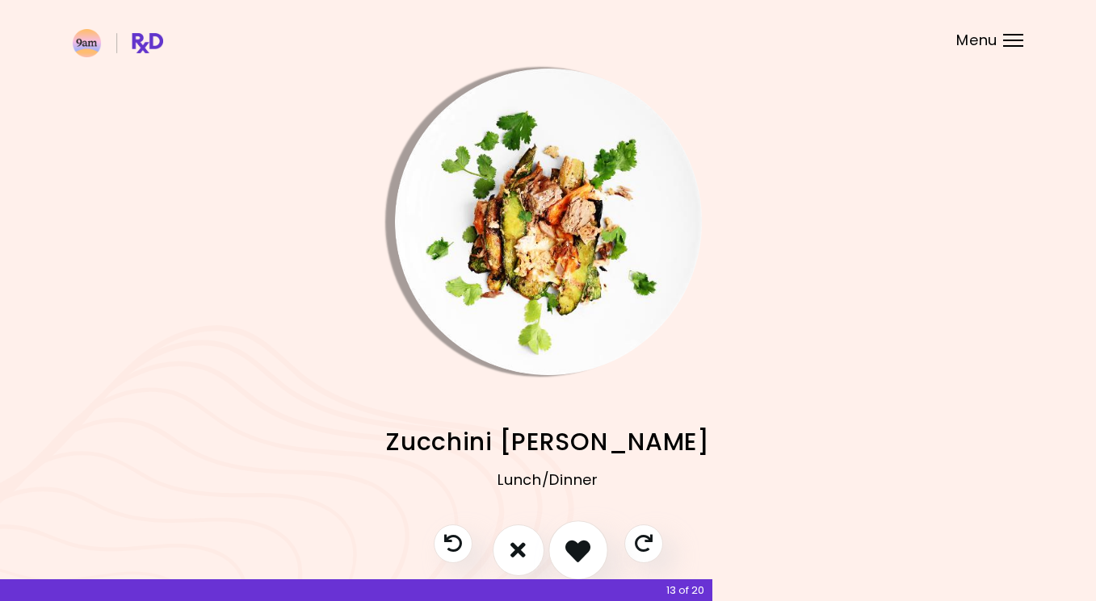
click at [584, 551] on icon "I like this recipe" at bounding box center [577, 550] width 25 height 25
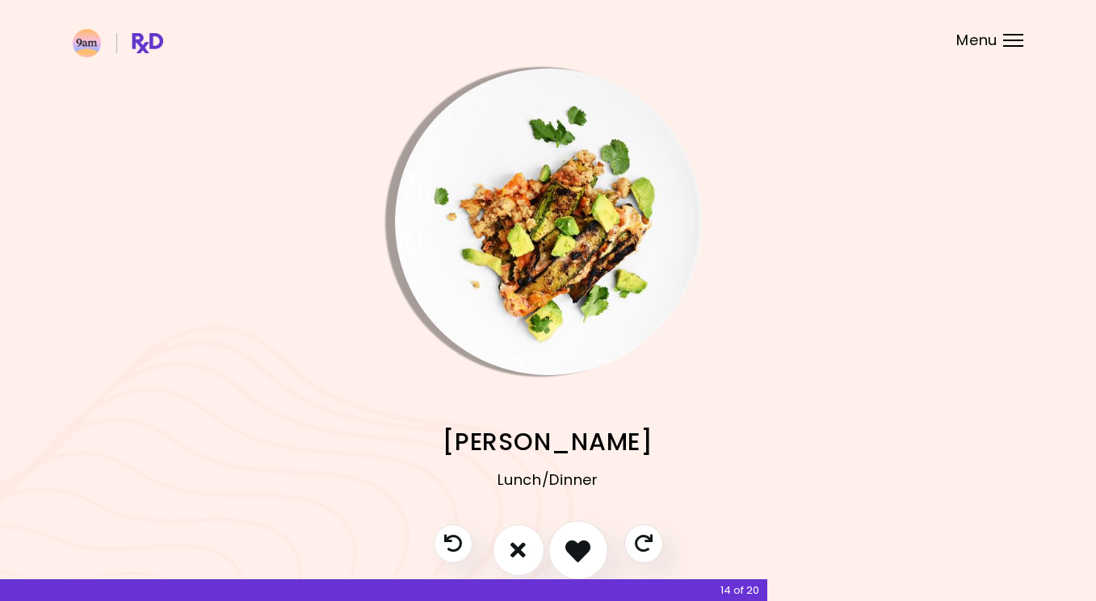
click at [584, 551] on icon "I like this recipe" at bounding box center [577, 550] width 25 height 25
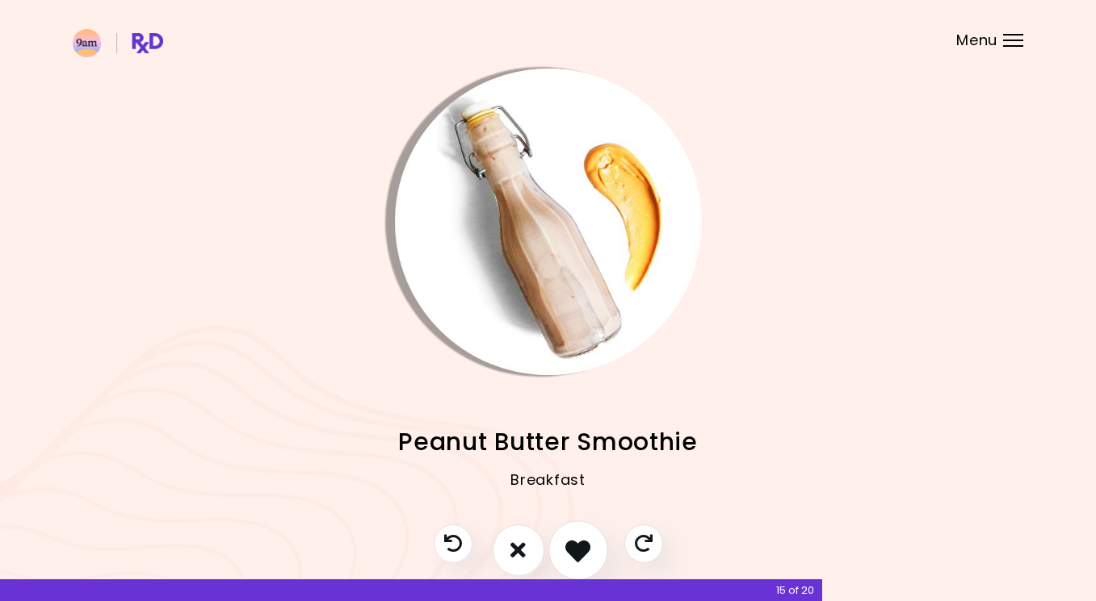
click at [584, 551] on icon "I like this recipe" at bounding box center [577, 550] width 25 height 25
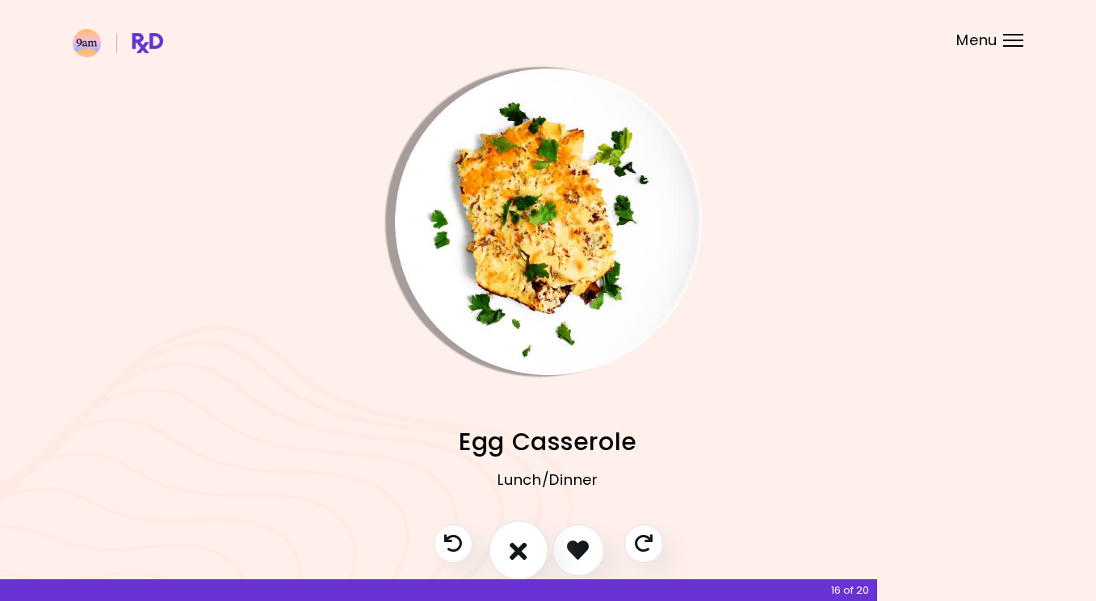
click at [537, 551] on button "I don't like this recipe" at bounding box center [518, 551] width 60 height 60
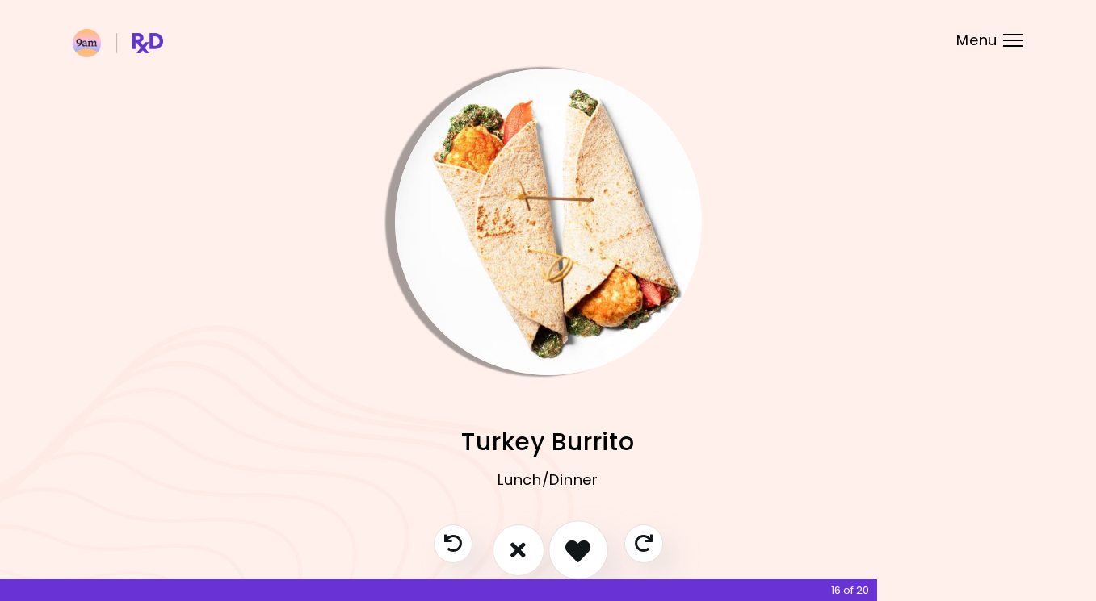
click at [581, 555] on icon "I like this recipe" at bounding box center [577, 550] width 25 height 25
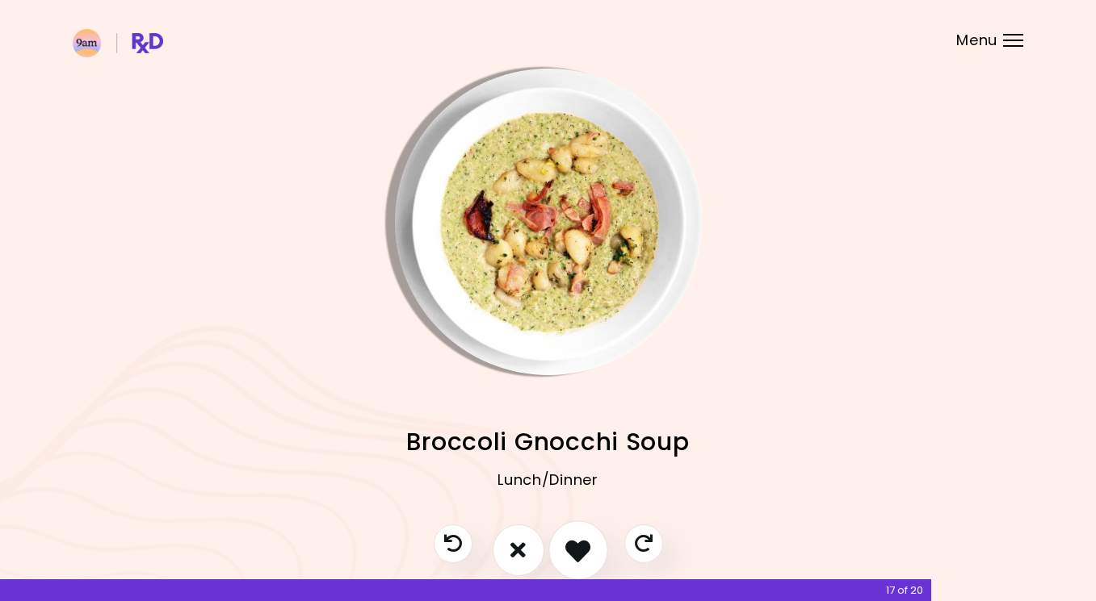
click at [581, 555] on icon "I like this recipe" at bounding box center [577, 550] width 25 height 25
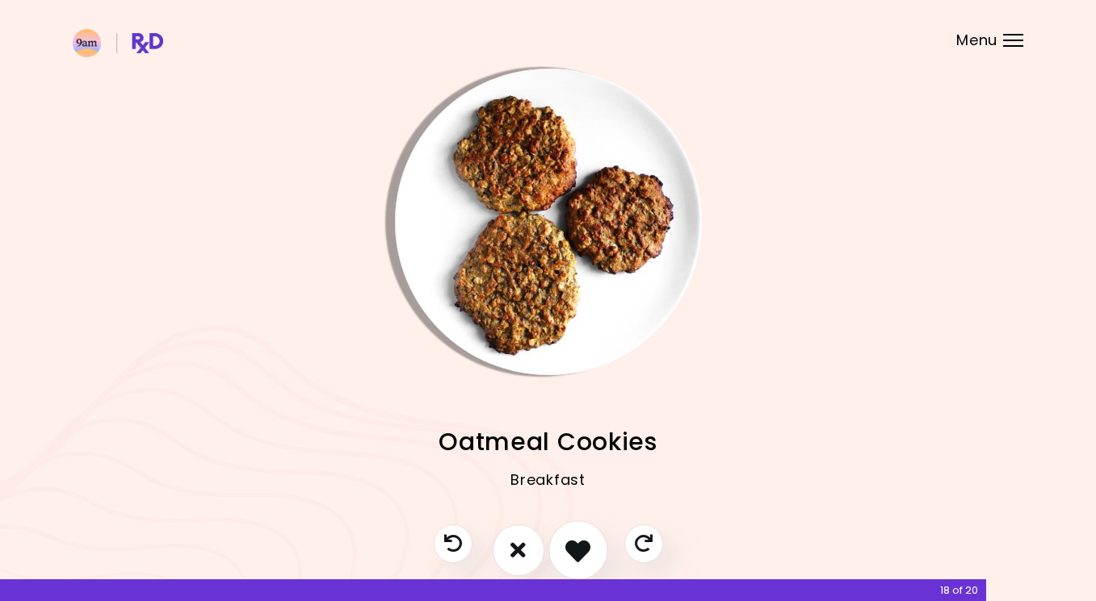
click at [580, 555] on icon "I like this recipe" at bounding box center [577, 550] width 25 height 25
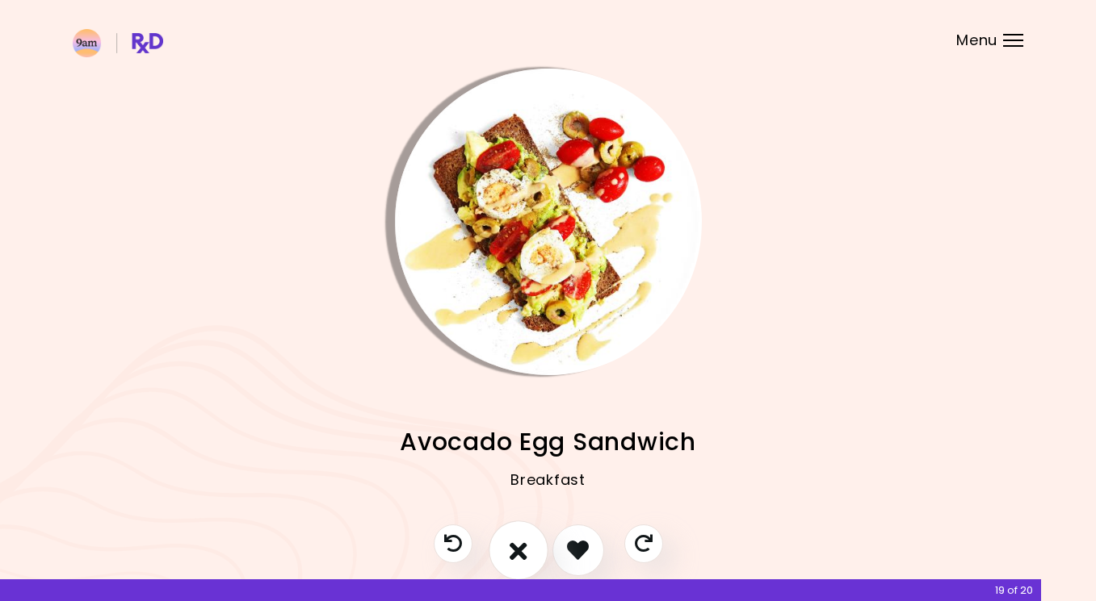
click at [510, 554] on icon "I don't like this recipe" at bounding box center [518, 550] width 18 height 25
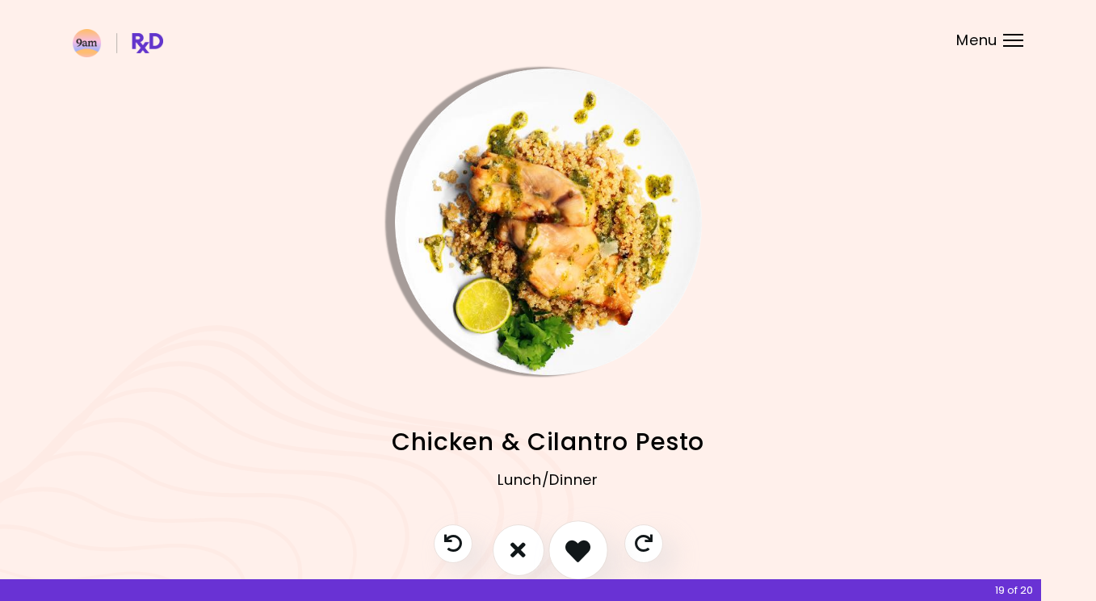
click at [597, 545] on button "I like this recipe" at bounding box center [578, 551] width 60 height 60
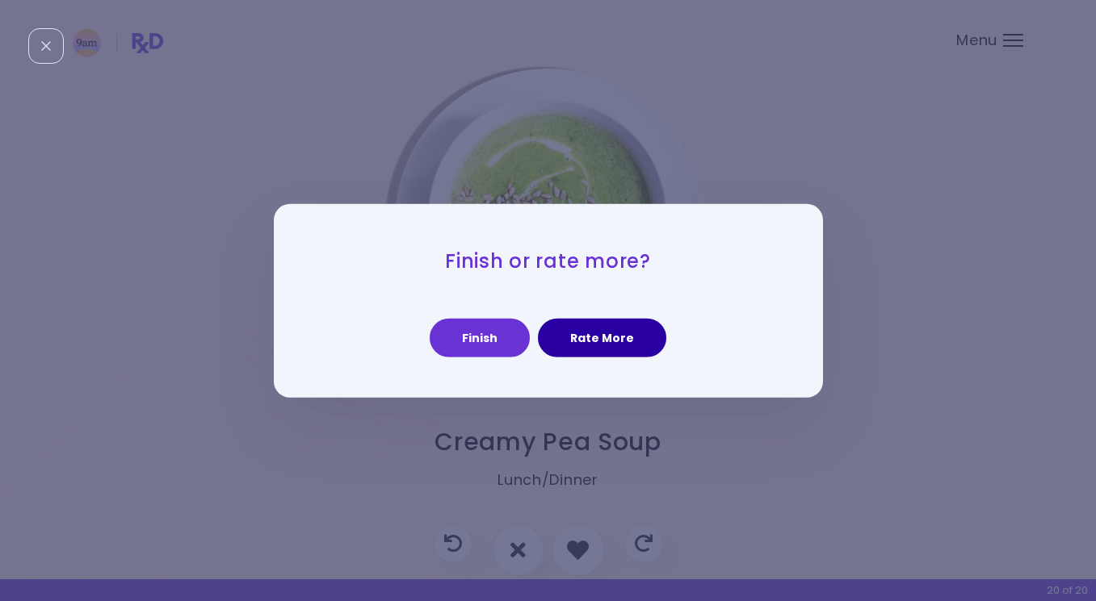
click at [584, 346] on button "Rate More" at bounding box center [602, 338] width 128 height 39
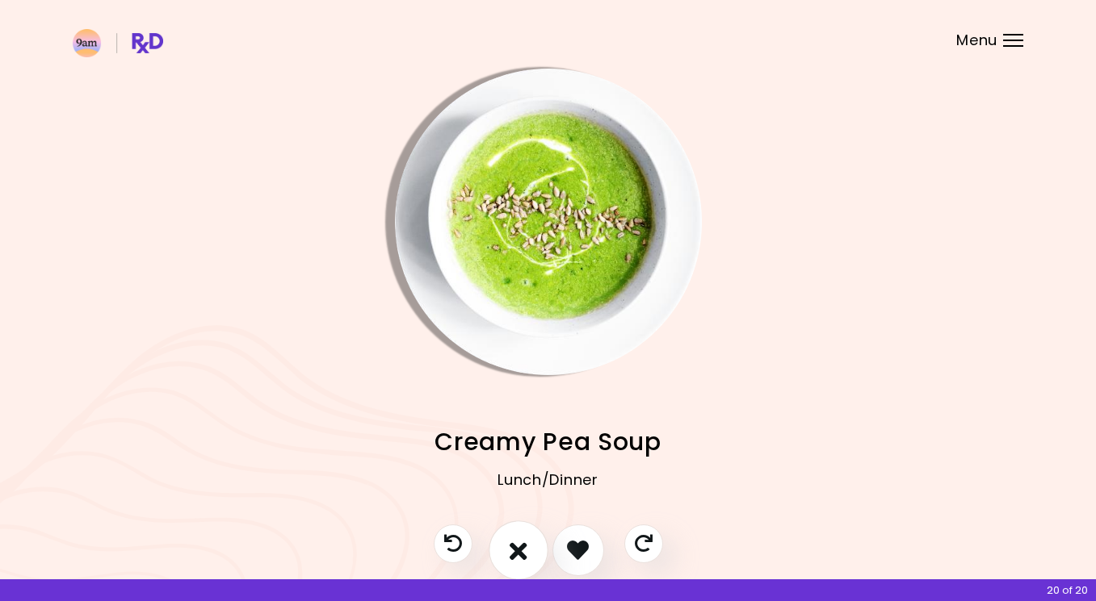
click at [525, 548] on icon "I don't like this recipe" at bounding box center [518, 550] width 18 height 25
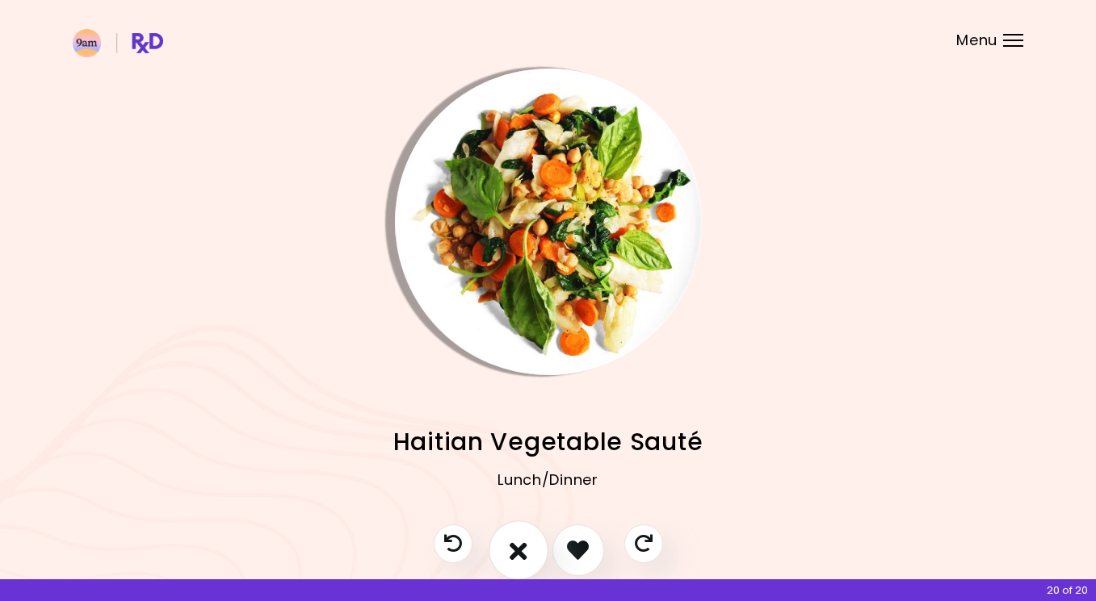
click at [525, 547] on icon "I don't like this recipe" at bounding box center [518, 550] width 18 height 25
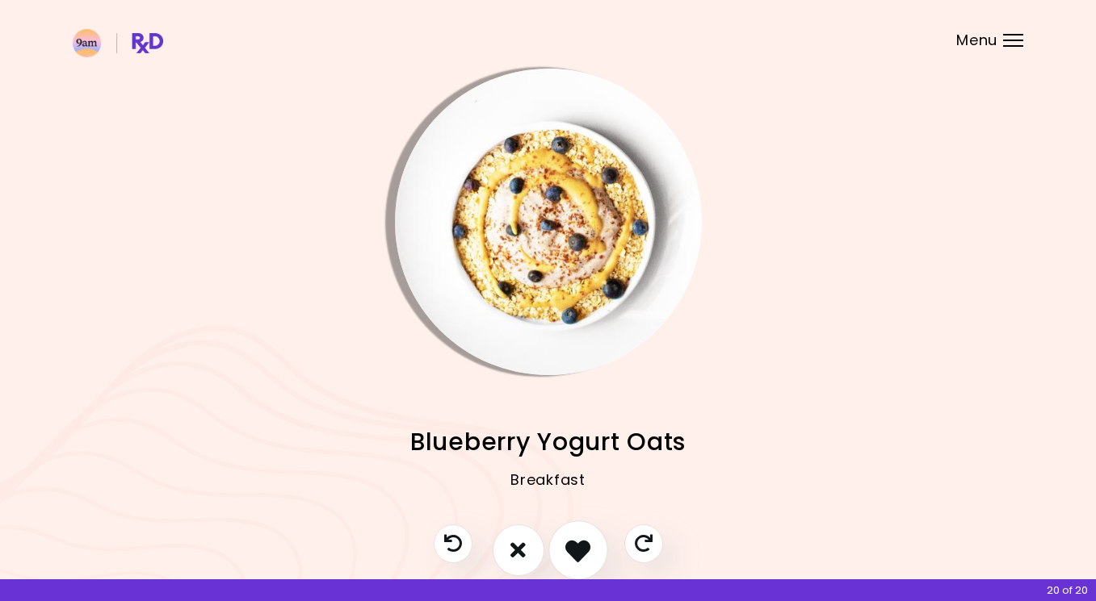
click at [589, 554] on icon "I like this recipe" at bounding box center [577, 550] width 25 height 25
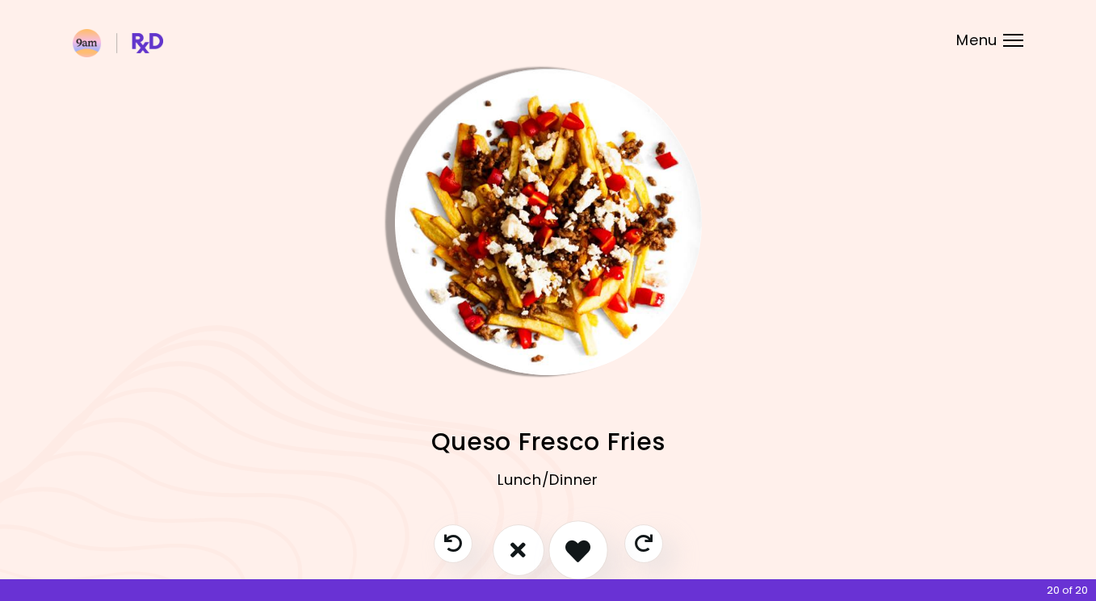
click at [588, 553] on icon "I like this recipe" at bounding box center [577, 550] width 25 height 25
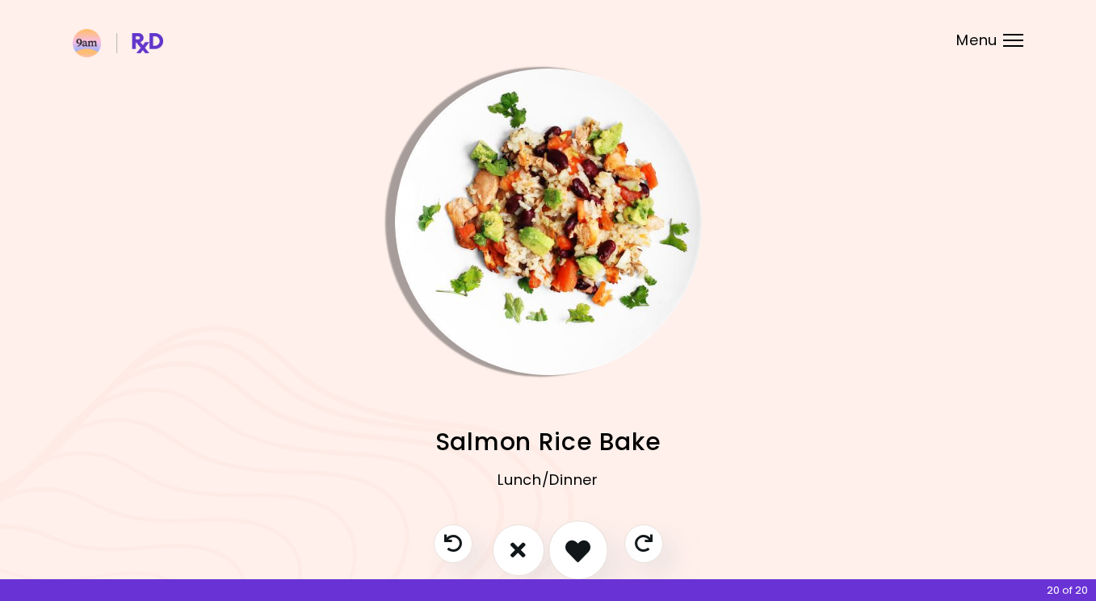
click at [588, 553] on icon "I like this recipe" at bounding box center [577, 550] width 25 height 25
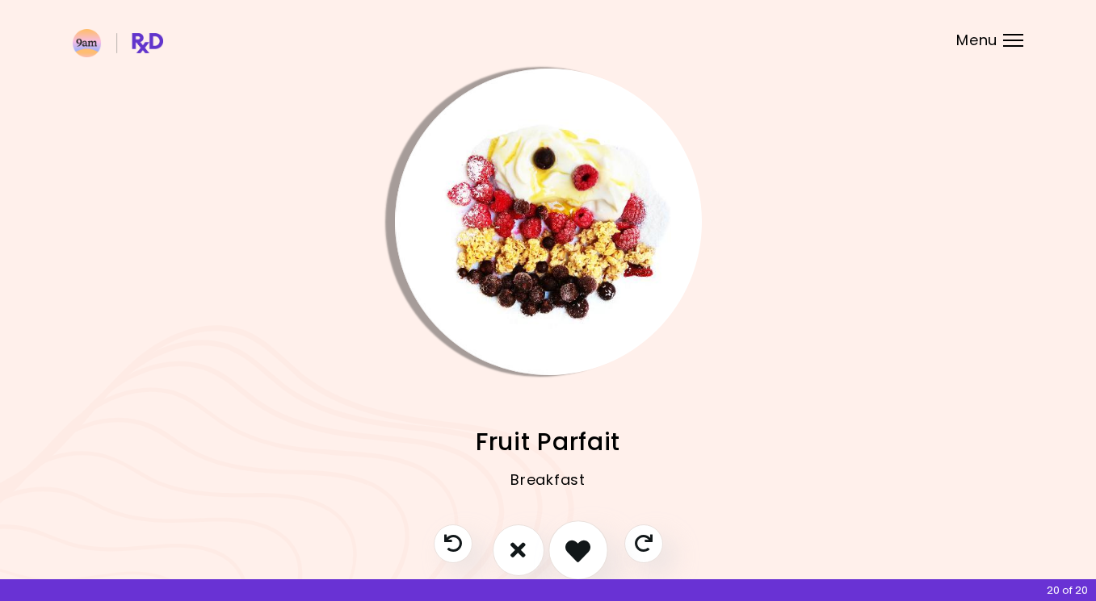
click at [588, 553] on icon "I like this recipe" at bounding box center [577, 550] width 25 height 25
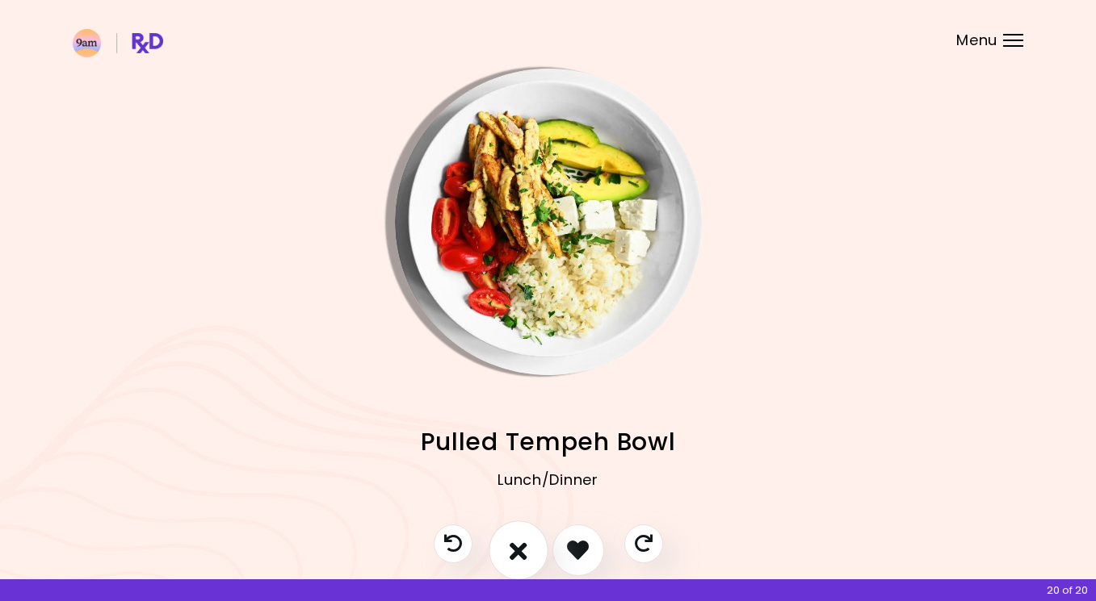
click at [523, 549] on icon "I don't like this recipe" at bounding box center [518, 550] width 18 height 25
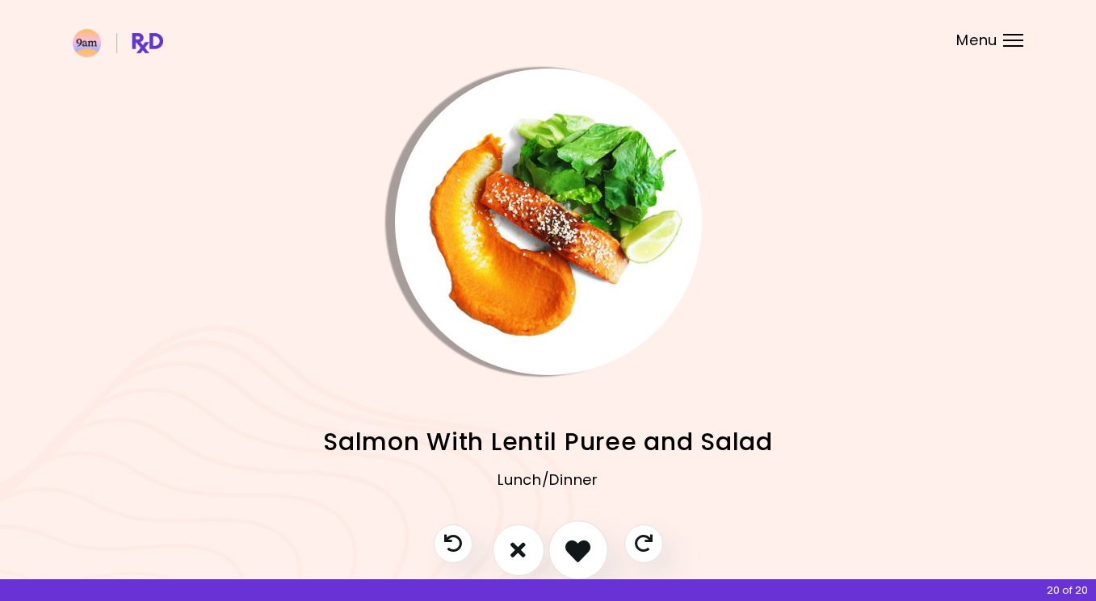
click at [584, 549] on icon "I like this recipe" at bounding box center [577, 550] width 25 height 25
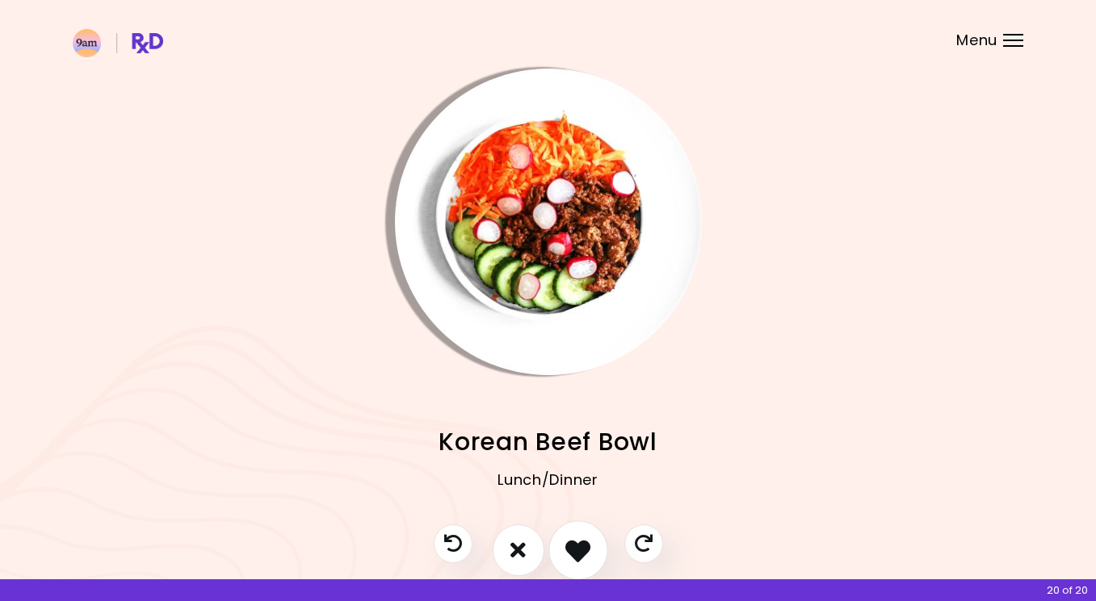
click at [584, 549] on icon "I like this recipe" at bounding box center [577, 550] width 25 height 25
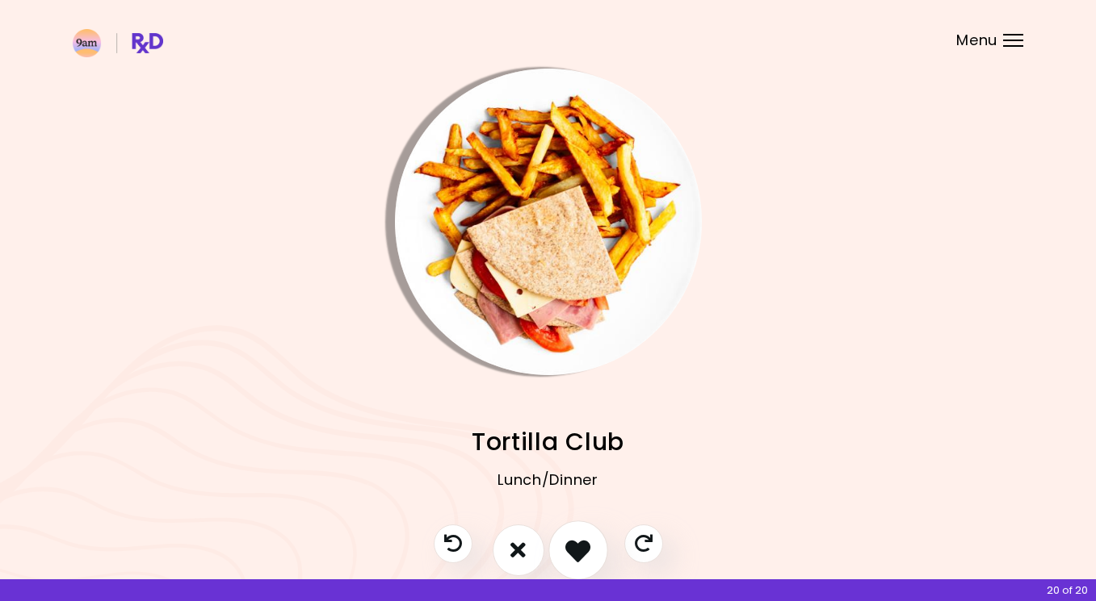
click at [584, 549] on icon "I like this recipe" at bounding box center [577, 550] width 25 height 25
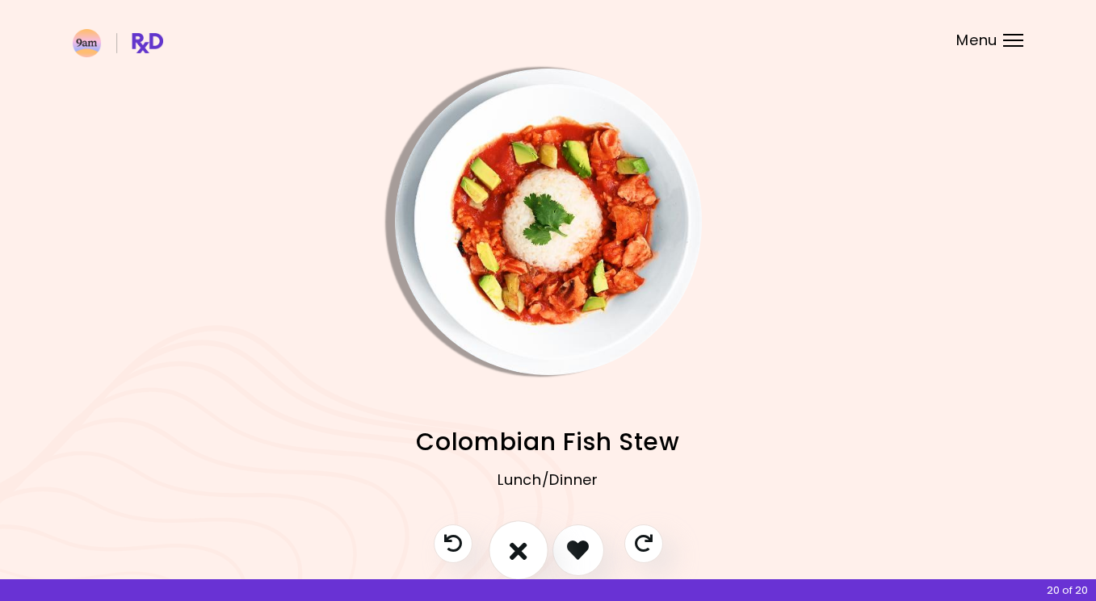
click at [525, 548] on icon "I don't like this recipe" at bounding box center [518, 550] width 18 height 25
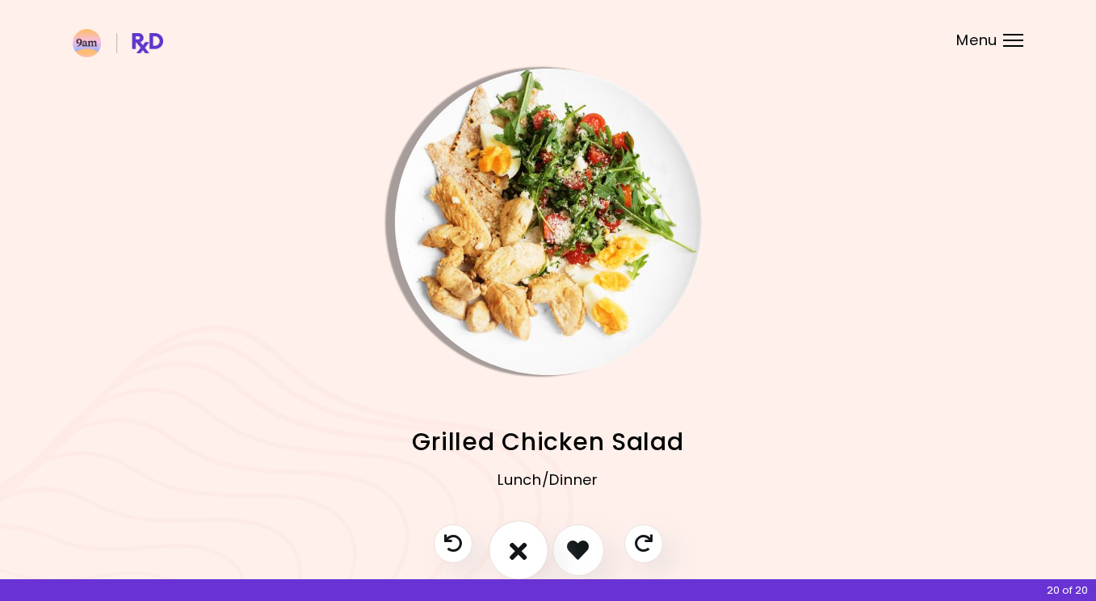
click at [526, 548] on icon "I don't like this recipe" at bounding box center [518, 550] width 18 height 25
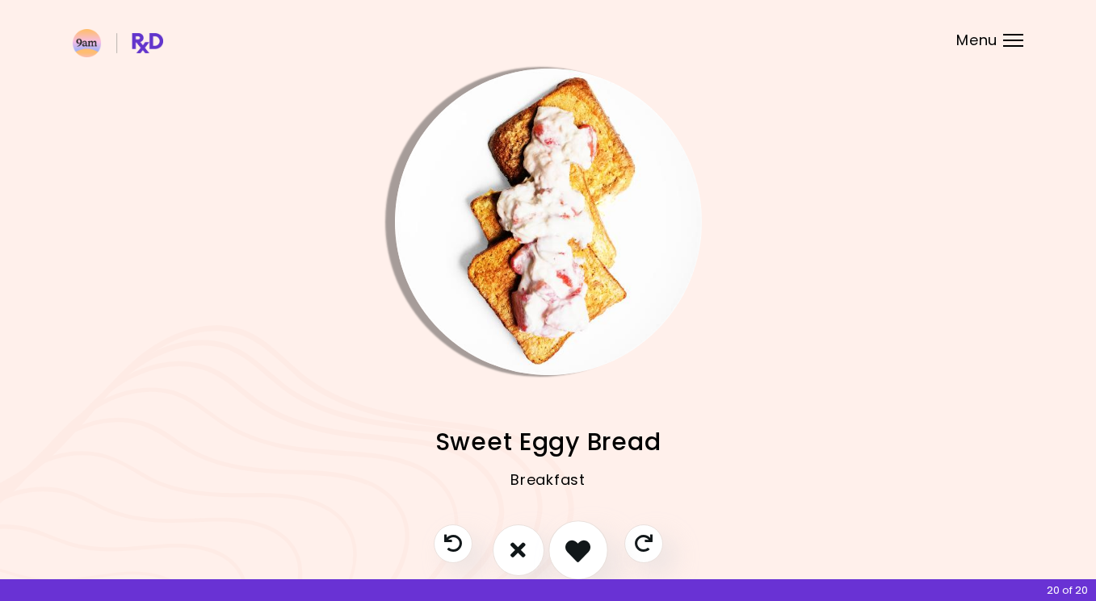
click at [576, 546] on icon "I like this recipe" at bounding box center [577, 550] width 25 height 25
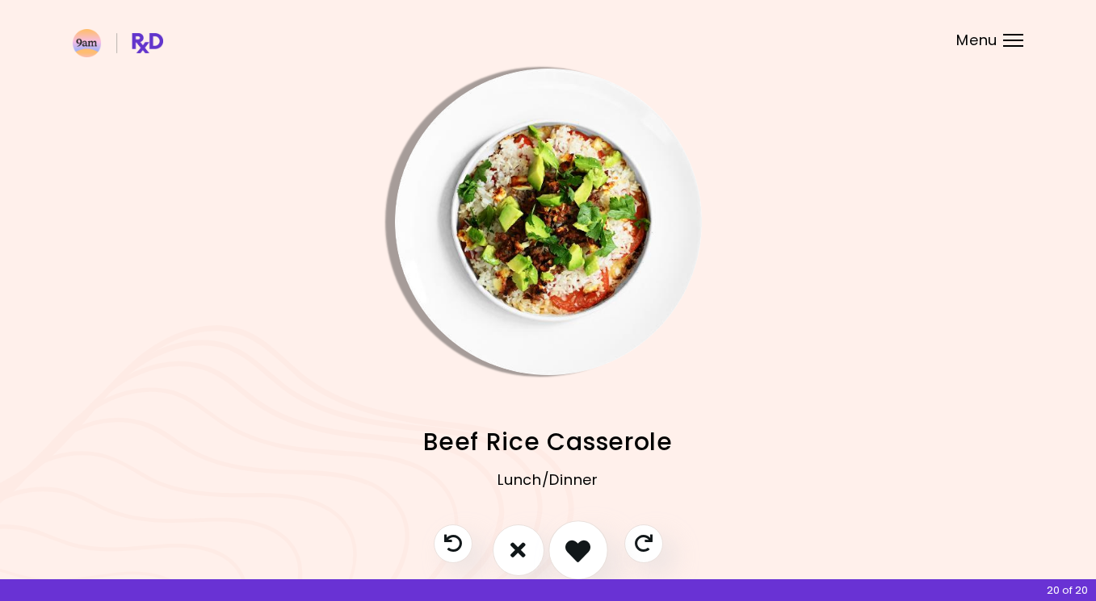
click at [576, 546] on icon "I like this recipe" at bounding box center [577, 550] width 25 height 25
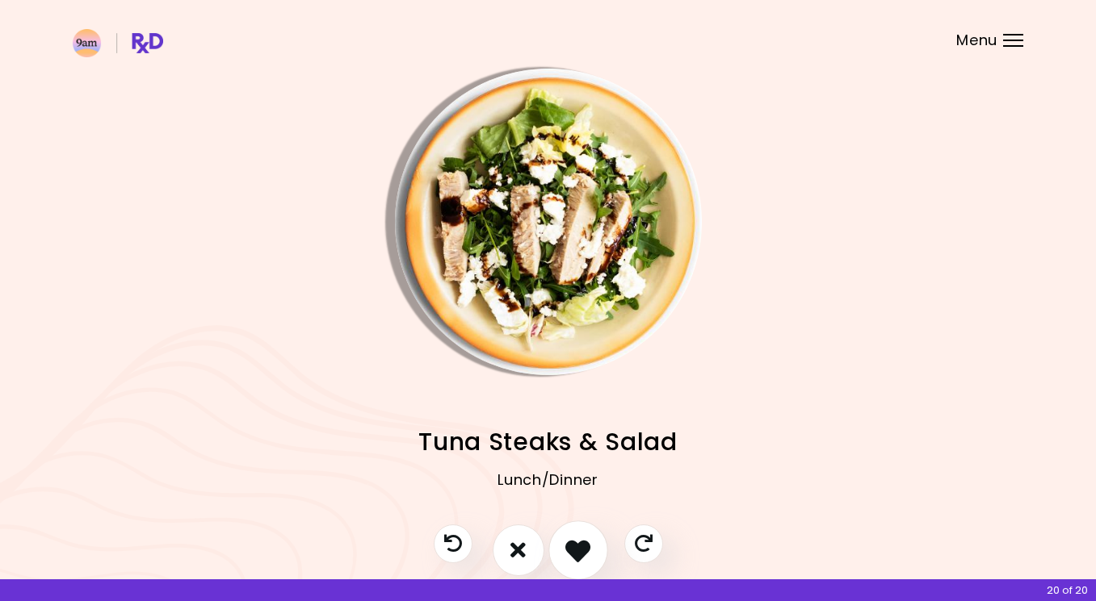
click at [576, 546] on icon "I like this recipe" at bounding box center [577, 550] width 25 height 25
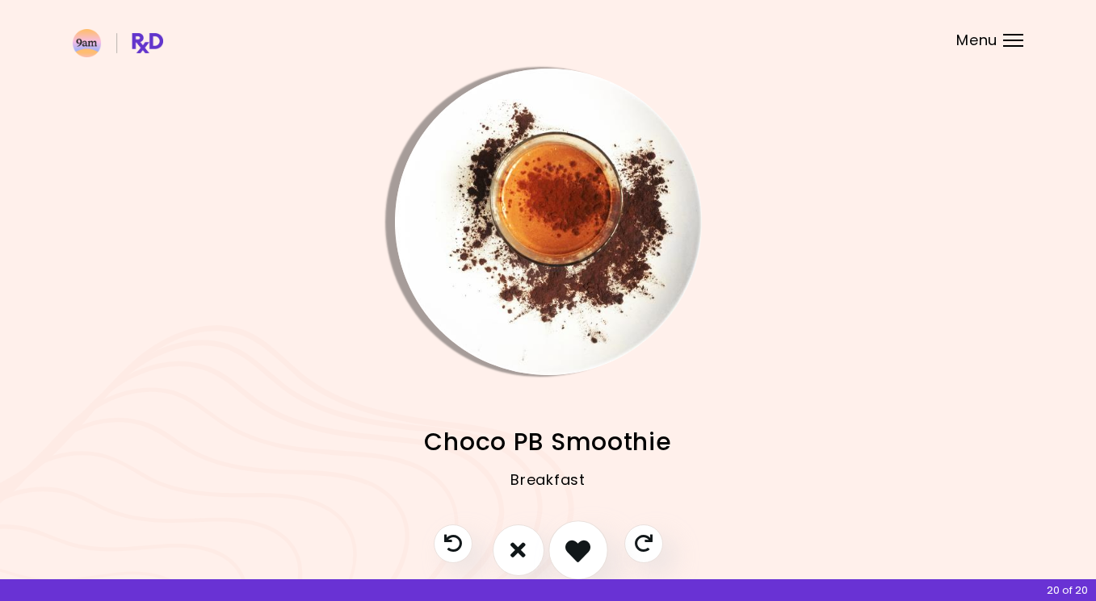
click at [576, 546] on icon "I like this recipe" at bounding box center [577, 550] width 25 height 25
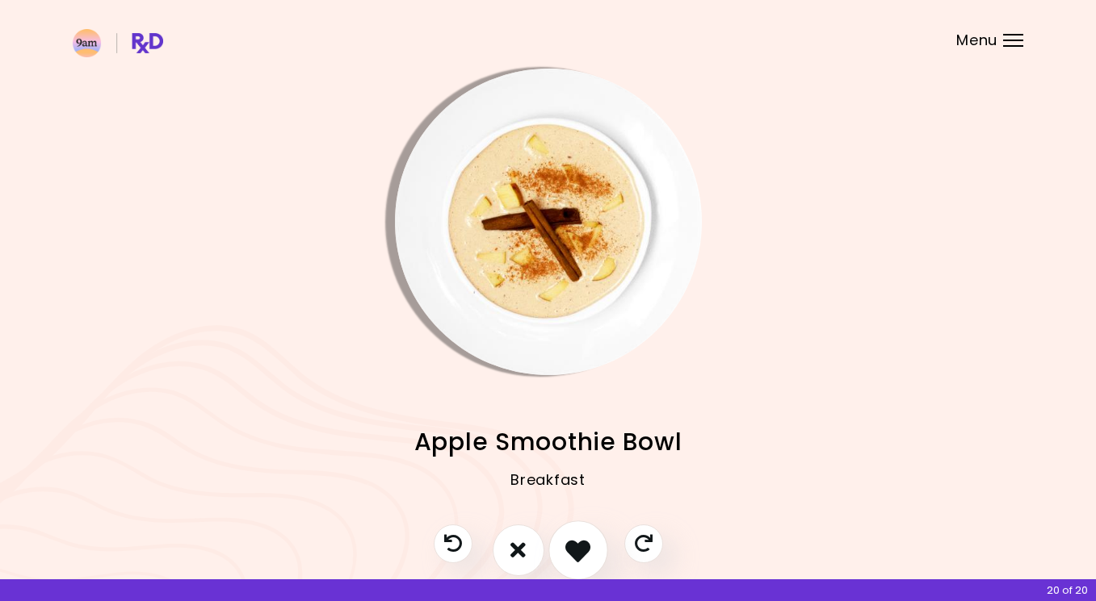
click at [576, 546] on icon "I like this recipe" at bounding box center [577, 550] width 25 height 25
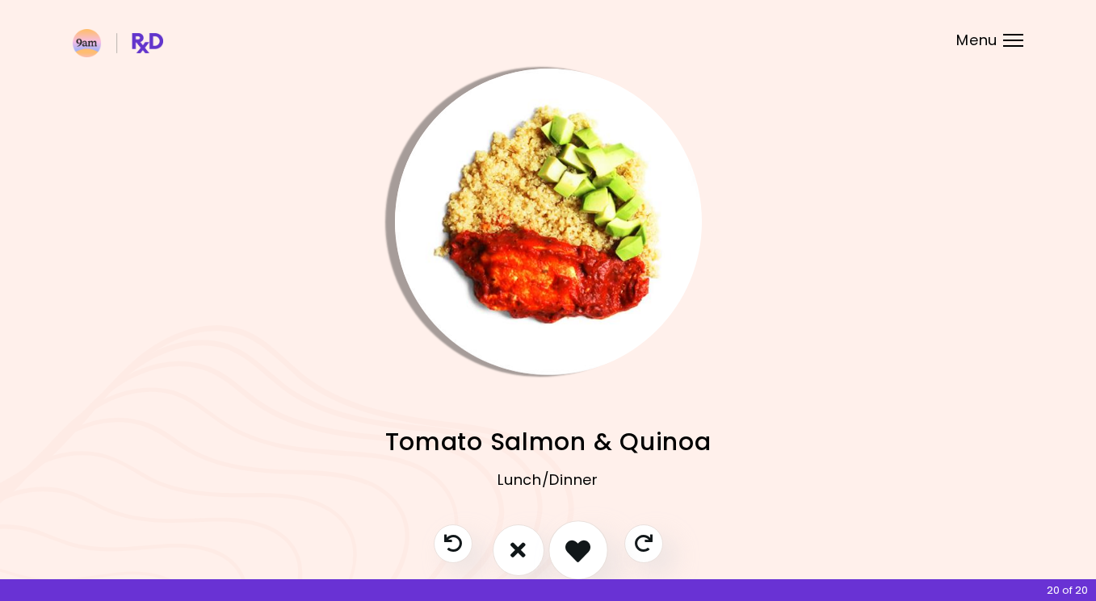
click at [576, 546] on icon "I like this recipe" at bounding box center [577, 550] width 25 height 25
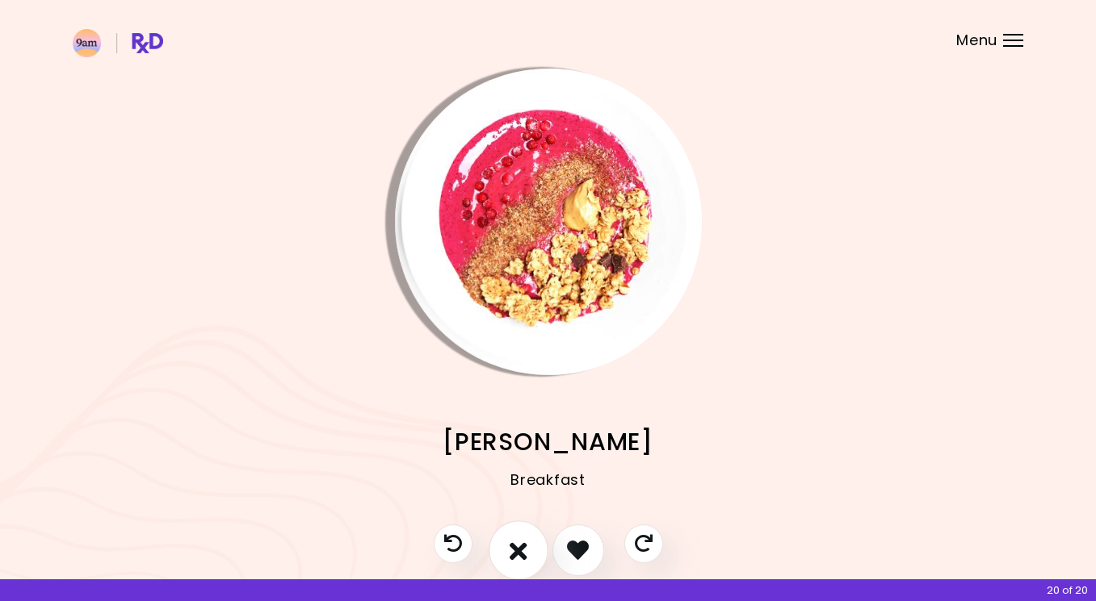
click at [532, 546] on button "I don't like this recipe" at bounding box center [518, 551] width 60 height 60
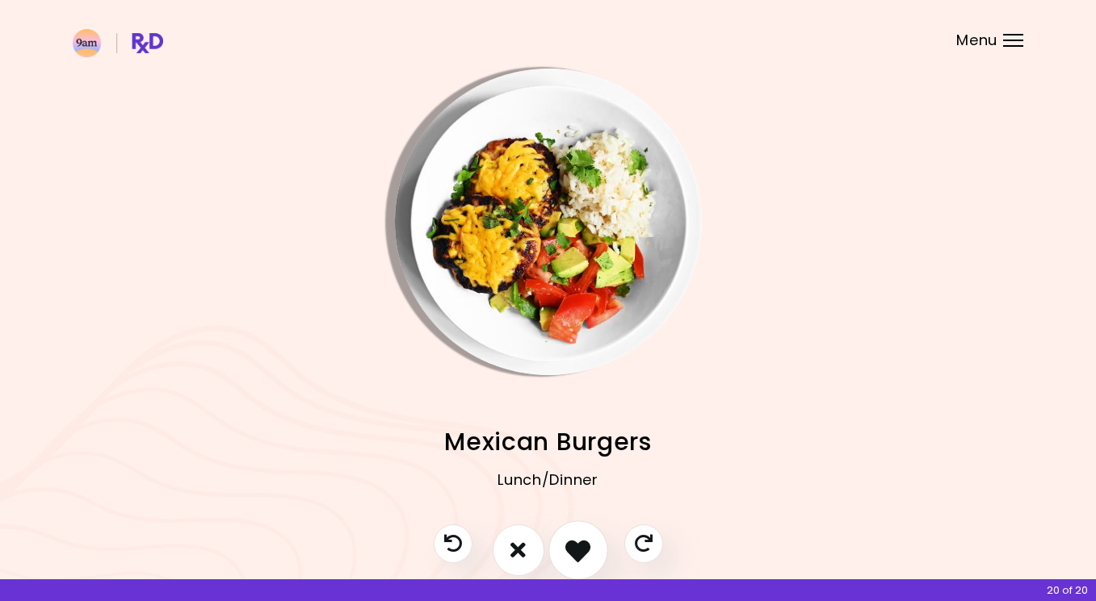
click at [588, 543] on icon "I like this recipe" at bounding box center [577, 550] width 25 height 25
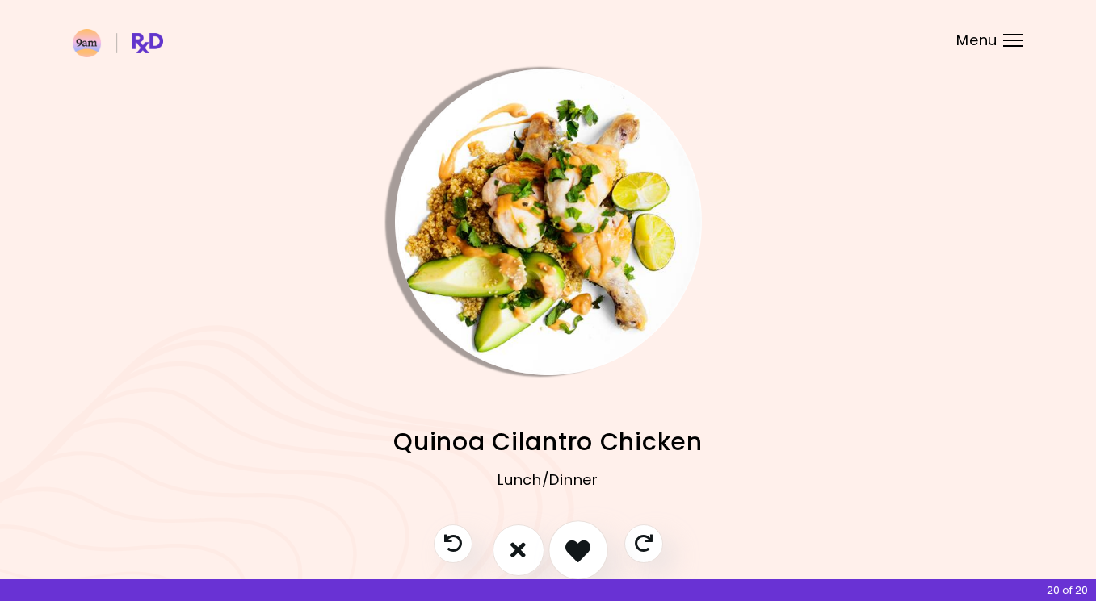
click at [588, 543] on icon "I like this recipe" at bounding box center [577, 550] width 25 height 25
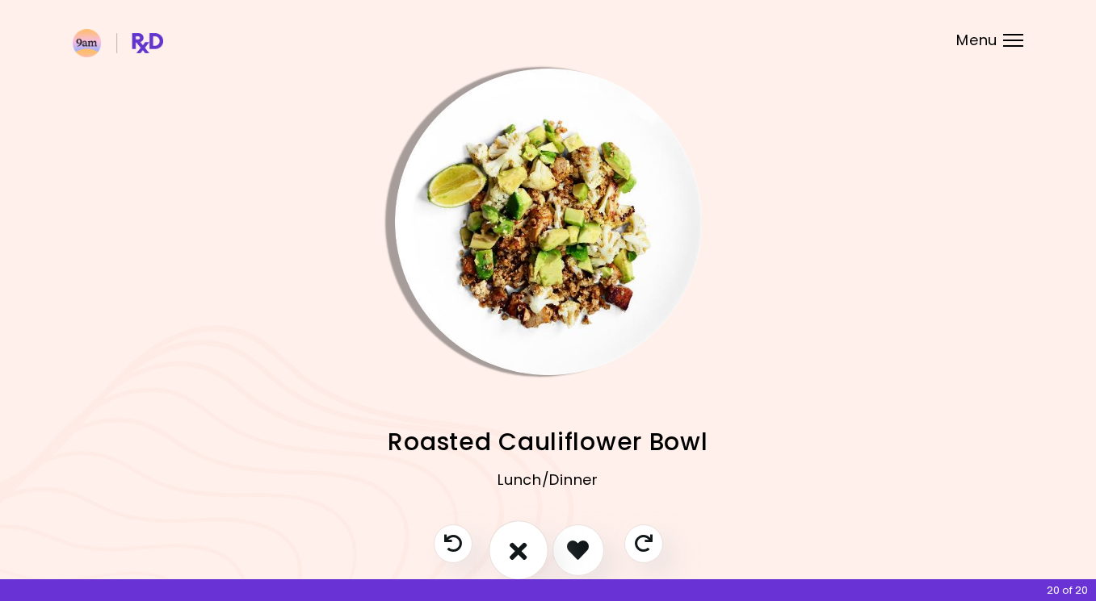
click at [526, 543] on icon "I don't like this recipe" at bounding box center [518, 550] width 18 height 25
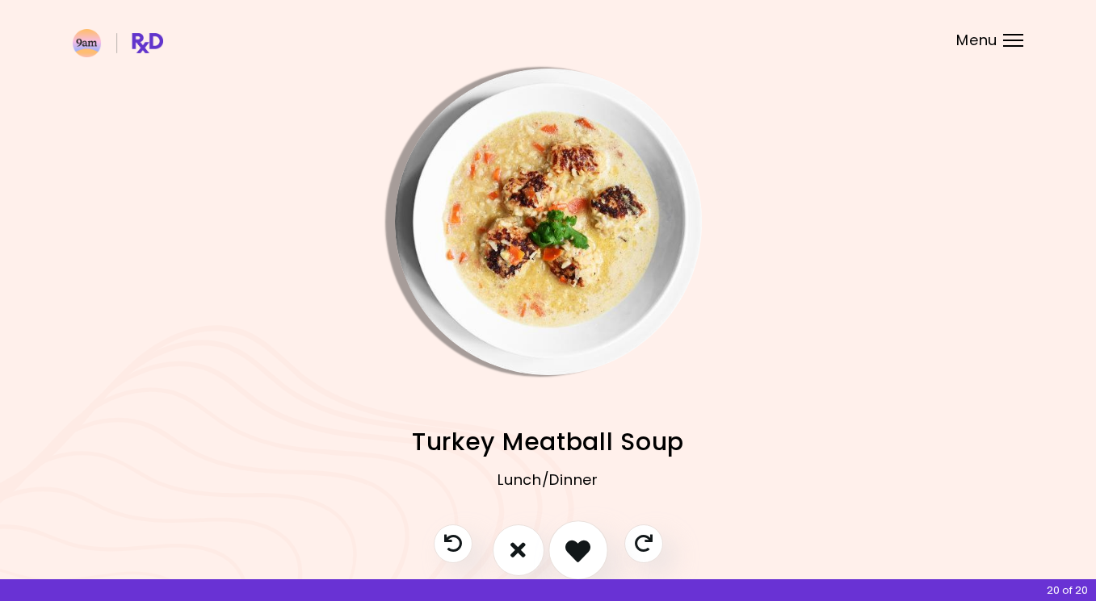
click at [585, 542] on icon "I like this recipe" at bounding box center [577, 550] width 25 height 25
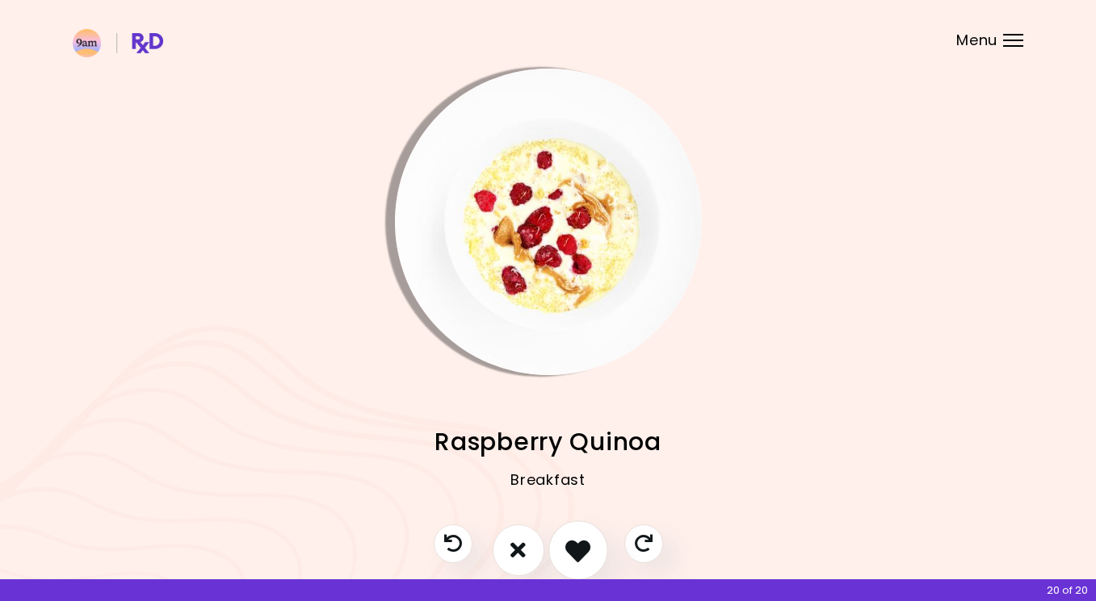
click at [584, 542] on icon "I like this recipe" at bounding box center [577, 550] width 25 height 25
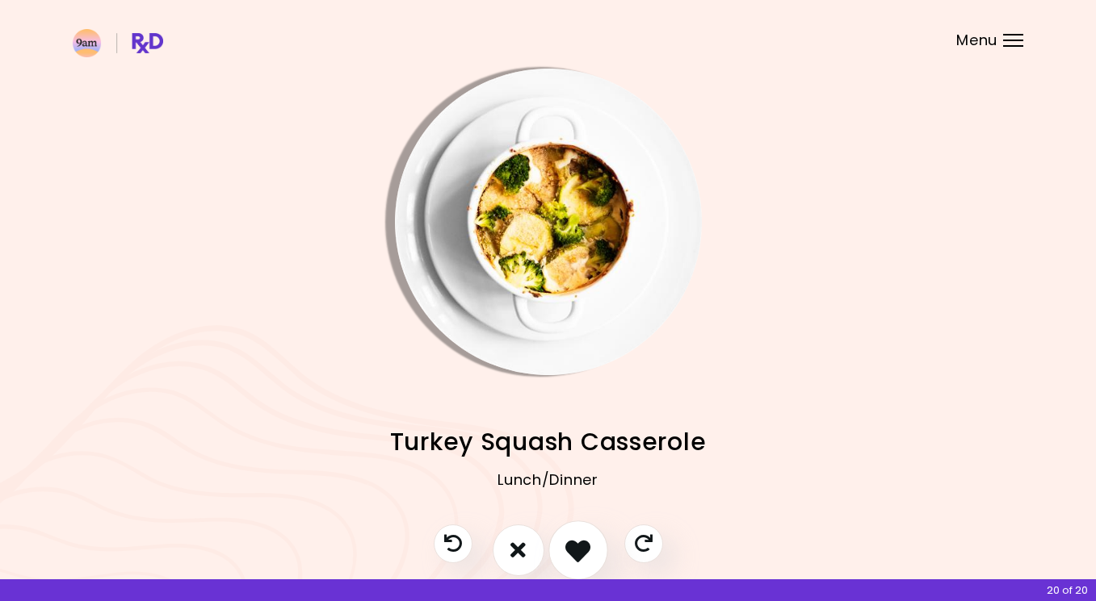
click at [584, 542] on icon "I like this recipe" at bounding box center [577, 550] width 25 height 25
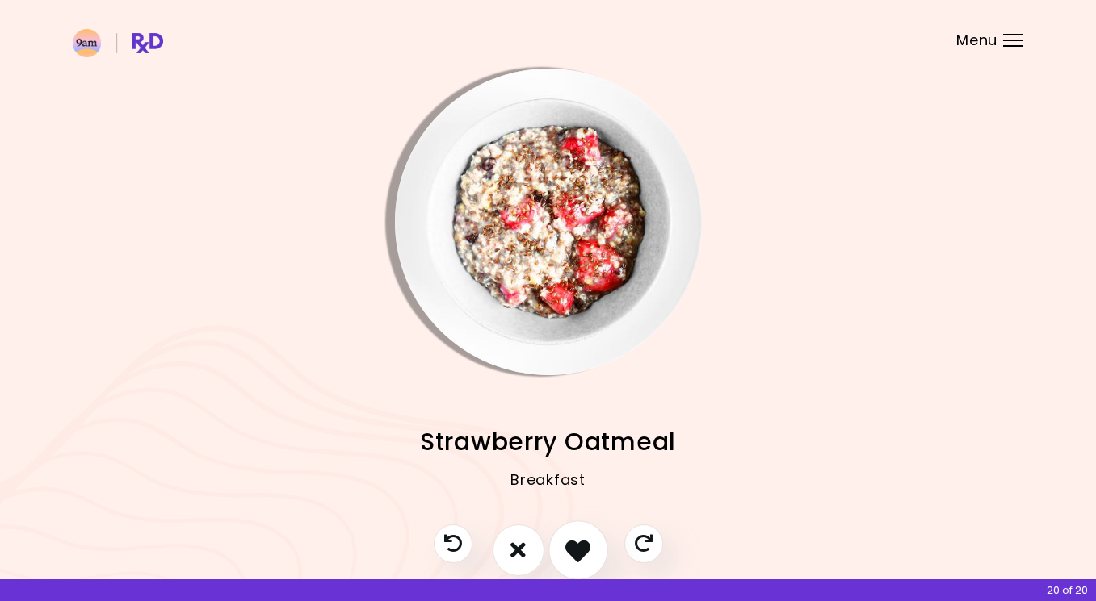
click at [584, 542] on icon "I like this recipe" at bounding box center [577, 550] width 25 height 25
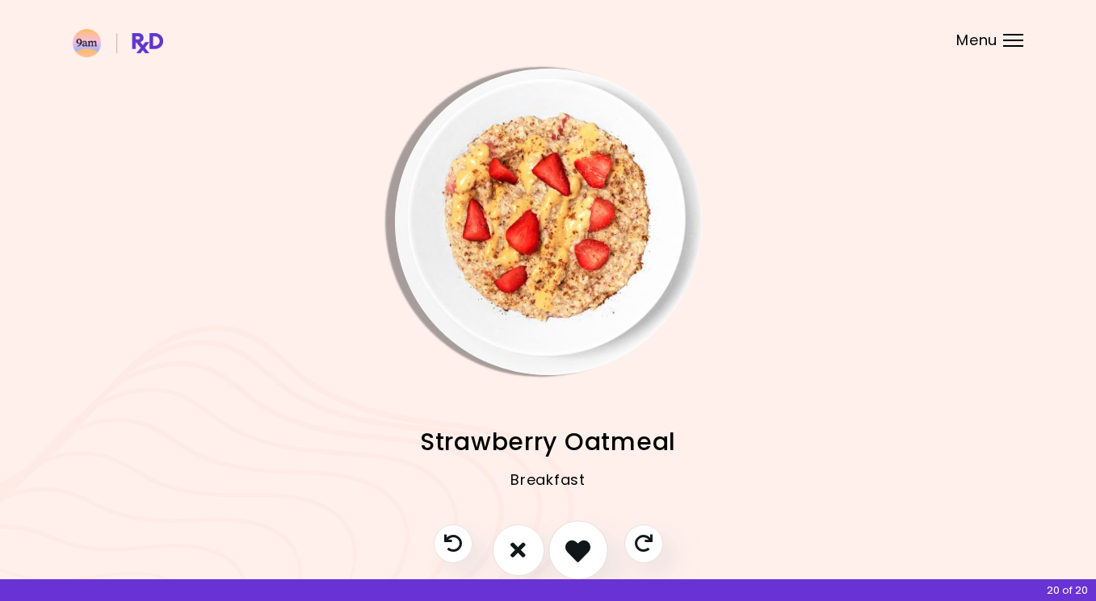
click at [584, 542] on icon "I like this recipe" at bounding box center [577, 550] width 25 height 25
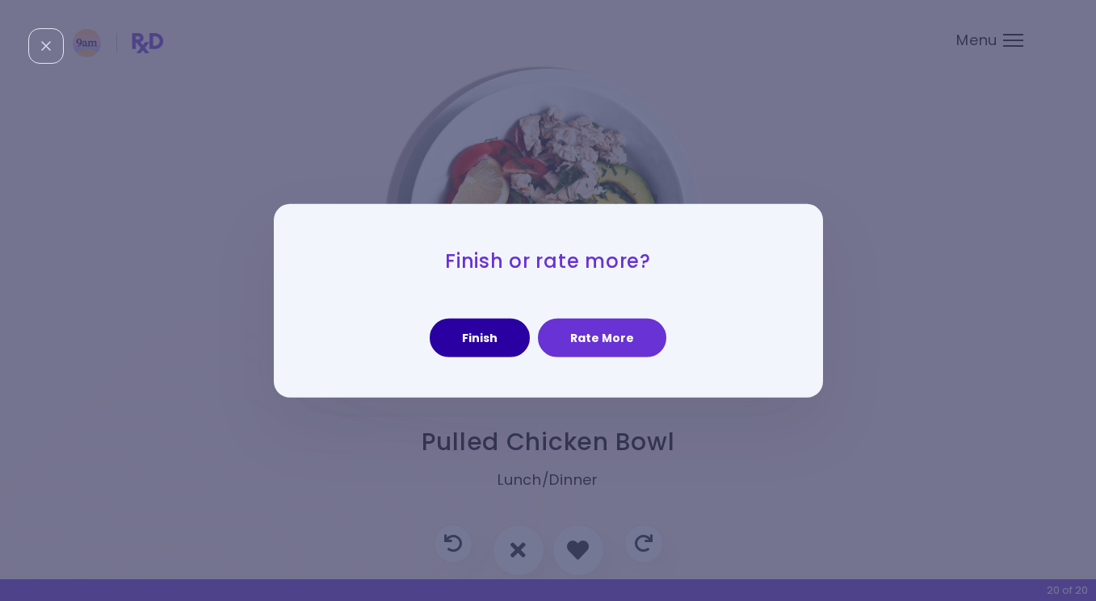
click at [490, 346] on button "Finish" at bounding box center [480, 338] width 100 height 39
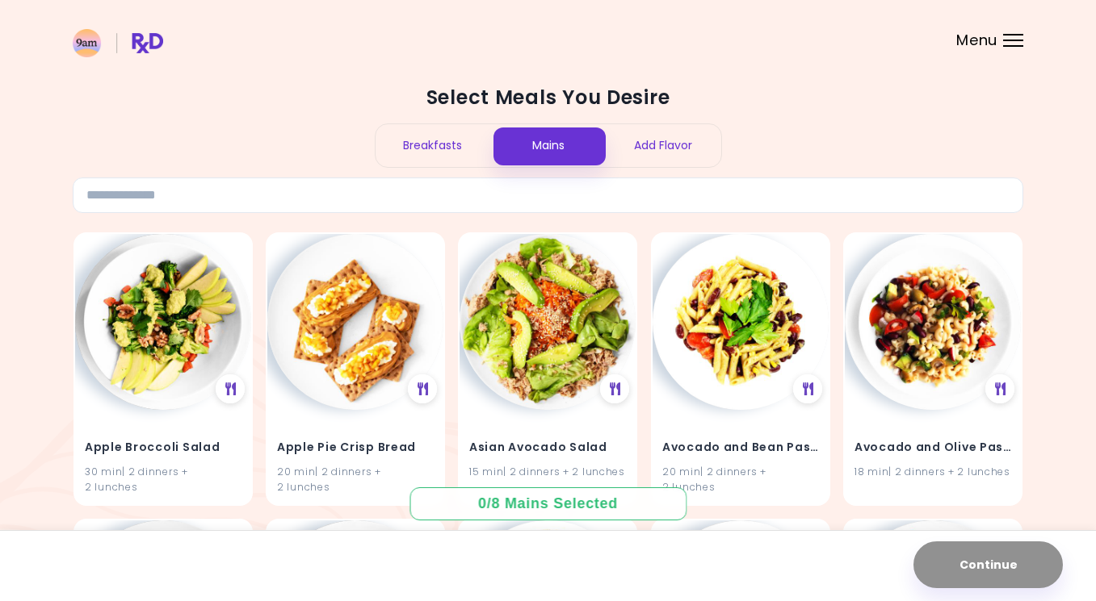
click at [467, 140] on div "Breakfasts" at bounding box center [432, 145] width 115 height 43
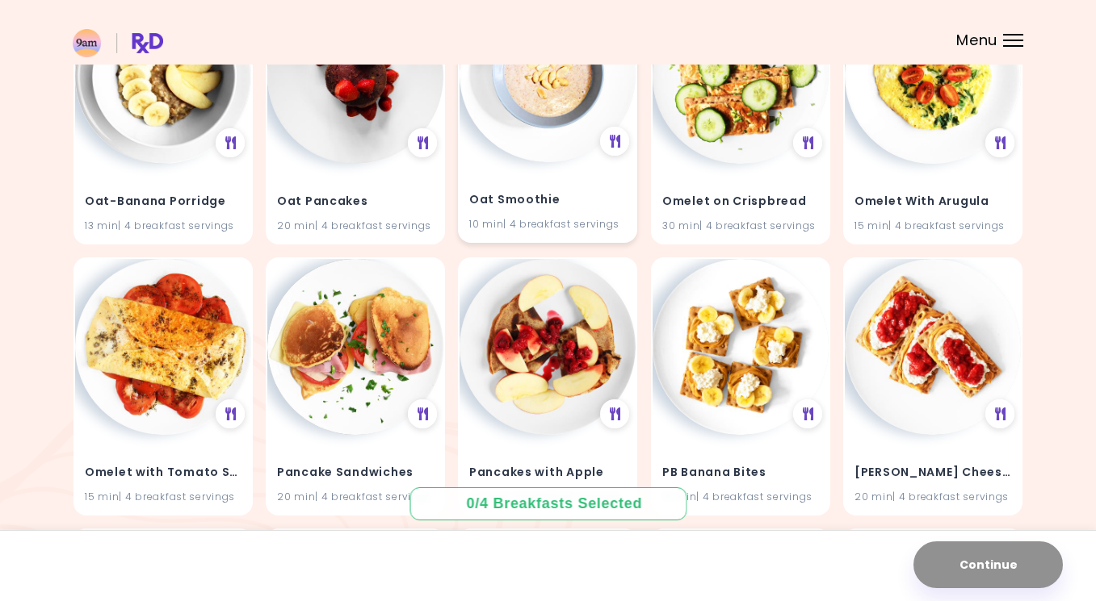
scroll to position [5132, 0]
